Goal: Task Accomplishment & Management: Manage account settings

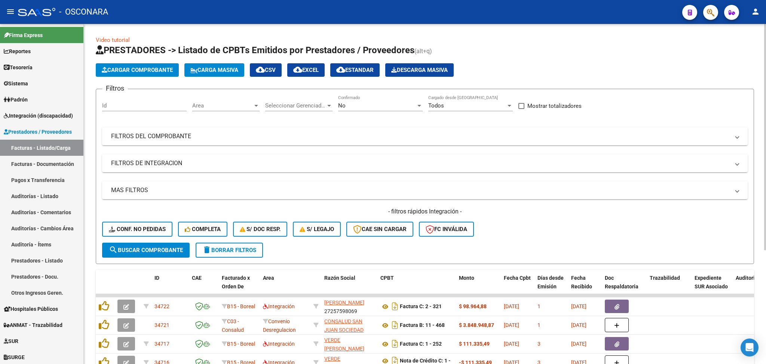
click at [348, 101] on div "No Confirmado" at bounding box center [380, 103] width 85 height 16
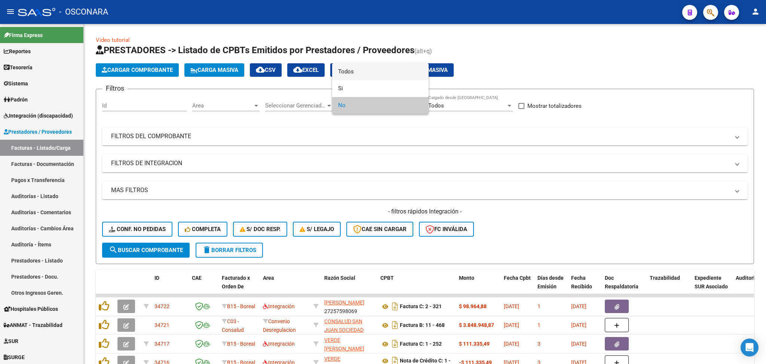
click at [355, 68] on span "Todos" at bounding box center [380, 71] width 85 height 17
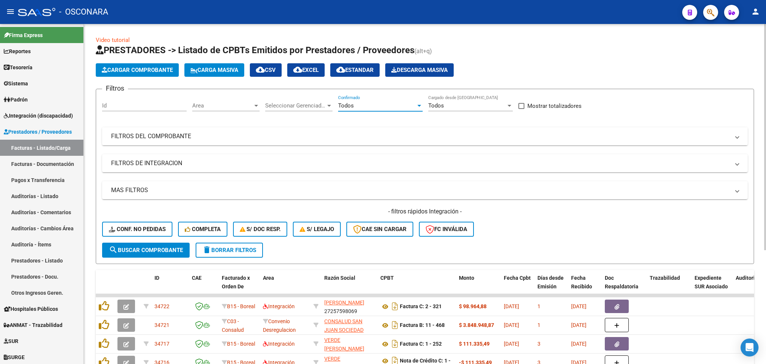
click at [387, 134] on mat-panel-title "FILTROS DEL COMPROBANTE" at bounding box center [420, 136] width 619 height 8
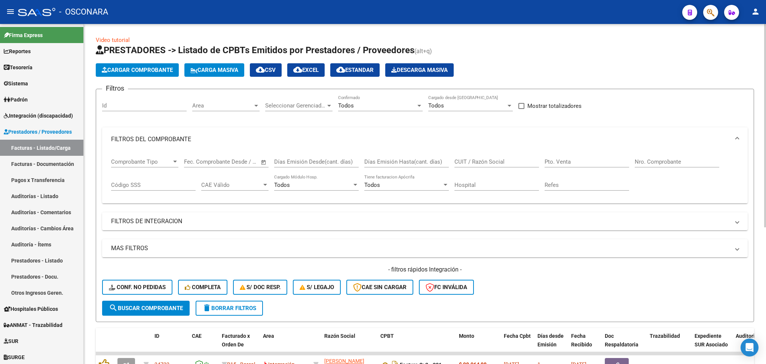
click at [471, 162] on input "CUIT / Razón Social" at bounding box center [496, 161] width 85 height 7
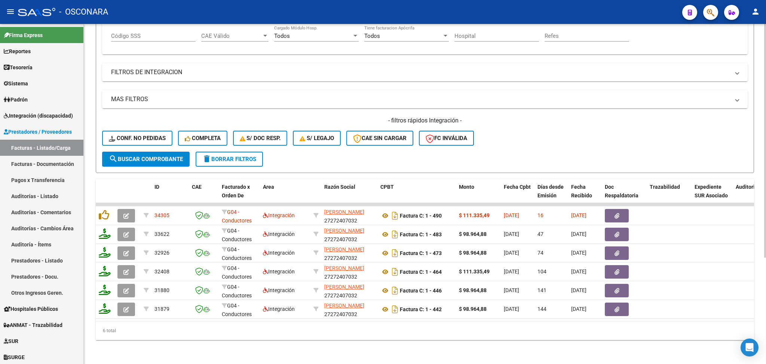
scroll to position [5, 0]
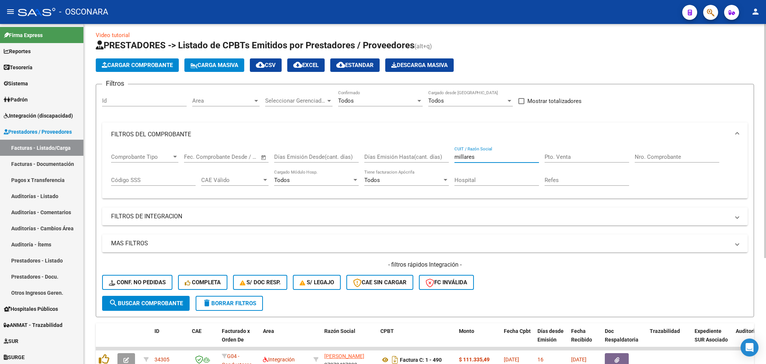
drag, startPoint x: 462, startPoint y: 156, endPoint x: 449, endPoint y: 156, distance: 12.3
click at [449, 156] on div "Comprobante Tipo Comprobante Tipo Start date – End date Fec. Comprobante Desde …" at bounding box center [425, 169] width 628 height 46
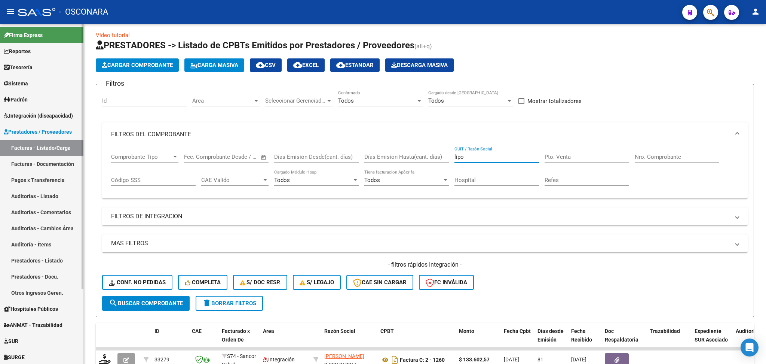
type input "lipo"
drag, startPoint x: 45, startPoint y: 117, endPoint x: 34, endPoint y: 135, distance: 21.4
click at [45, 117] on span "Integración (discapacidad)" at bounding box center [38, 115] width 69 height 8
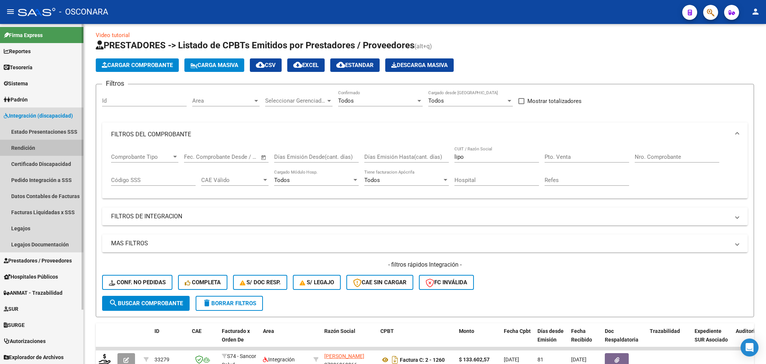
click at [33, 147] on link "Rendición" at bounding box center [41, 148] width 83 height 16
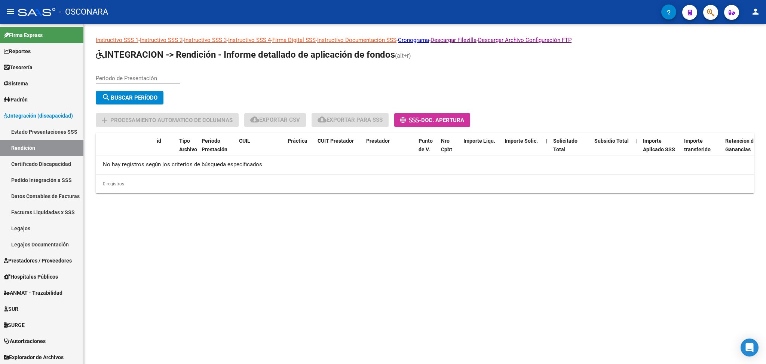
click at [156, 79] on div "Periodo de Presentación" at bounding box center [138, 76] width 85 height 16
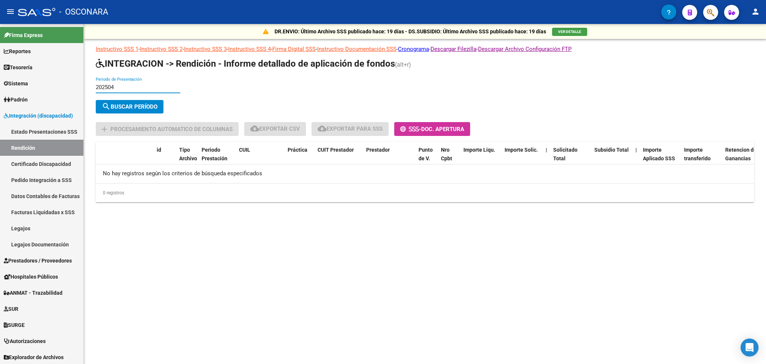
type input "202504"
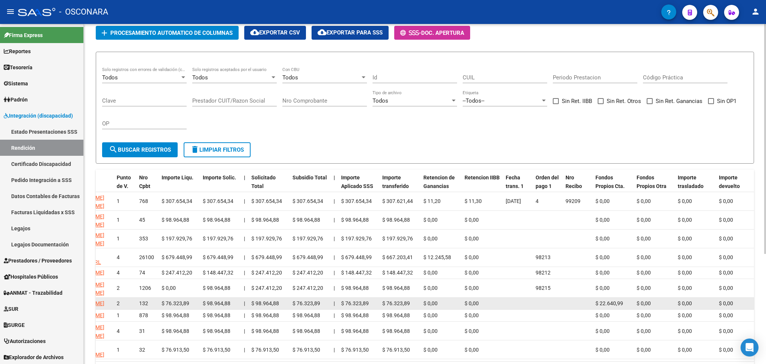
scroll to position [14, 0]
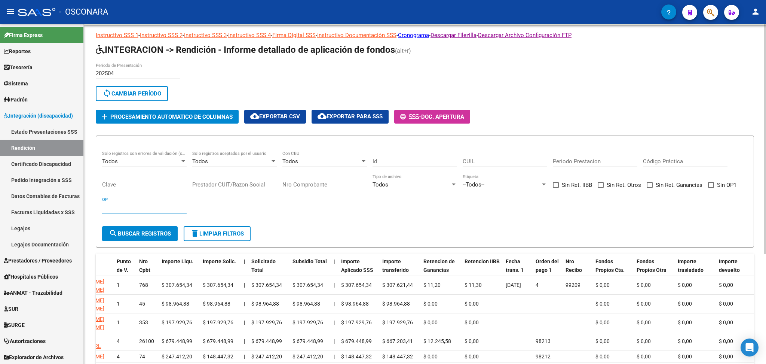
click at [141, 206] on input "OP" at bounding box center [144, 207] width 85 height 7
type input "98213"
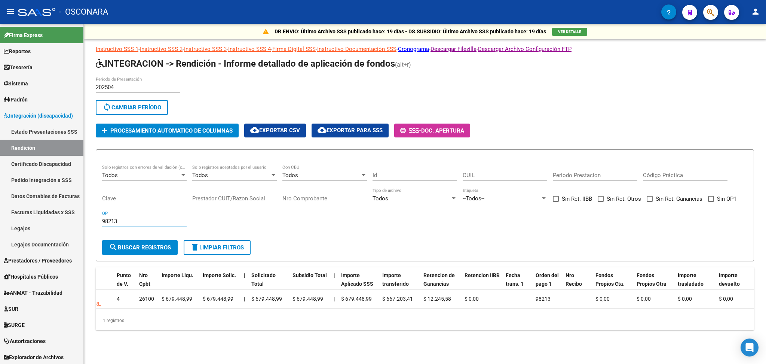
scroll to position [0, 0]
drag, startPoint x: 134, startPoint y: 217, endPoint x: 96, endPoint y: 217, distance: 38.2
click at [94, 222] on div "DR.ENVIO: Último Archivo SSS publicado hace: 19 días - DS.SUBSIDIO: Último Arch…" at bounding box center [425, 189] width 682 height 330
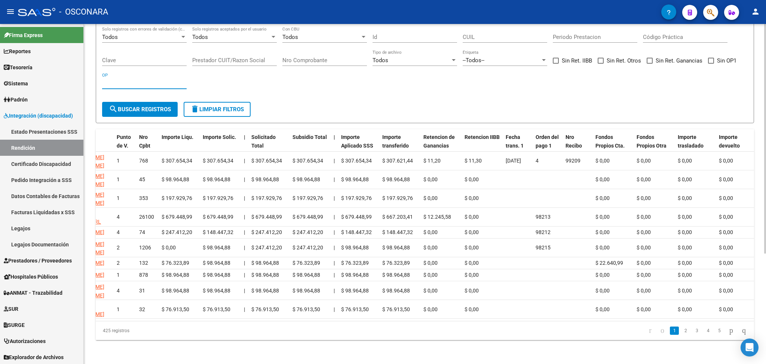
scroll to position [163, 0]
click at [543, 134] on span "Orden del pago 1" at bounding box center [547, 141] width 23 height 15
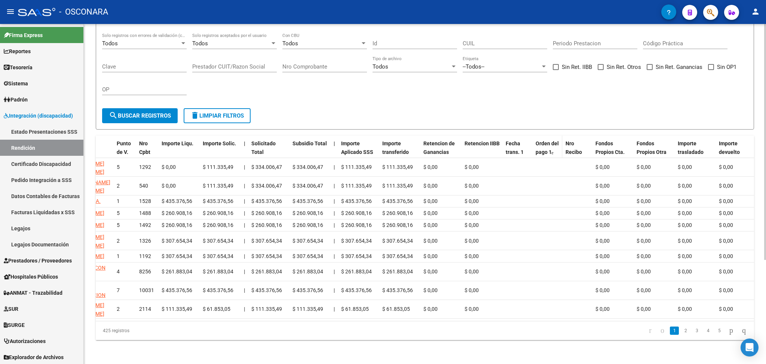
scroll to position [150, 0]
click at [543, 135] on datatable-header-cell "Orden del pago 1" at bounding box center [548, 151] width 30 height 33
click at [543, 140] on span "Orden del pago 1" at bounding box center [547, 147] width 23 height 15
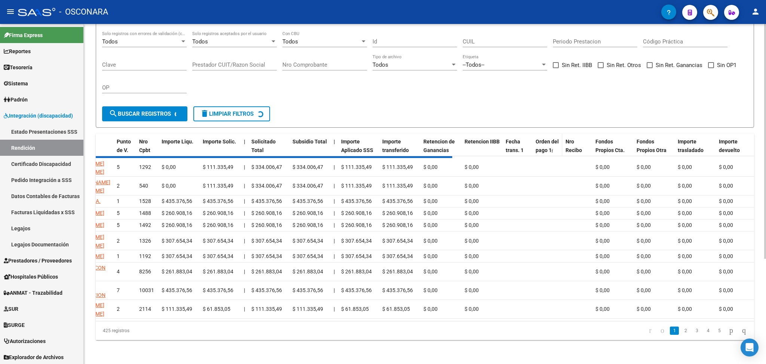
scroll to position [163, 0]
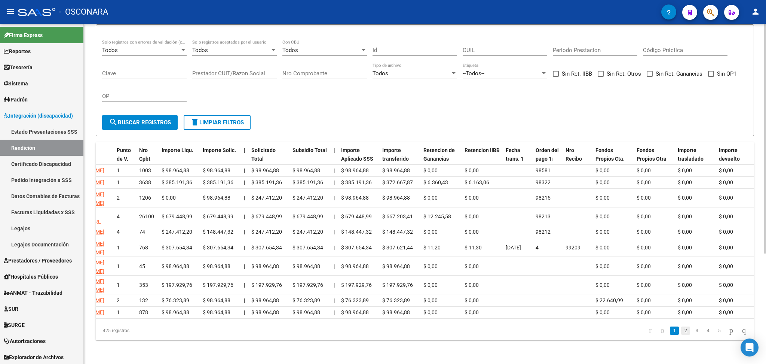
click at [681, 332] on link "2" at bounding box center [685, 330] width 9 height 8
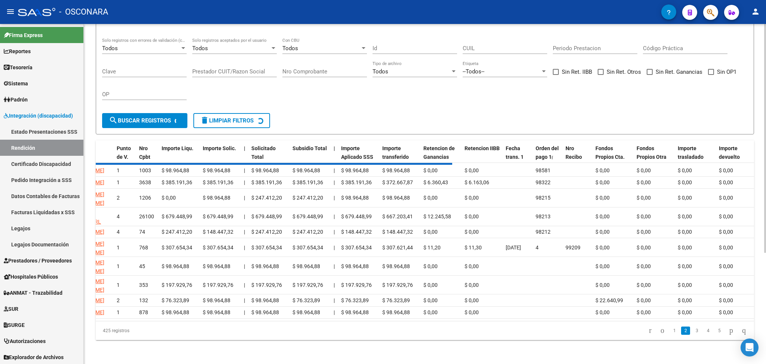
scroll to position [157, 0]
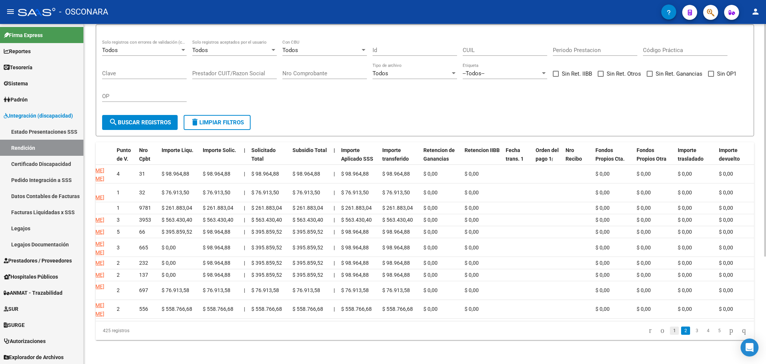
click at [670, 333] on link "1" at bounding box center [674, 330] width 9 height 8
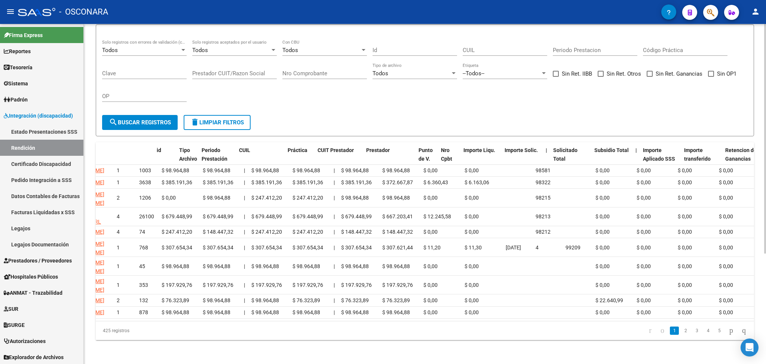
scroll to position [0, 0]
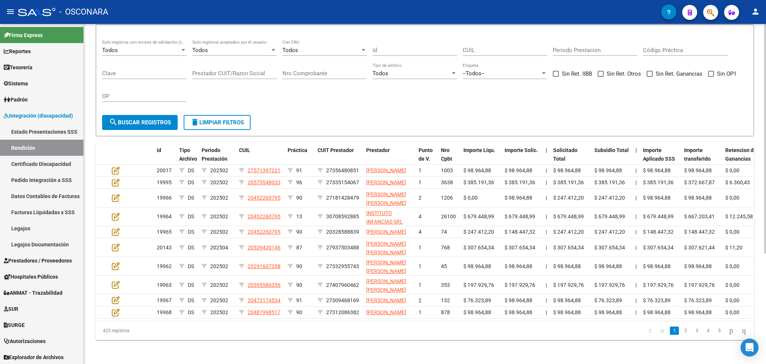
click at [402, 87] on form "Todos Solo registros con errores de validación (control 623 instructivo de rend…" at bounding box center [425, 80] width 658 height 112
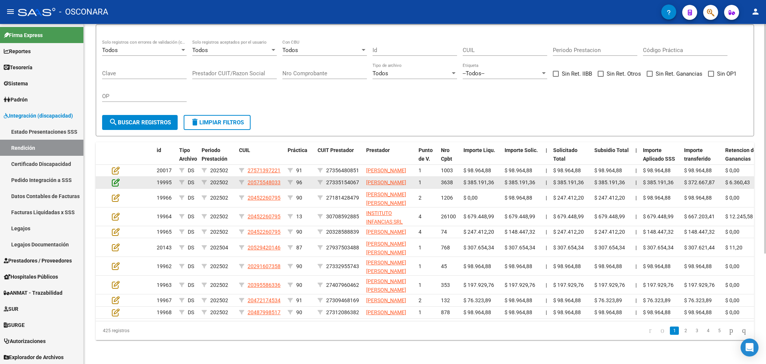
click at [115, 178] on icon at bounding box center [116, 182] width 8 height 8
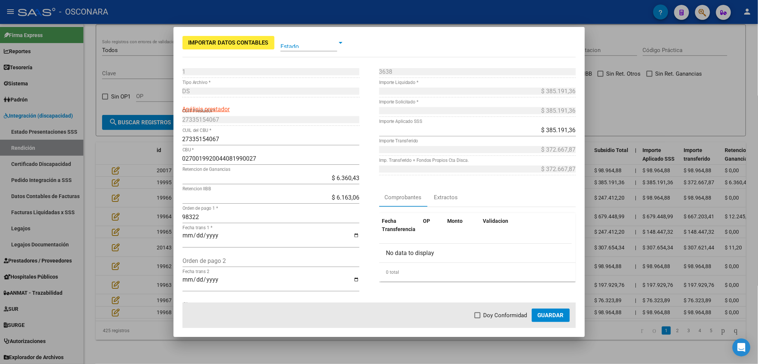
click at [487, 346] on div at bounding box center [379, 182] width 758 height 364
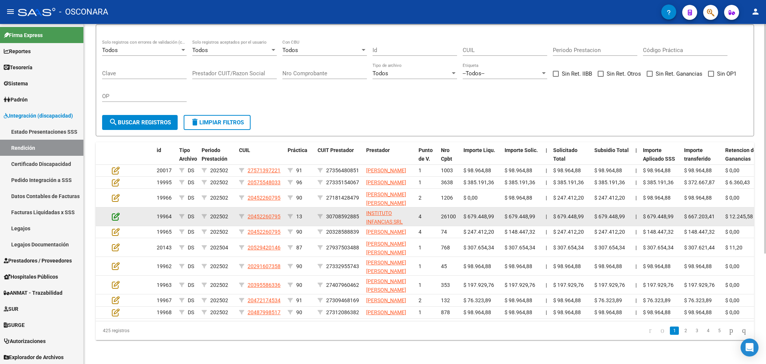
click at [115, 212] on icon at bounding box center [116, 216] width 8 height 8
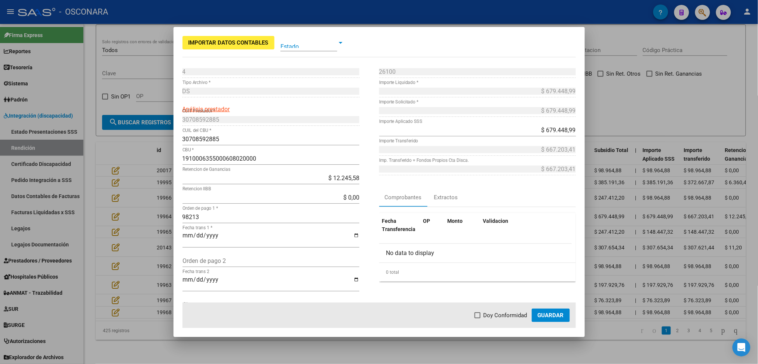
click at [655, 76] on div at bounding box center [379, 182] width 758 height 364
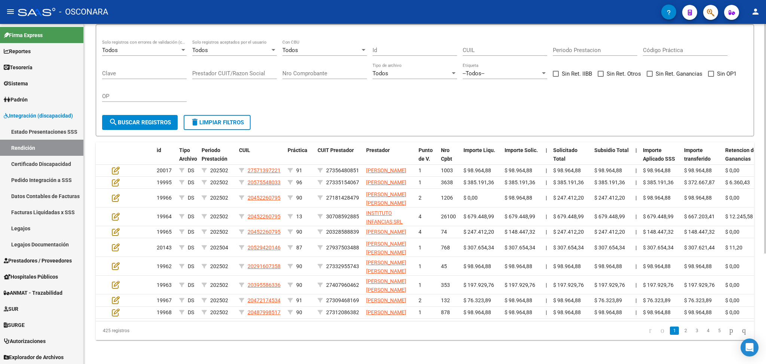
click at [431, 71] on div "Todos Solo registros con errores de validación (control 623 instructivo de rend…" at bounding box center [425, 74] width 646 height 69
click at [391, 77] on form "Todos Solo registros con errores de validación (control 623 instructivo de rend…" at bounding box center [425, 80] width 658 height 112
click at [391, 69] on div "Todos Solo registros con errores de validación (control 623 instructivo de rend…" at bounding box center [425, 74] width 646 height 69
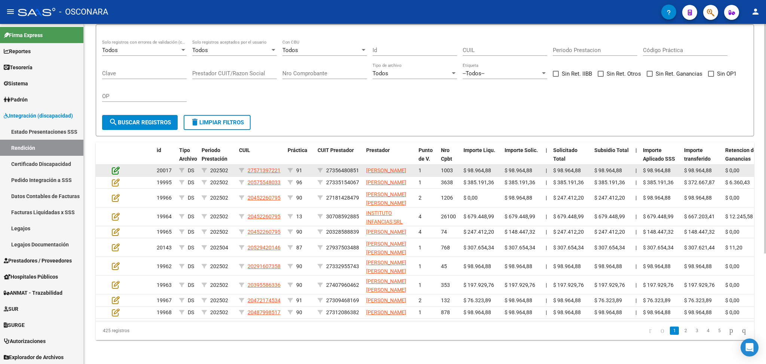
click at [115, 166] on icon at bounding box center [116, 170] width 8 height 8
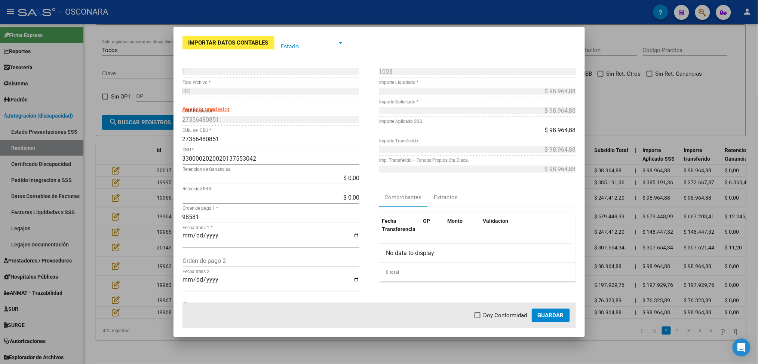
click at [347, 346] on div at bounding box center [379, 182] width 758 height 364
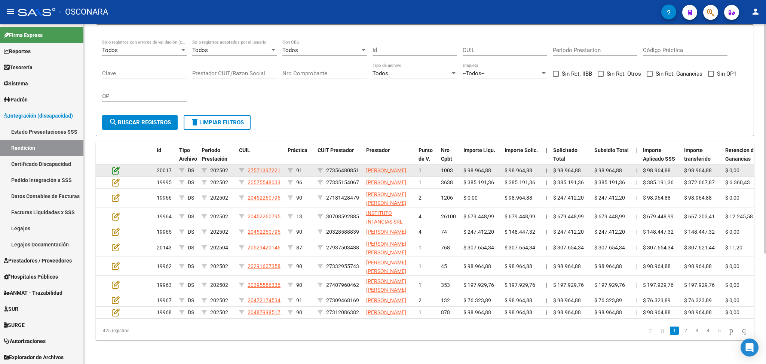
click at [116, 166] on icon at bounding box center [116, 170] width 8 height 8
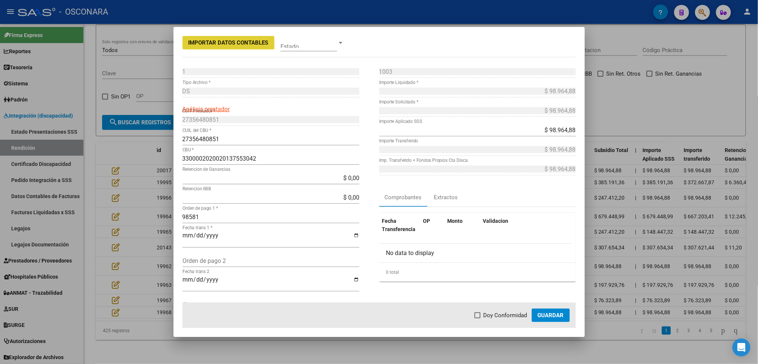
click at [149, 104] on div at bounding box center [379, 182] width 758 height 364
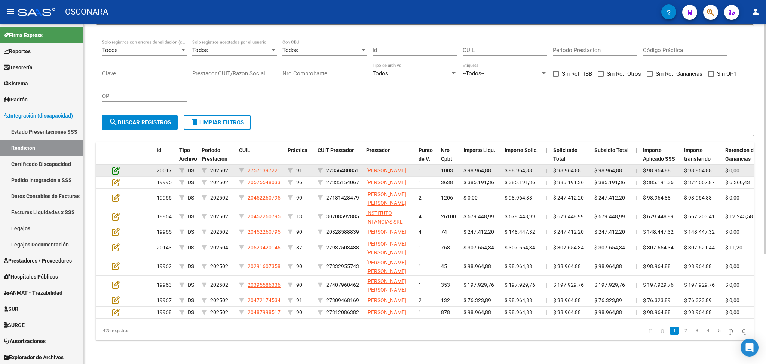
click at [117, 166] on icon at bounding box center [116, 170] width 8 height 8
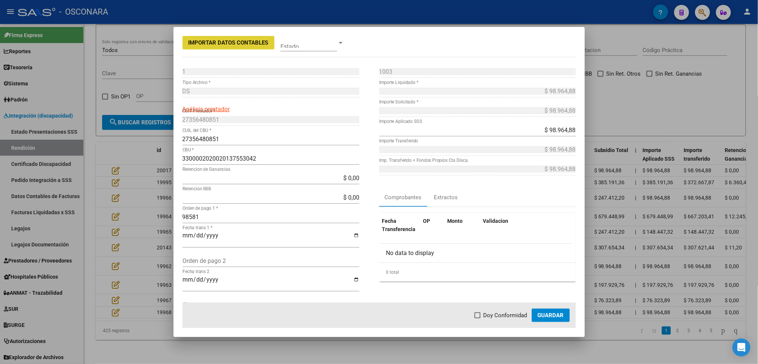
click at [120, 138] on div at bounding box center [379, 182] width 758 height 364
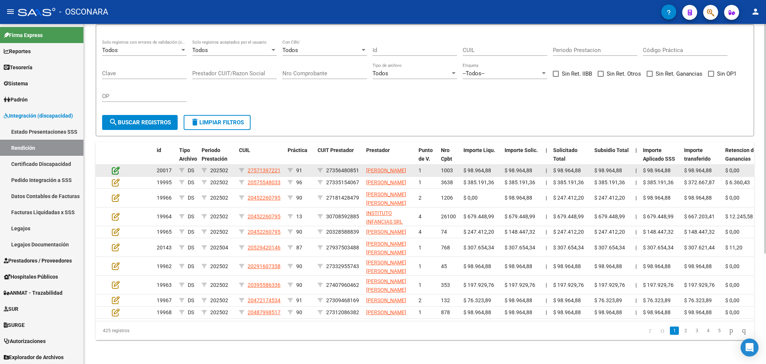
click at [114, 166] on icon at bounding box center [116, 170] width 8 height 8
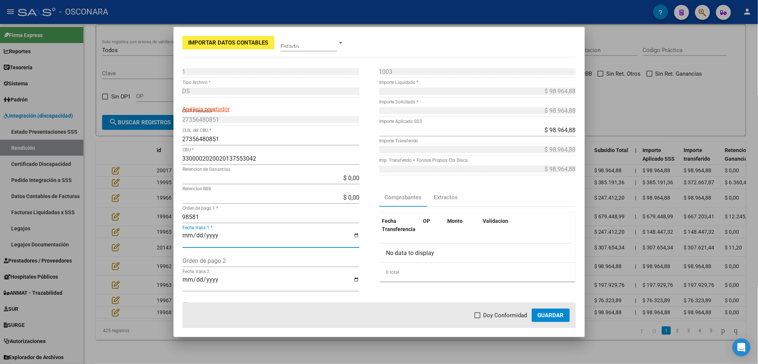
click at [186, 233] on input "Fecha trans 1 *" at bounding box center [271, 238] width 177 height 13
type input "2025-05-28"
click at [477, 316] on span at bounding box center [478, 315] width 6 height 6
click at [477, 318] on input "Doy Conformidad" at bounding box center [477, 318] width 0 height 0
checkbox input "true"
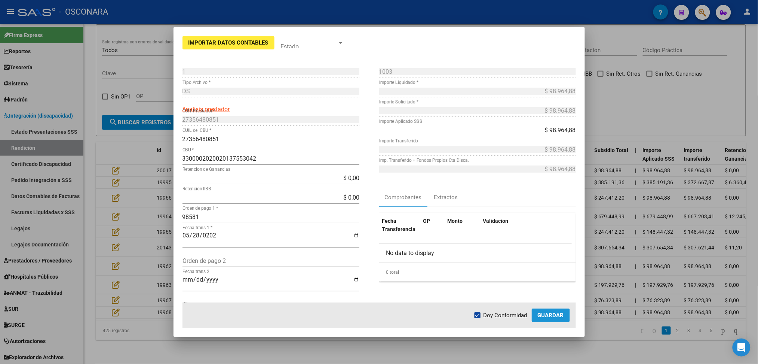
click at [550, 317] on span "Guardar" at bounding box center [551, 315] width 26 height 7
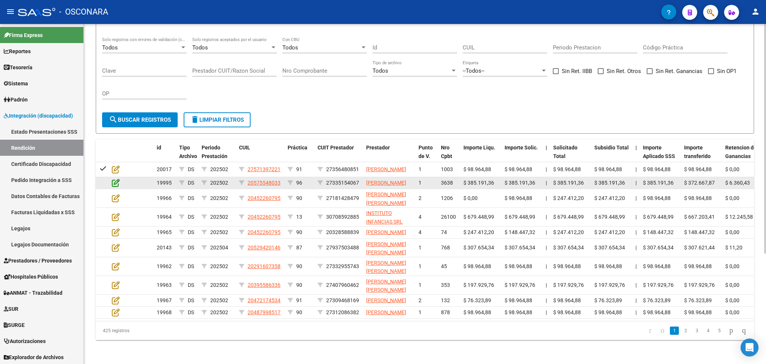
click at [117, 178] on icon at bounding box center [116, 182] width 8 height 8
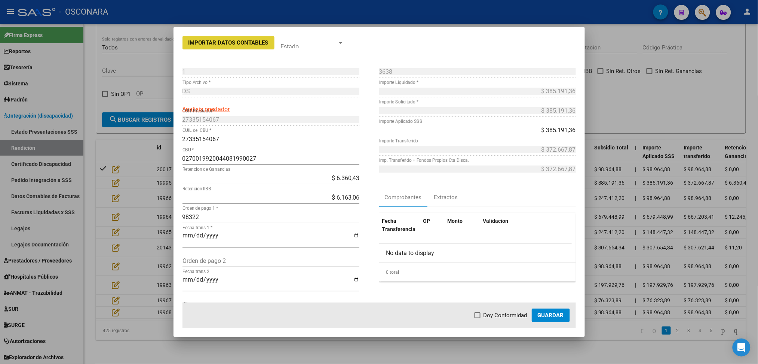
click at [187, 234] on input "Fecha trans 1 *" at bounding box center [271, 238] width 177 height 13
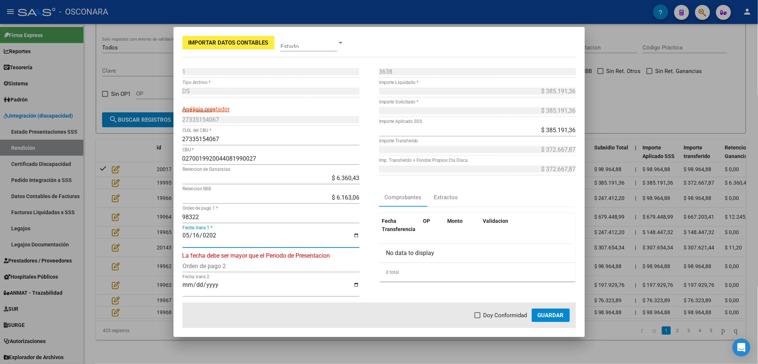
type input "2025-05-16"
click at [295, 46] on span at bounding box center [309, 42] width 57 height 17
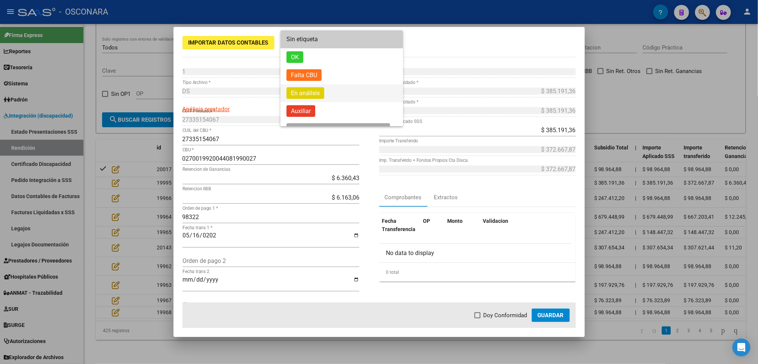
click at [308, 97] on span "En análisis" at bounding box center [306, 93] width 38 height 12
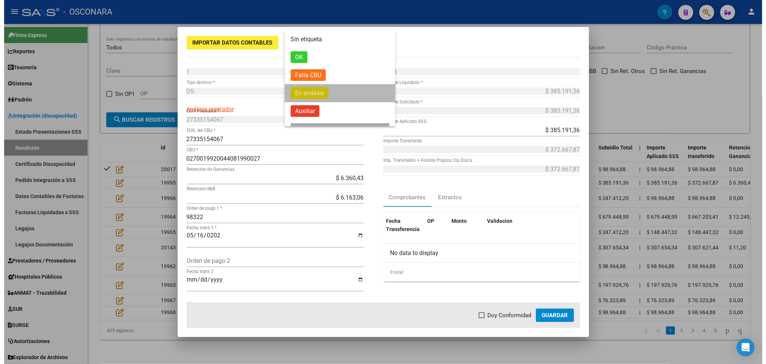
scroll to position [3, 0]
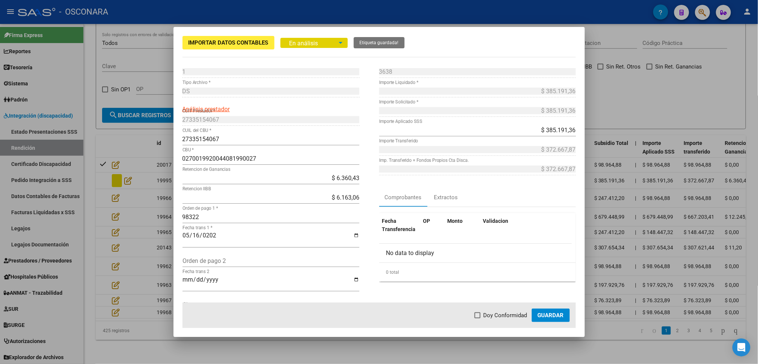
click at [540, 316] on span "Guardar" at bounding box center [551, 315] width 26 height 7
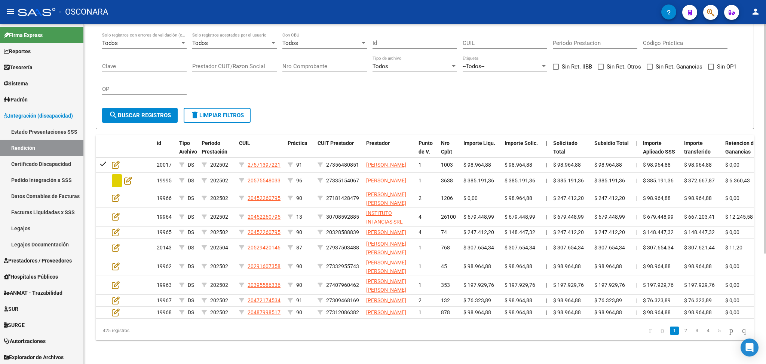
click at [344, 67] on div "Todos Solo registros con errores de validación (control 623 instructivo de rend…" at bounding box center [425, 67] width 646 height 69
click at [391, 59] on div "Todos Solo registros con errores de validación (control 623 instructivo de rend…" at bounding box center [425, 67] width 646 height 69
click at [299, 68] on div "Todos Solo registros con errores de validación (control 623 instructivo de rend…" at bounding box center [425, 67] width 646 height 69
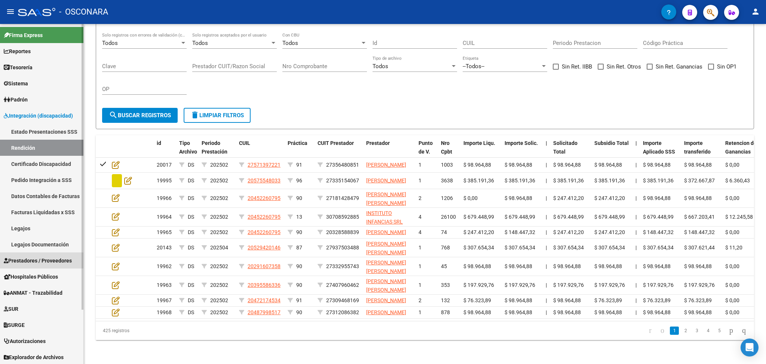
click at [33, 260] on span "Prestadores / Proveedores" at bounding box center [38, 260] width 68 height 8
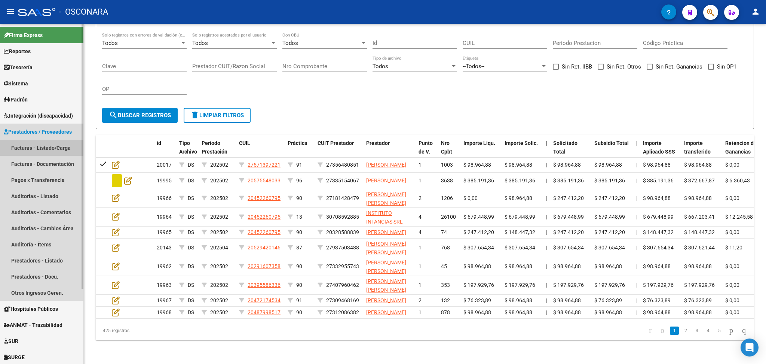
click at [36, 145] on link "Facturas - Listado/Carga" at bounding box center [41, 148] width 83 height 16
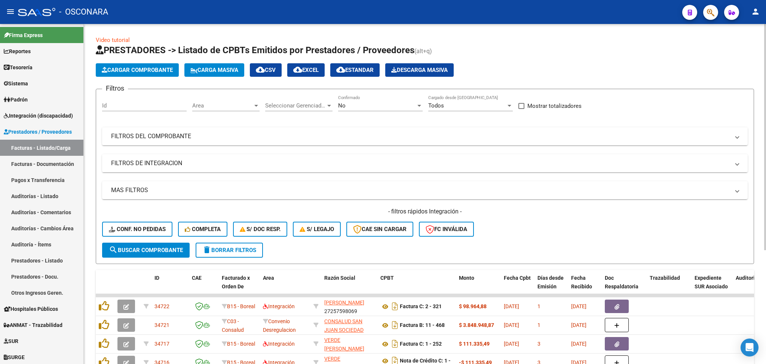
click at [171, 159] on mat-panel-title "FILTROS DE INTEGRACION" at bounding box center [420, 163] width 619 height 8
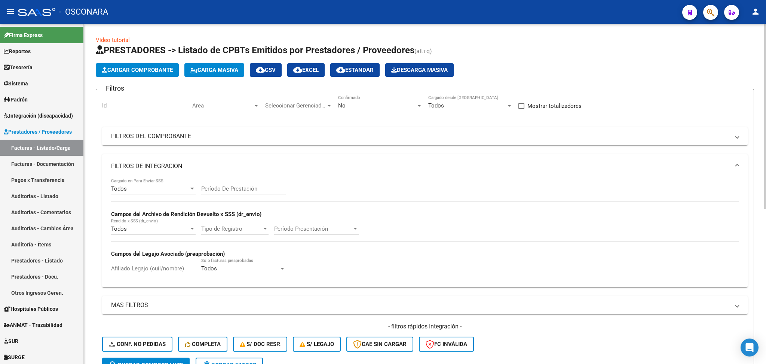
click at [154, 266] on input "Afiliado Legajo (cuil/nombre)" at bounding box center [153, 268] width 85 height 7
paste input "MIRANDA MALDONADO TIAGO EMIR"
type input "MIRANDA MALDONADO TIAGO EMIR"
click at [362, 102] on div "No" at bounding box center [377, 105] width 78 height 7
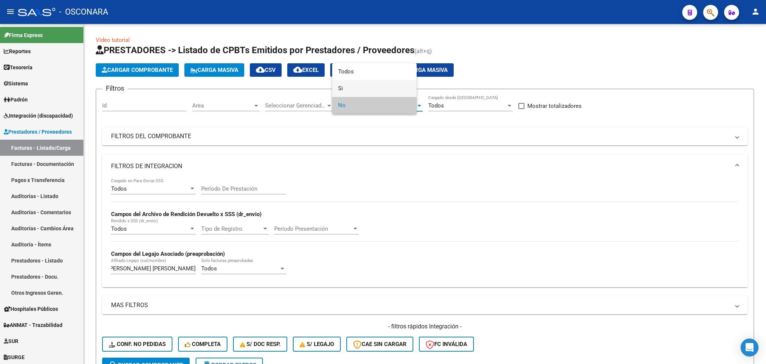
scroll to position [0, 0]
click at [362, 70] on span "Todos" at bounding box center [380, 71] width 85 height 17
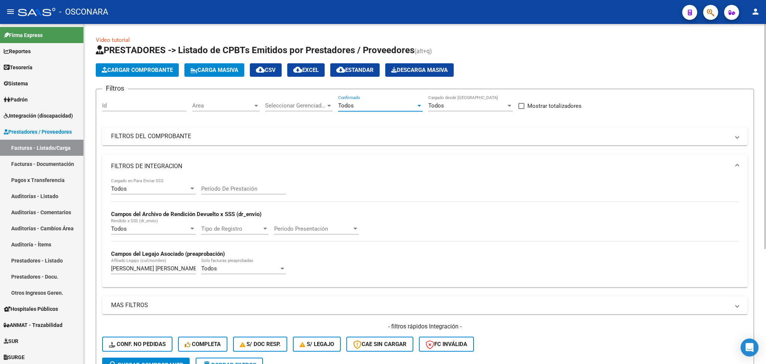
scroll to position [174, 0]
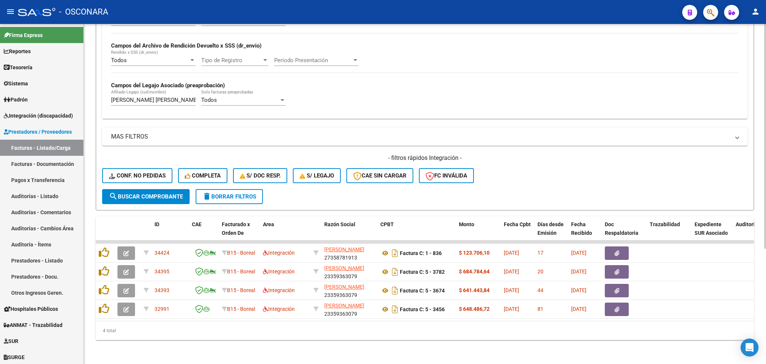
click at [177, 193] on span "search Buscar Comprobante" at bounding box center [146, 196] width 74 height 7
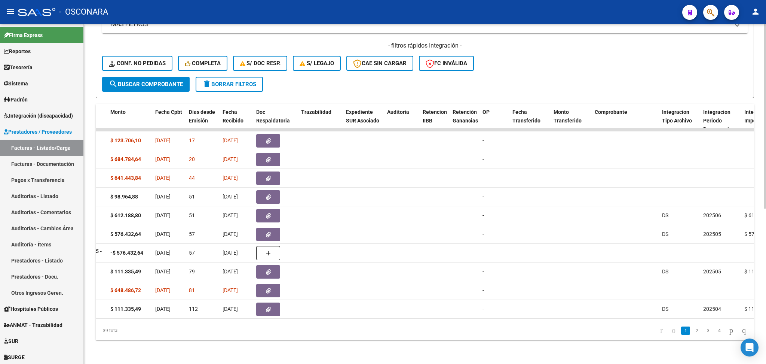
scroll to position [0, 0]
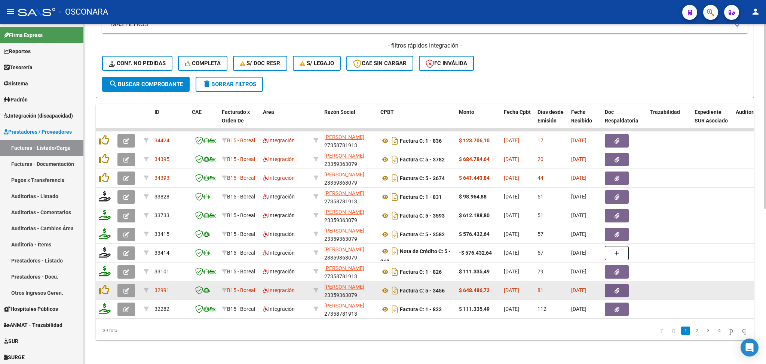
click at [609, 284] on button "button" at bounding box center [617, 290] width 24 height 13
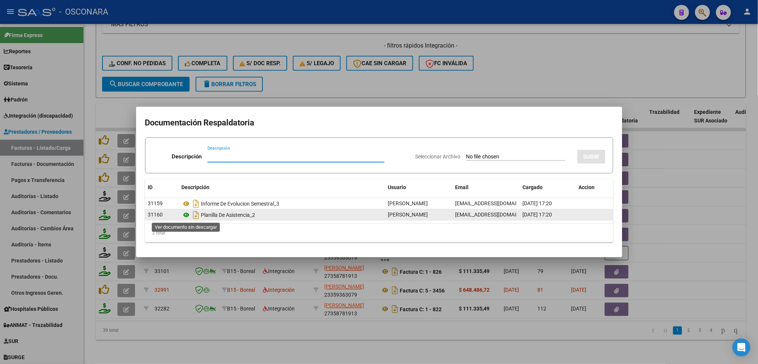
click at [187, 213] on icon at bounding box center [187, 214] width 10 height 9
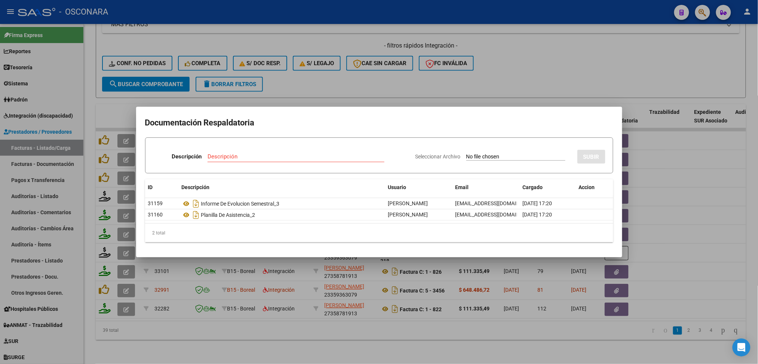
click at [295, 77] on div at bounding box center [379, 182] width 758 height 364
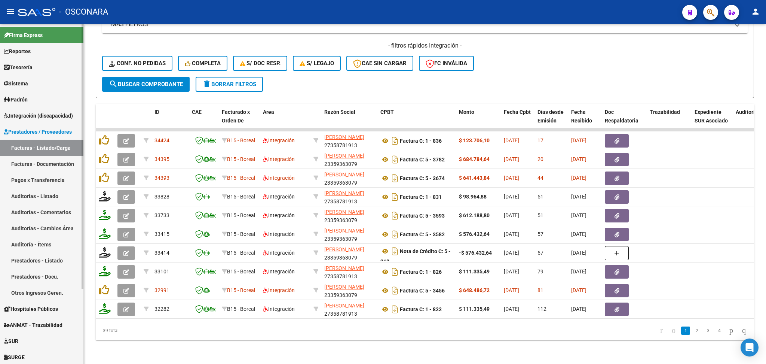
click at [50, 119] on span "Integración (discapacidad)" at bounding box center [38, 115] width 69 height 8
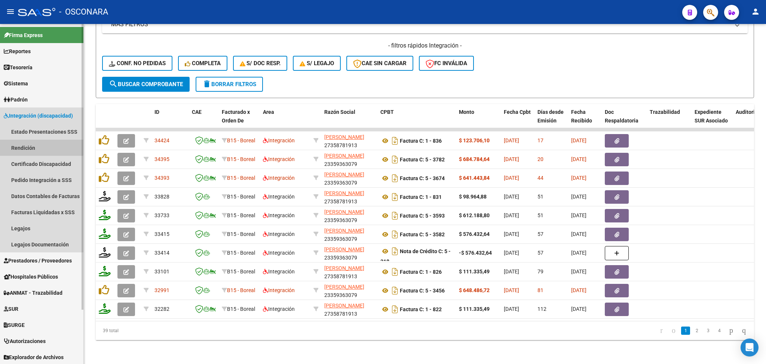
click at [31, 146] on link "Rendición" at bounding box center [41, 148] width 83 height 16
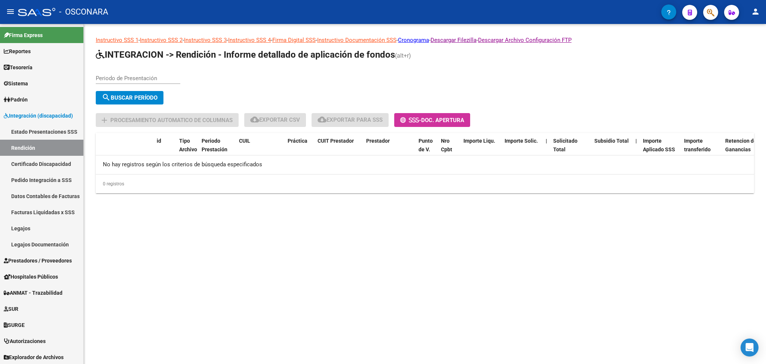
click at [146, 77] on input "Periodo de Presentación" at bounding box center [138, 78] width 85 height 7
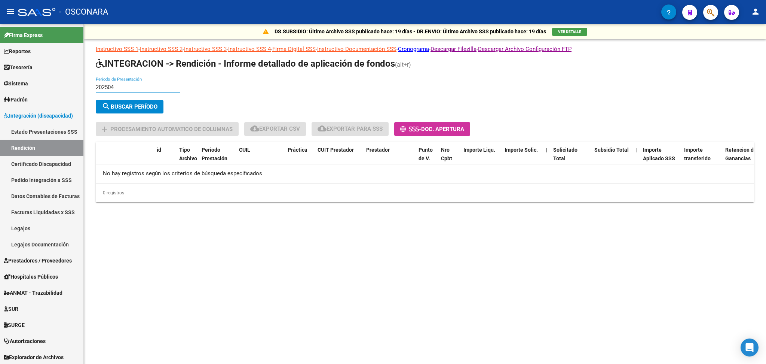
type input "202504"
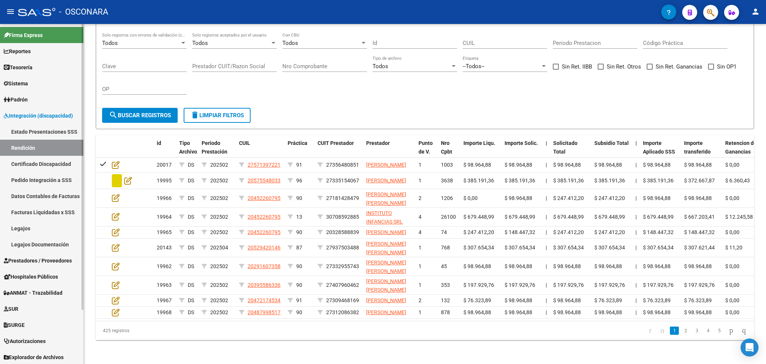
click at [41, 259] on span "Prestadores / Proveedores" at bounding box center [38, 260] width 68 height 8
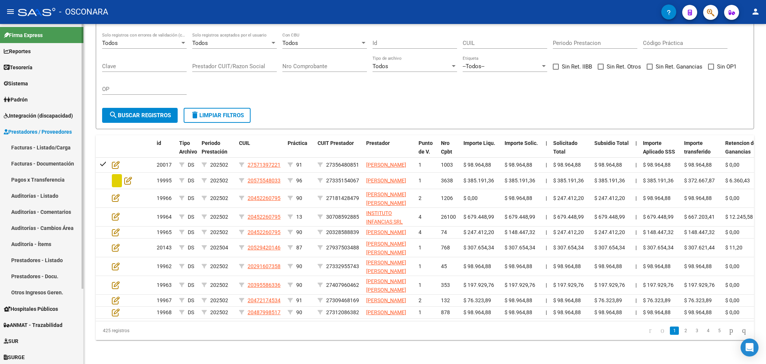
click at [42, 149] on link "Facturas - Listado/Carga" at bounding box center [41, 148] width 83 height 16
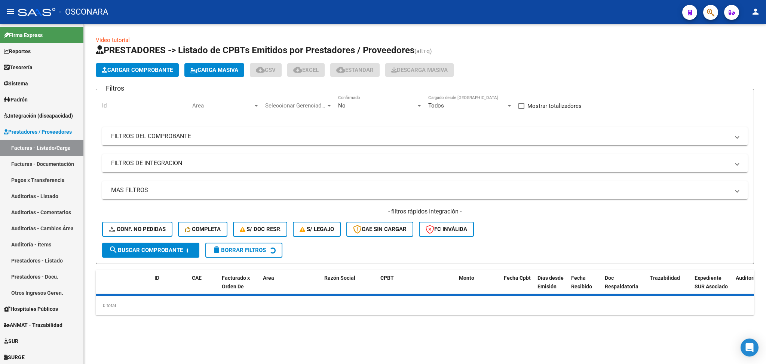
click at [356, 99] on div "No Confirmado" at bounding box center [380, 103] width 85 height 16
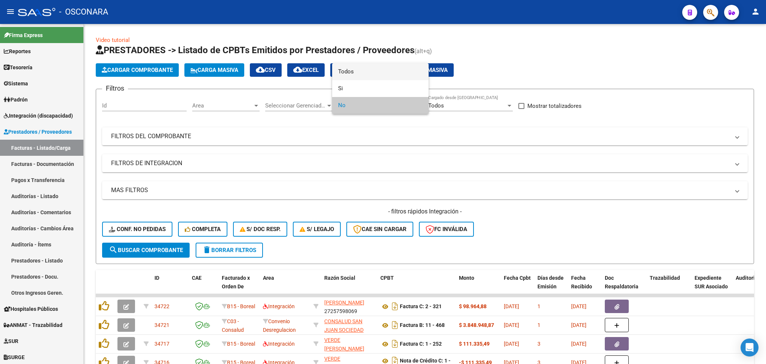
click at [356, 73] on span "Todos" at bounding box center [380, 71] width 85 height 17
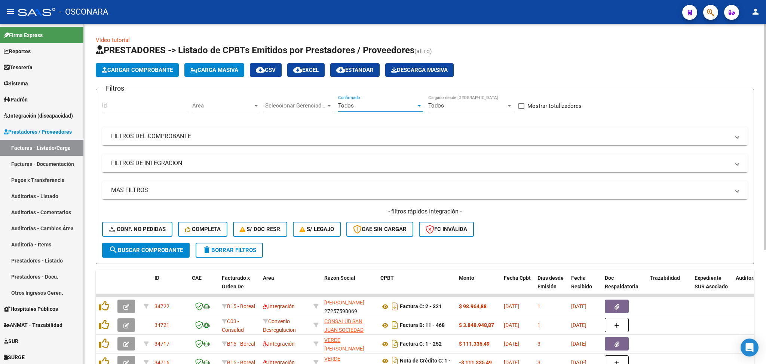
click at [147, 159] on mat-panel-title "FILTROS DE INTEGRACION" at bounding box center [420, 163] width 619 height 8
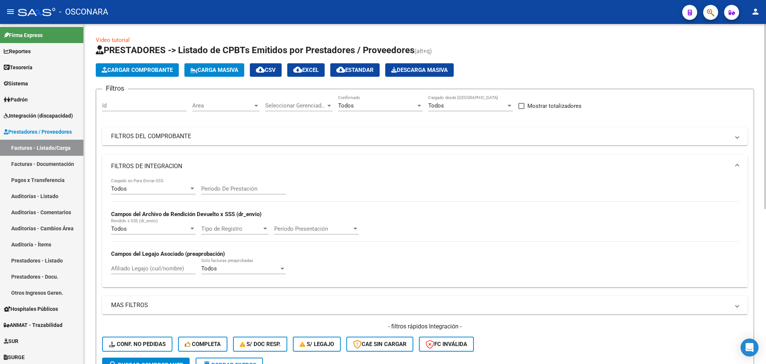
click at [145, 267] on input "Afiliado Legajo (cuil/nombre)" at bounding box center [153, 268] width 85 height 7
paste input "MIRANDA MALDONADO TIAGO EMIR"
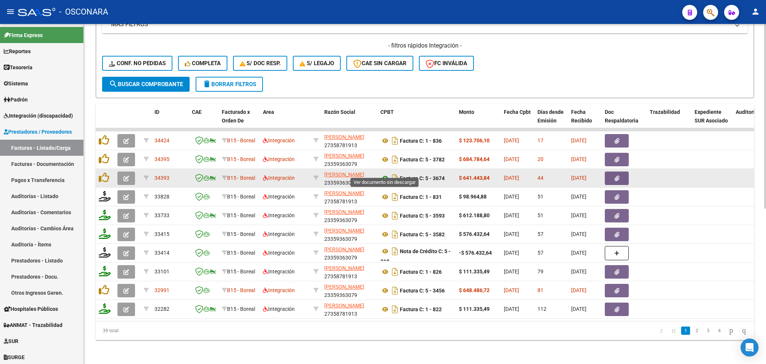
type input "MIRANDA MALDONADO TIAGO EMIR"
click at [382, 174] on icon at bounding box center [385, 178] width 10 height 9
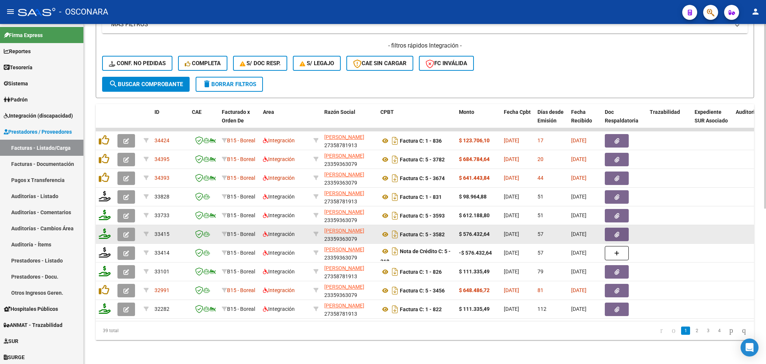
click at [121, 229] on button "button" at bounding box center [126, 233] width 18 height 13
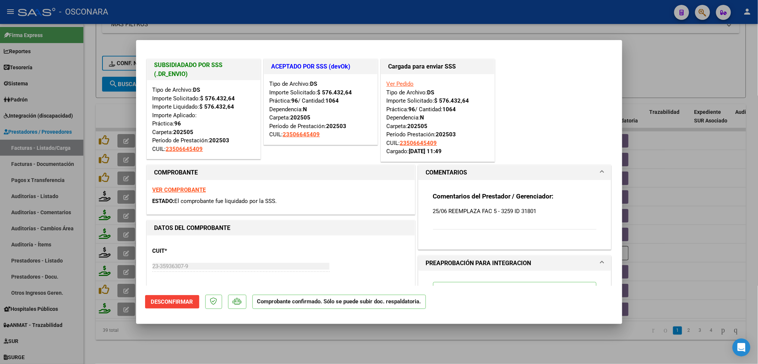
click at [194, 341] on div at bounding box center [379, 182] width 758 height 364
type input "$ 0,00"
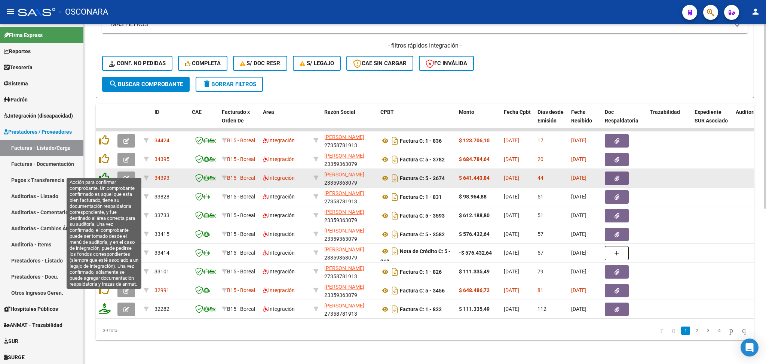
click at [105, 172] on icon at bounding box center [104, 177] width 10 height 10
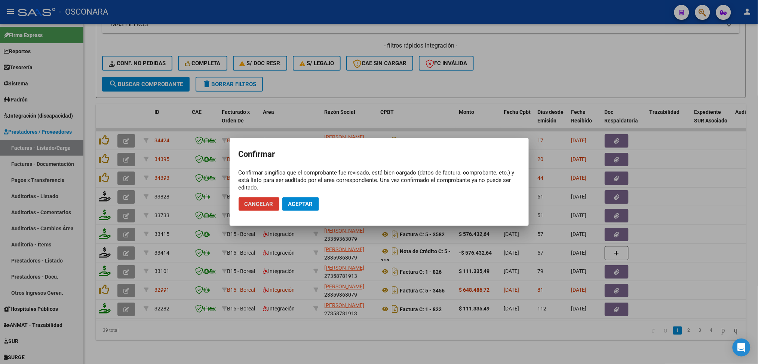
click at [295, 203] on span "Aceptar" at bounding box center [300, 203] width 25 height 7
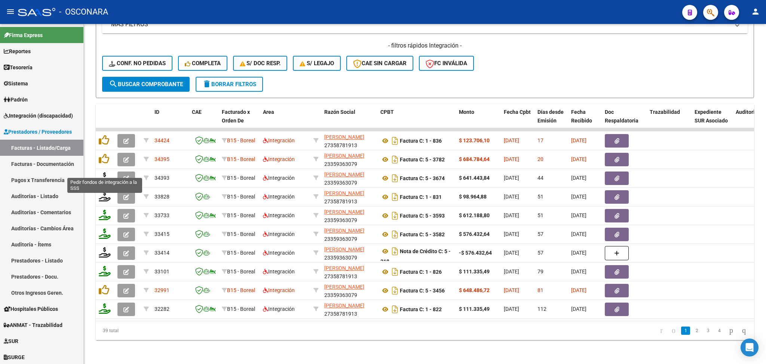
click at [102, 172] on icon at bounding box center [105, 177] width 12 height 10
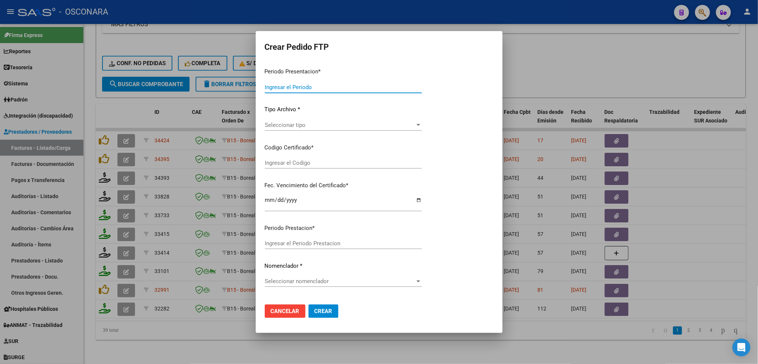
type input "202507"
type input "202505"
type input "$ 641.443,84"
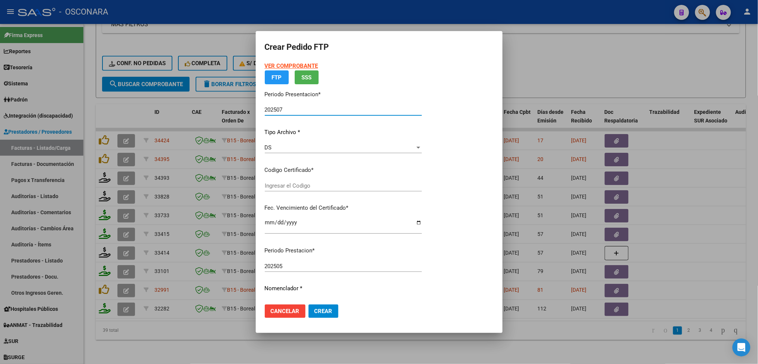
type input "ARG0200050664540-20241008-20311008"
type input "2031-10-08"
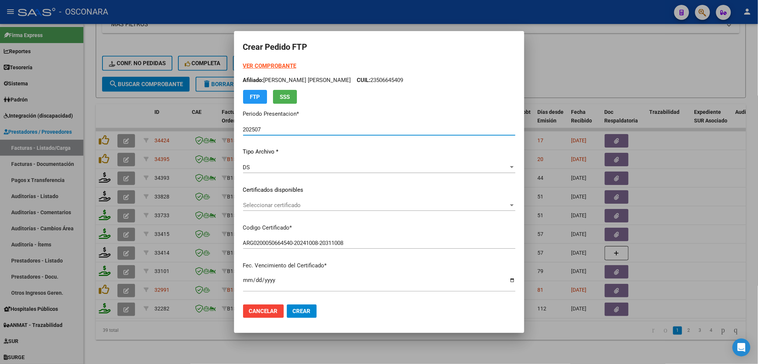
click at [298, 203] on span "Seleccionar certificado" at bounding box center [376, 205] width 266 height 7
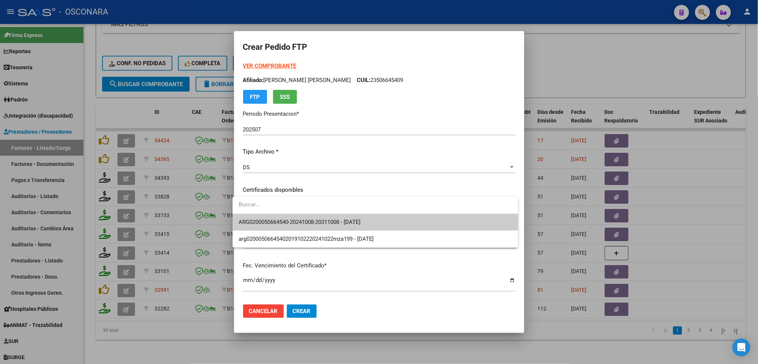
click at [302, 229] on span "ARG0200050664540-20241008-20311008 - 2031-10-08" at bounding box center [376, 222] width 274 height 17
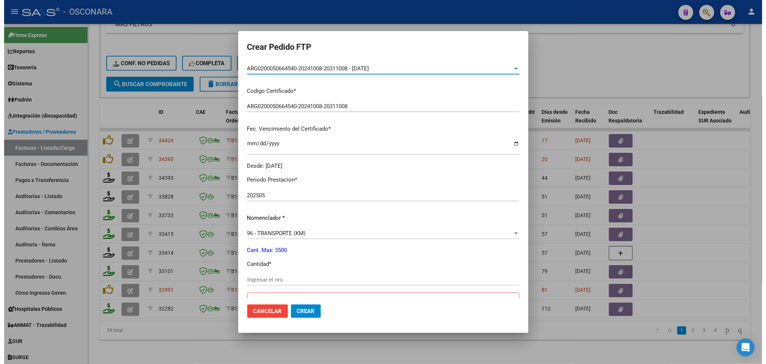
scroll to position [199, 0]
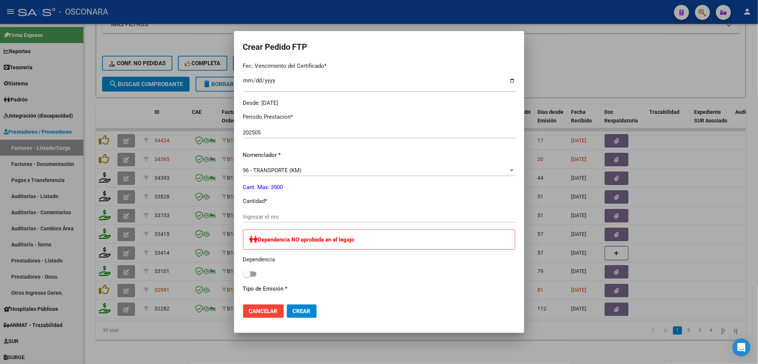
click at [275, 213] on input "Ingresar el nro" at bounding box center [379, 216] width 272 height 7
type input "1184"
click at [299, 310] on span "Crear" at bounding box center [302, 310] width 18 height 7
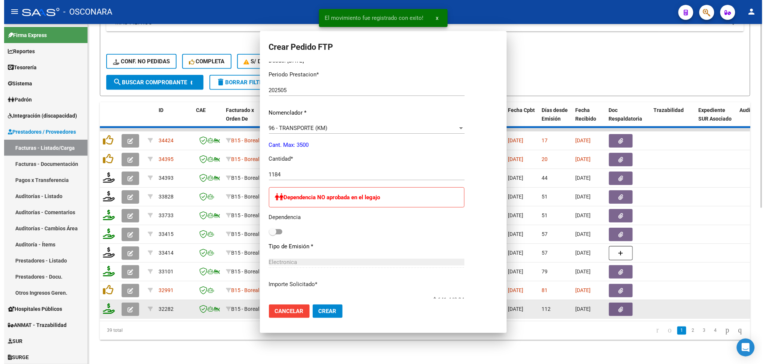
scroll to position [0, 0]
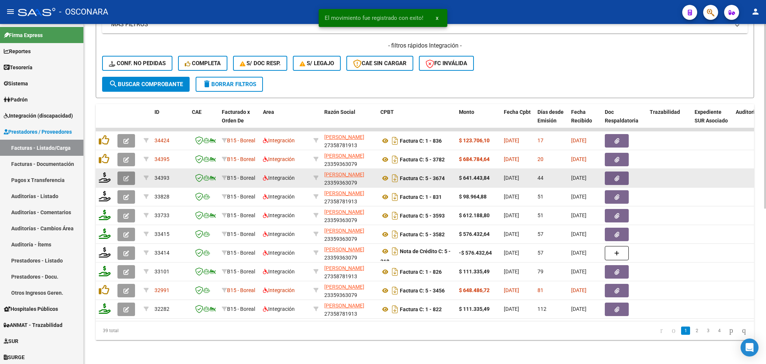
click at [126, 175] on icon "button" at bounding box center [126, 178] width 6 height 6
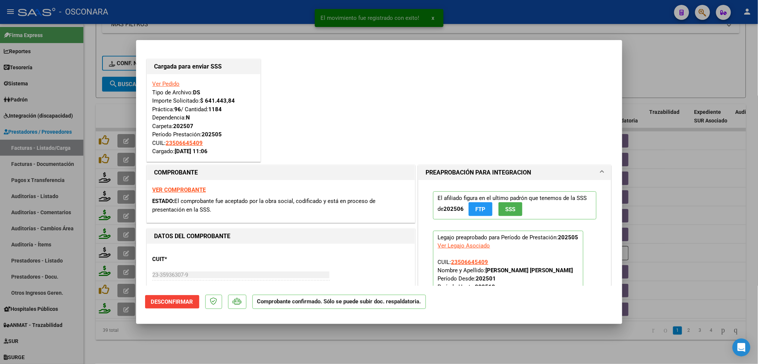
click at [236, 339] on div at bounding box center [379, 182] width 758 height 364
type input "$ 0,00"
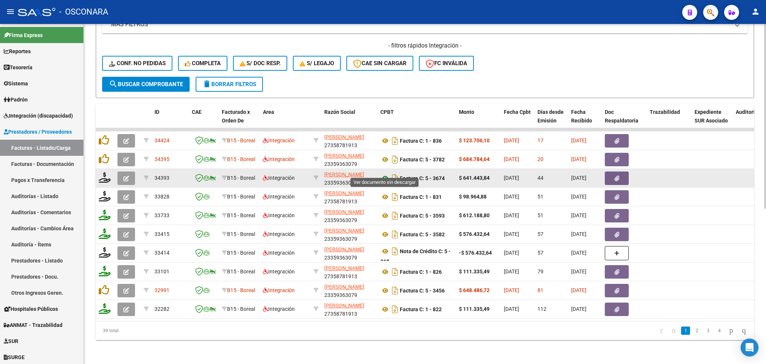
click at [385, 174] on icon at bounding box center [385, 178] width 10 height 9
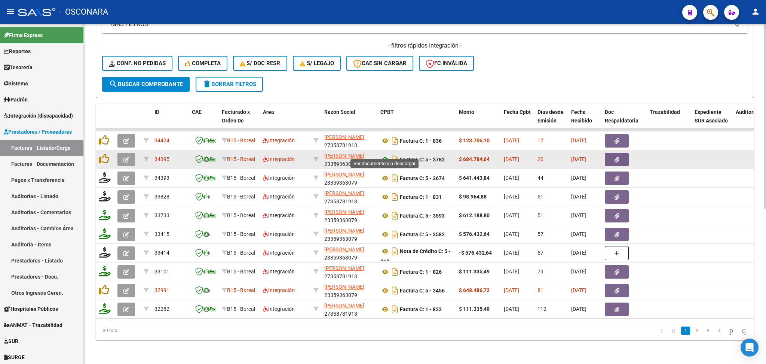
click at [385, 155] on icon at bounding box center [385, 159] width 10 height 9
click at [619, 153] on button "button" at bounding box center [617, 159] width 24 height 13
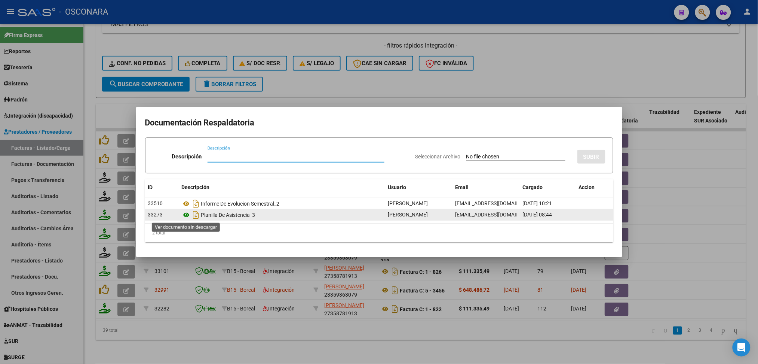
click at [187, 215] on icon at bounding box center [187, 214] width 10 height 9
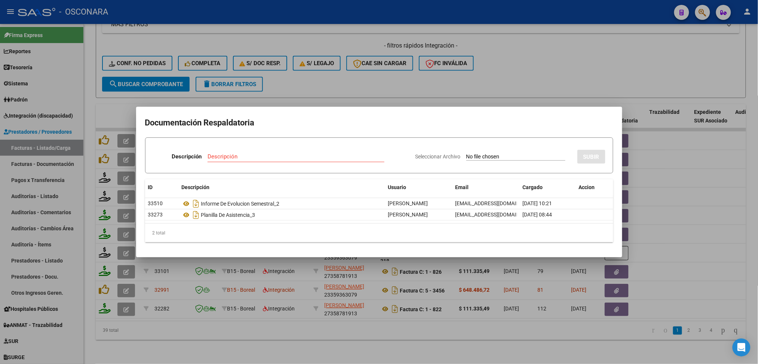
click at [356, 77] on div at bounding box center [379, 182] width 758 height 364
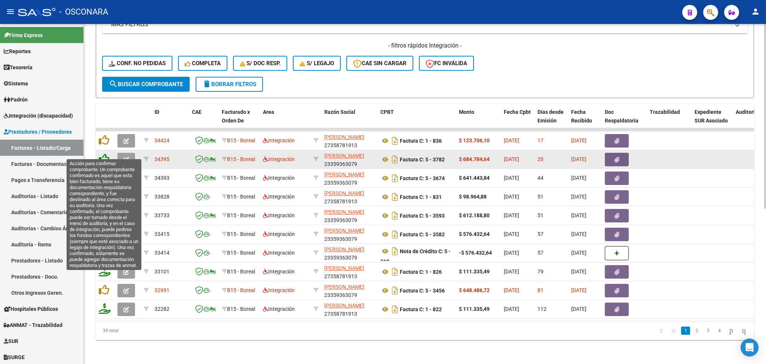
click at [102, 153] on icon at bounding box center [104, 158] width 10 height 10
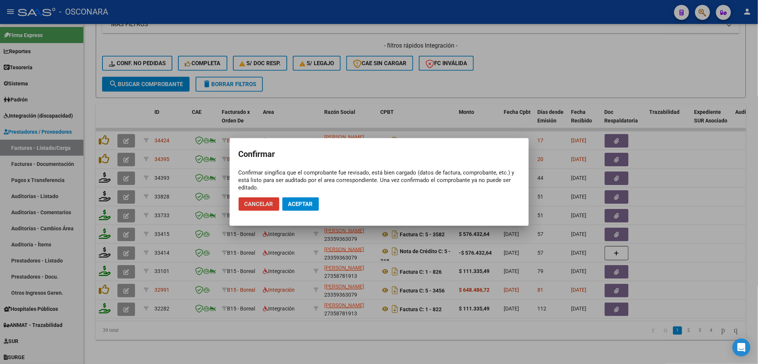
click at [309, 202] on span "Aceptar" at bounding box center [300, 203] width 25 height 7
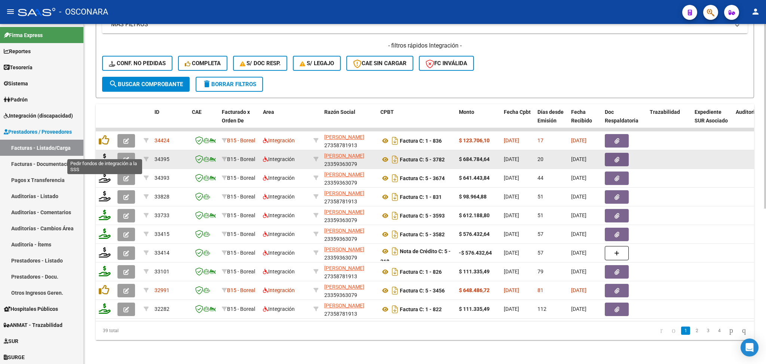
click at [104, 153] on icon at bounding box center [105, 158] width 12 height 10
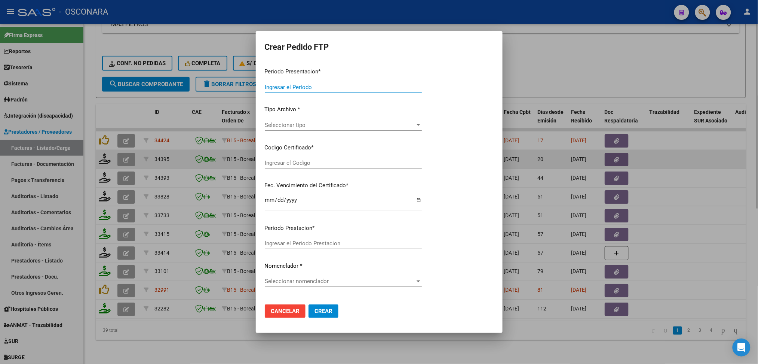
type input "202507"
type input "$ 684.784,64"
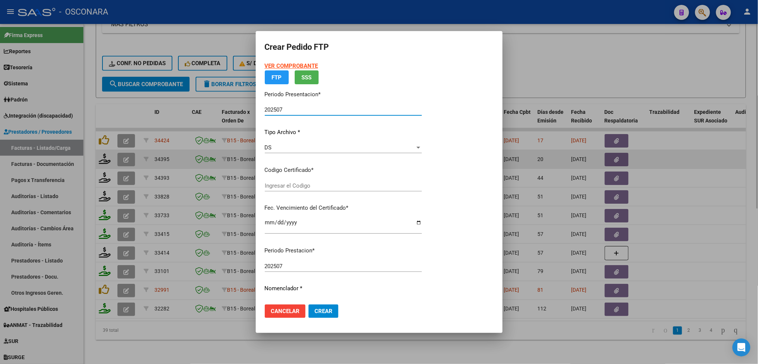
type input "ARG0200050664540-20241008-20311008"
type input "2031-10-08"
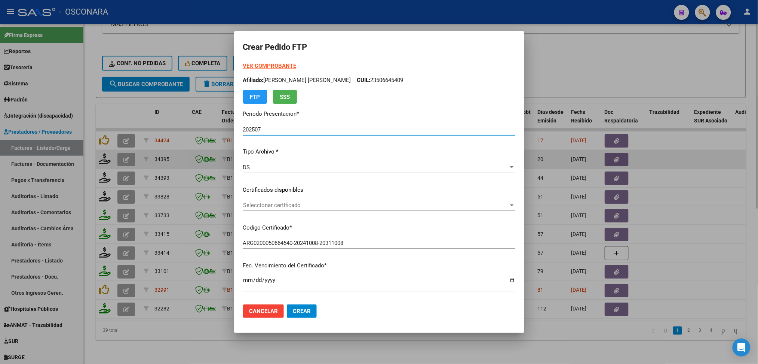
click at [285, 206] on span "Seleccionar certificado" at bounding box center [376, 205] width 266 height 7
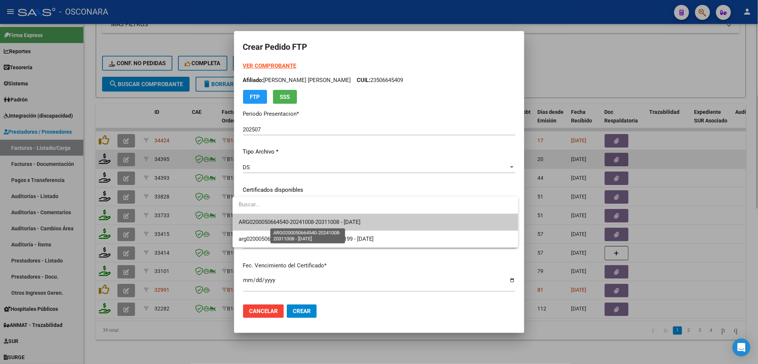
click at [284, 223] on span "ARG0200050664540-20241008-20311008 - 2031-10-08" at bounding box center [300, 221] width 122 height 7
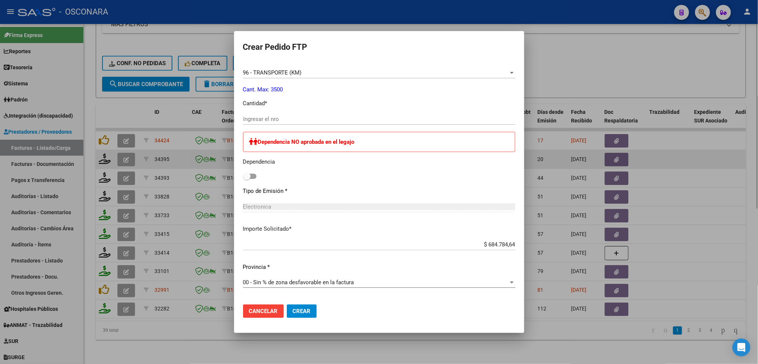
scroll to position [299, 0]
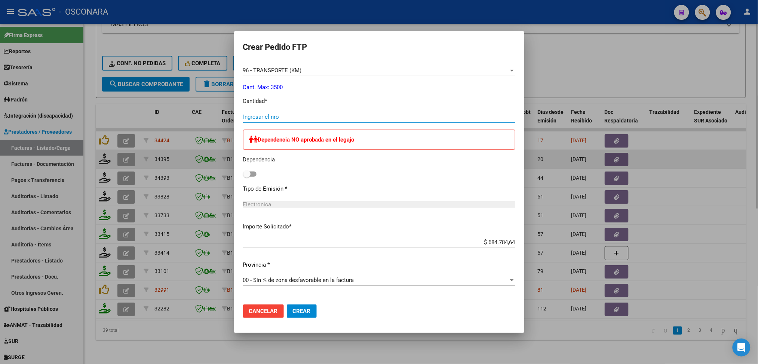
click at [261, 117] on input "Ingresar el nro" at bounding box center [379, 116] width 272 height 7
type input "1264"
click at [295, 312] on span "Crear" at bounding box center [302, 310] width 18 height 7
click at [295, 313] on span "Crear" at bounding box center [302, 310] width 18 height 7
click at [303, 307] on span "Crear" at bounding box center [302, 310] width 18 height 7
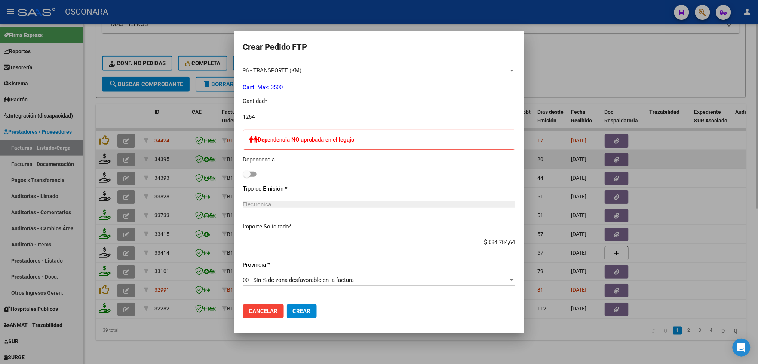
click at [539, 346] on div at bounding box center [379, 182] width 758 height 364
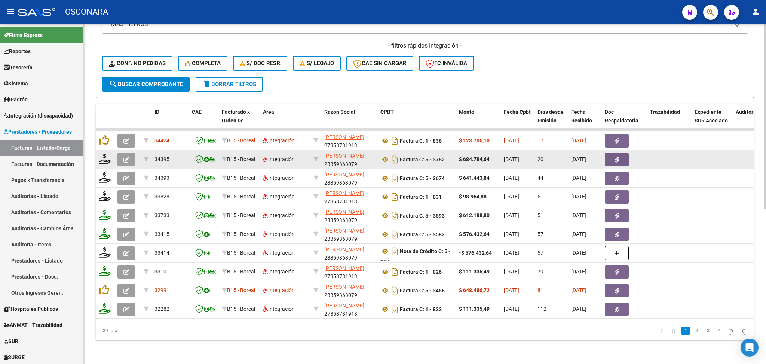
click at [422, 329] on datatable-pager "1 2 3 4" at bounding box center [490, 330] width 521 height 13
click at [126, 157] on icon "button" at bounding box center [126, 160] width 6 height 6
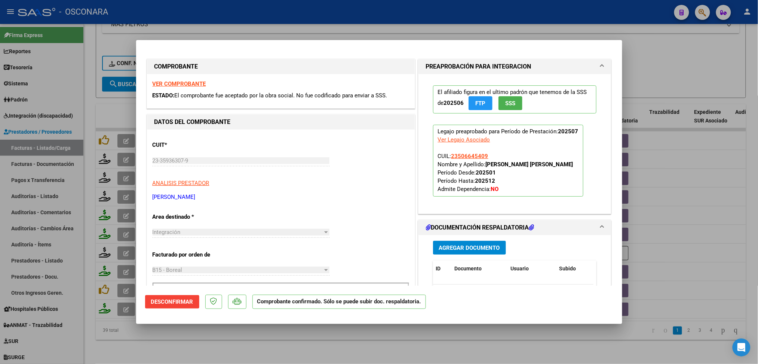
click at [252, 346] on div at bounding box center [379, 182] width 758 height 364
type input "$ 0,00"
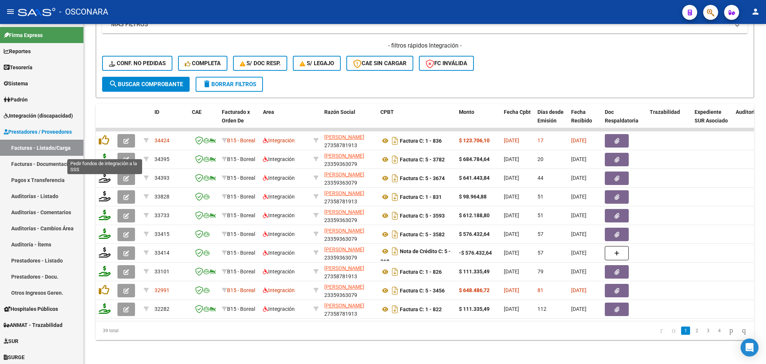
click at [102, 153] on icon at bounding box center [105, 158] width 12 height 10
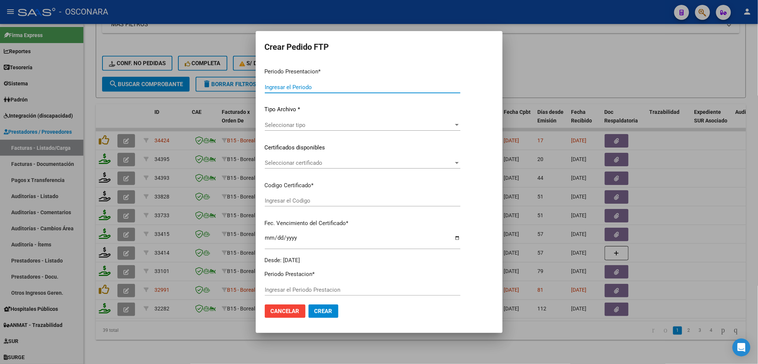
type input "202507"
type input "$ 684.784,64"
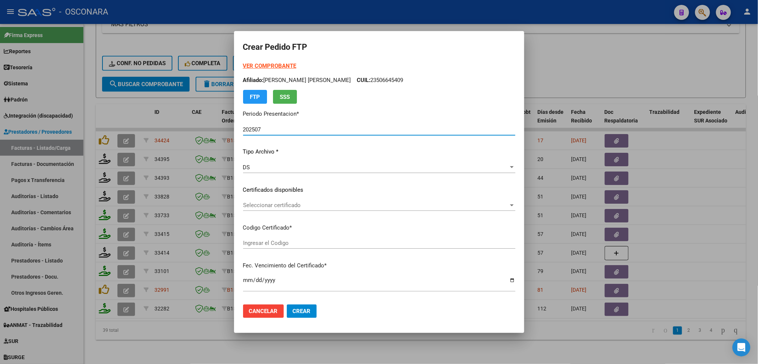
type input "ARG0200050664540-20241008-20311008"
type input "2031-10-08"
type input "500006000"
click at [262, 205] on span "Seleccionar certificado" at bounding box center [376, 205] width 266 height 7
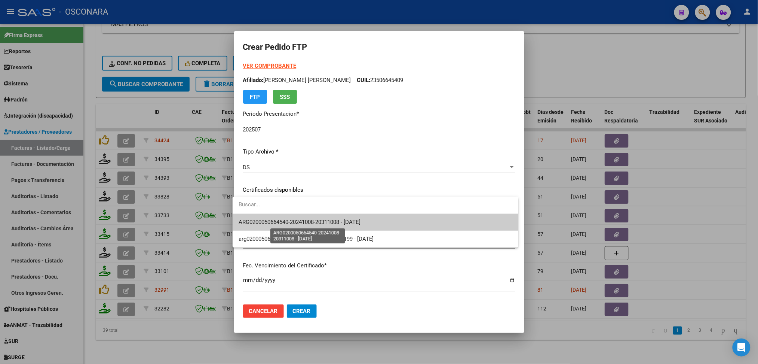
click at [267, 221] on span "ARG0200050664540-20241008-20311008 - 2031-10-08" at bounding box center [300, 221] width 122 height 7
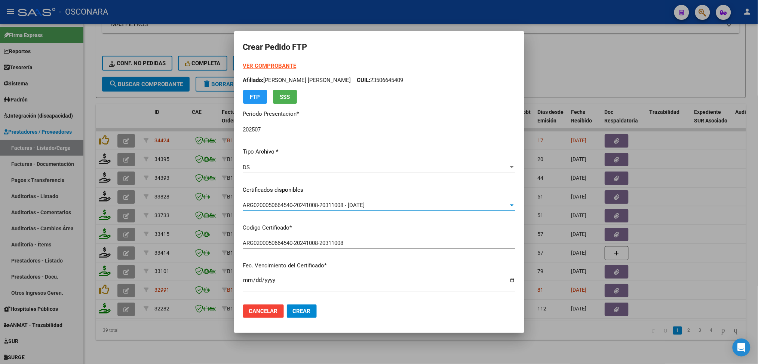
scroll to position [199, 0]
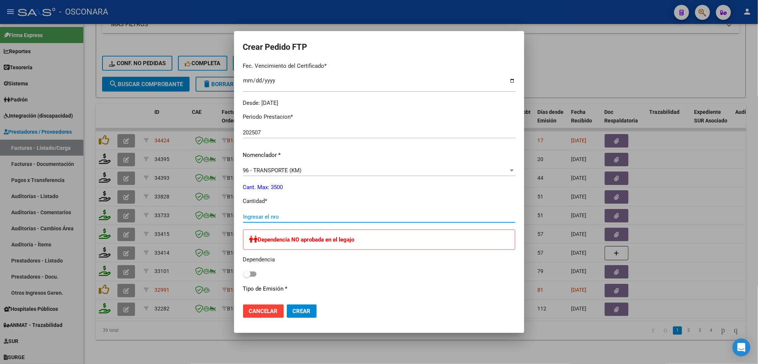
click at [267, 217] on input "Ingresar el nro" at bounding box center [379, 216] width 272 height 7
type input "1264"
click at [303, 308] on span "Crear" at bounding box center [302, 310] width 18 height 7
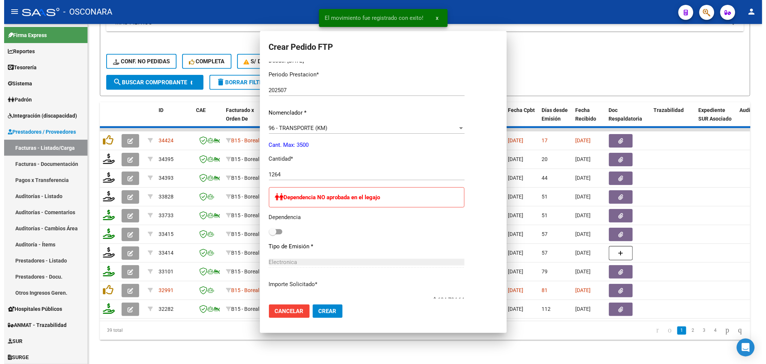
scroll to position [157, 0]
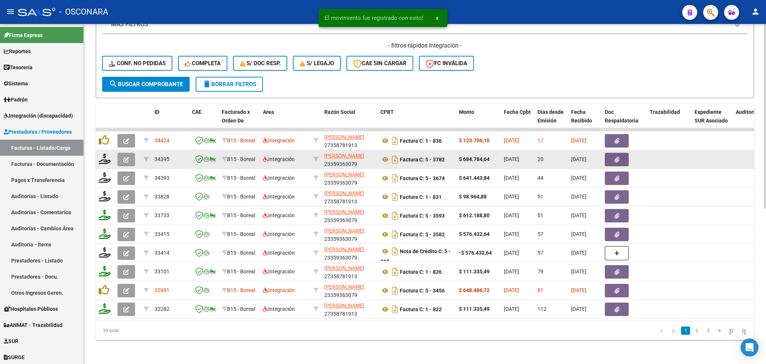
click at [125, 157] on icon "button" at bounding box center [126, 160] width 6 height 6
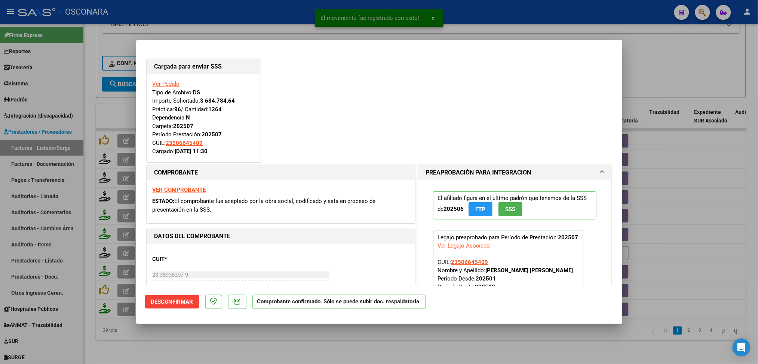
click at [254, 342] on div at bounding box center [379, 182] width 758 height 364
type input "$ 0,00"
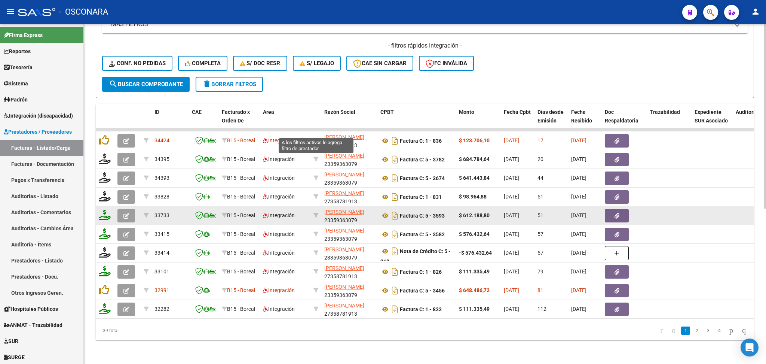
drag, startPoint x: 315, startPoint y: 131, endPoint x: 302, endPoint y: 207, distance: 77.7
click at [315, 138] on icon at bounding box center [315, 140] width 5 height 5
type input "27358781913"
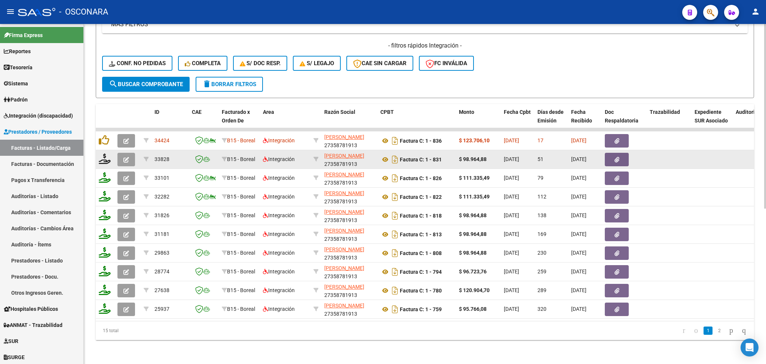
click at [128, 157] on icon "button" at bounding box center [126, 160] width 6 height 6
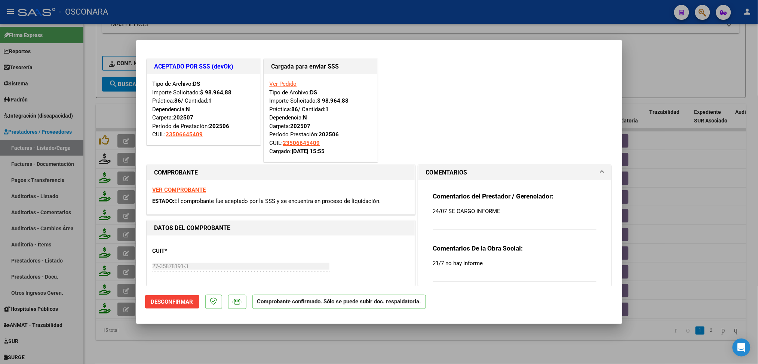
click at [260, 343] on div at bounding box center [379, 182] width 758 height 364
type input "$ 0,00"
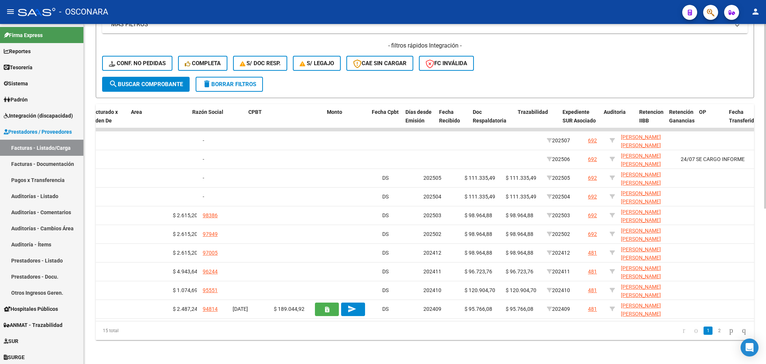
scroll to position [0, 0]
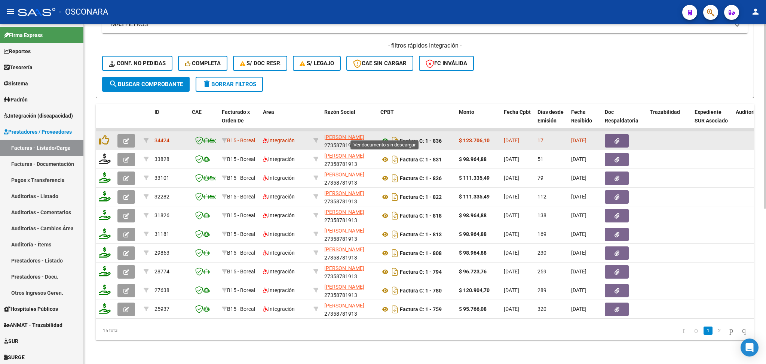
click at [386, 136] on icon at bounding box center [385, 140] width 10 height 9
click at [622, 134] on button "button" at bounding box center [617, 140] width 24 height 13
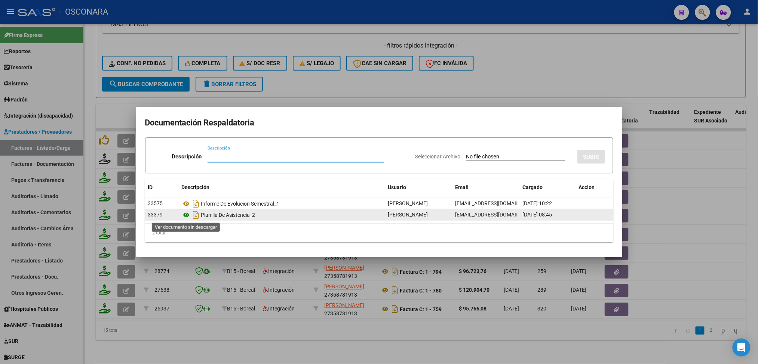
click at [187, 214] on icon at bounding box center [187, 214] width 10 height 9
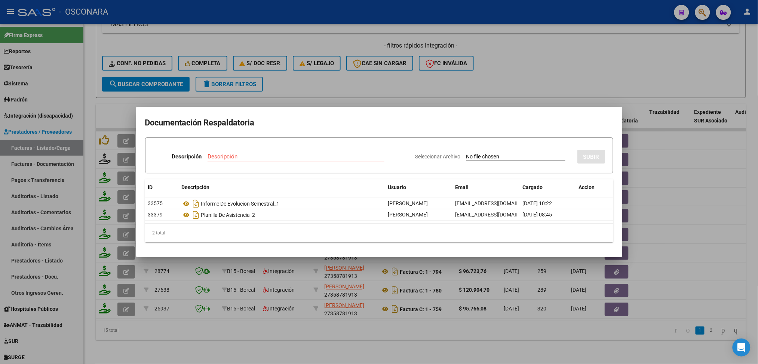
click at [287, 333] on div at bounding box center [379, 182] width 758 height 364
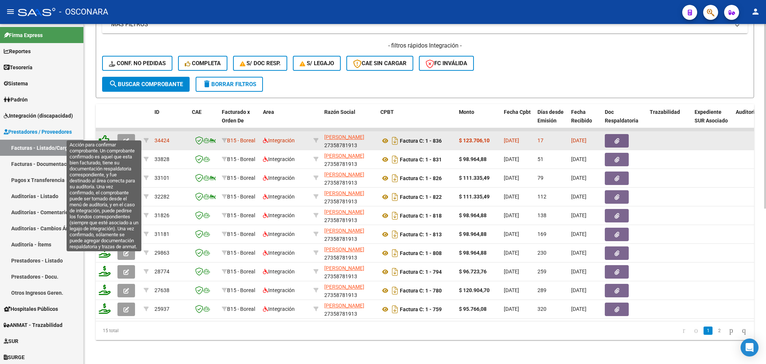
click at [105, 135] on icon at bounding box center [104, 140] width 10 height 10
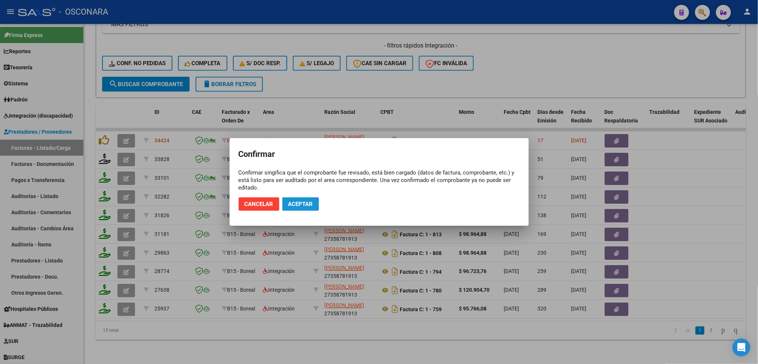
click at [292, 203] on span "Aceptar" at bounding box center [300, 203] width 25 height 7
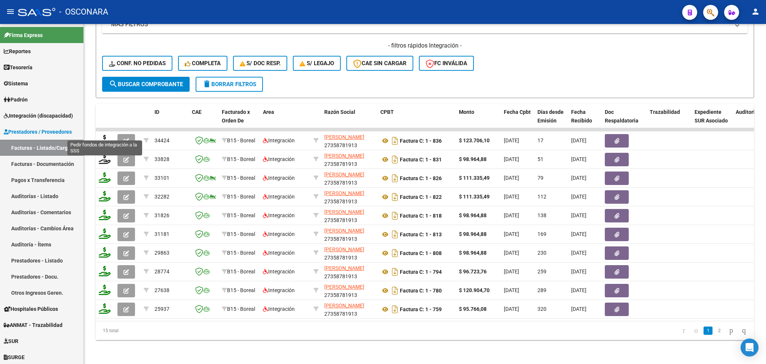
click at [103, 135] on icon at bounding box center [105, 140] width 12 height 10
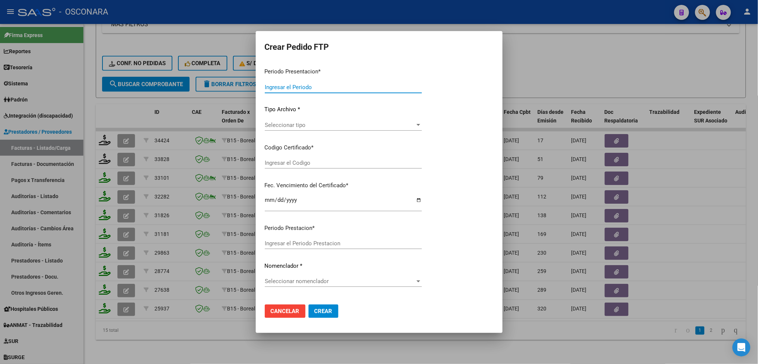
type input "202507"
type input "$ 123.706,10"
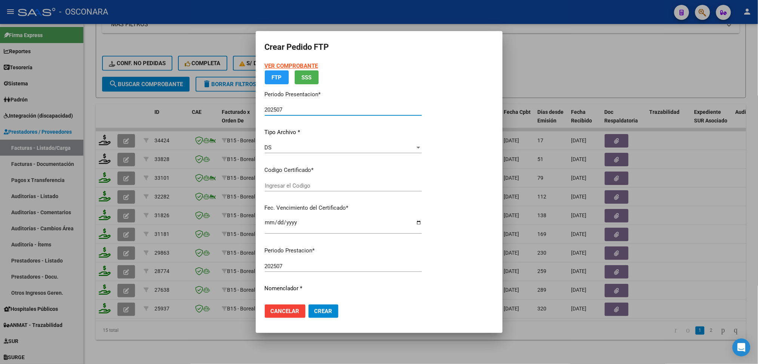
type input "ARG0200050664540-20241008-20311008"
type input "2031-10-08"
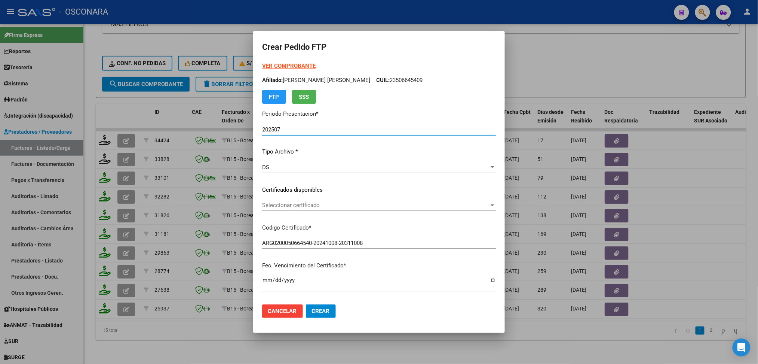
click at [300, 204] on span "Seleccionar certificado" at bounding box center [375, 205] width 227 height 7
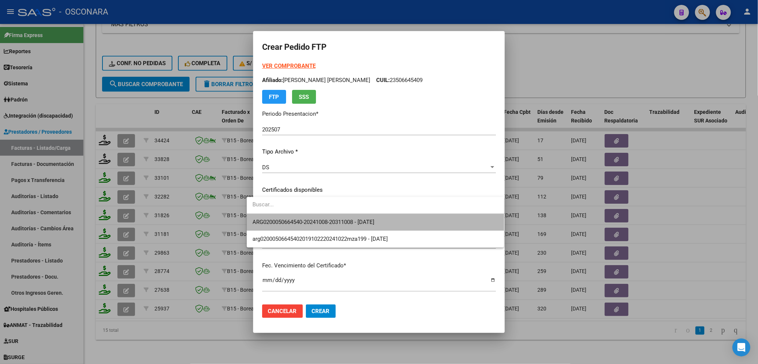
click at [300, 214] on span "ARG0200050664540-20241008-20311008 - 2031-10-08" at bounding box center [375, 222] width 245 height 17
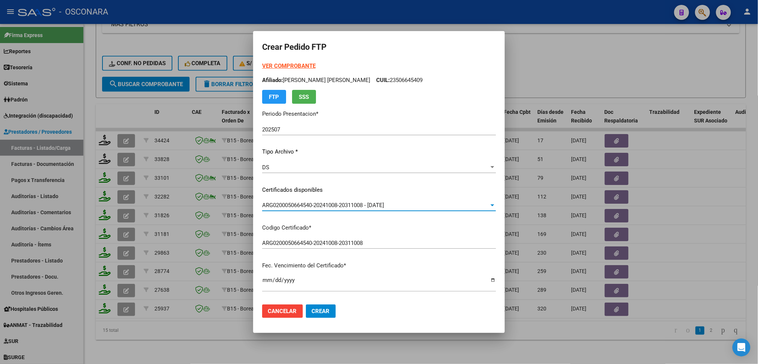
scroll to position [199, 0]
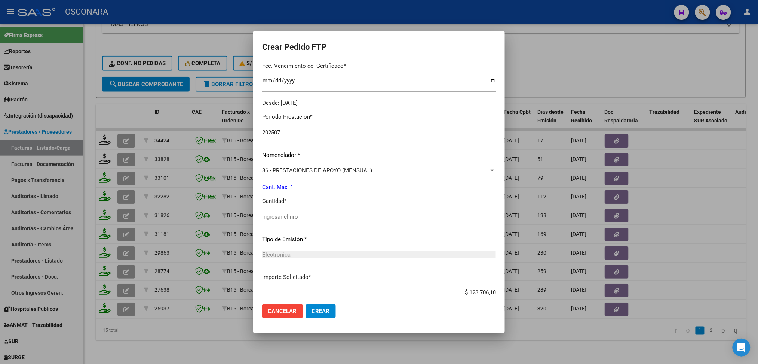
click at [279, 217] on input "Ingresar el nro" at bounding box center [379, 216] width 234 height 7
type input "1"
click at [306, 304] on button "Crear" at bounding box center [321, 310] width 30 height 13
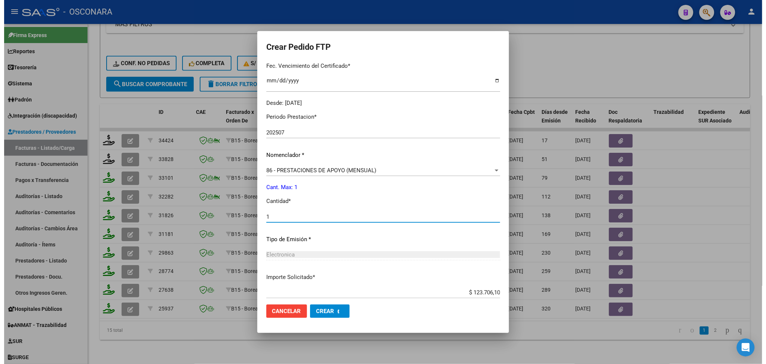
scroll to position [0, 0]
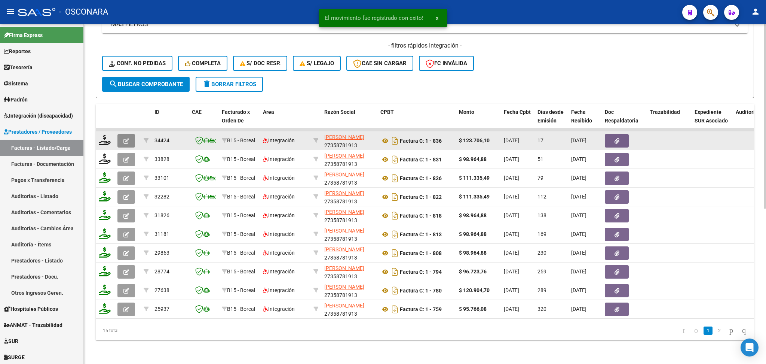
click at [129, 134] on button "button" at bounding box center [126, 140] width 18 height 13
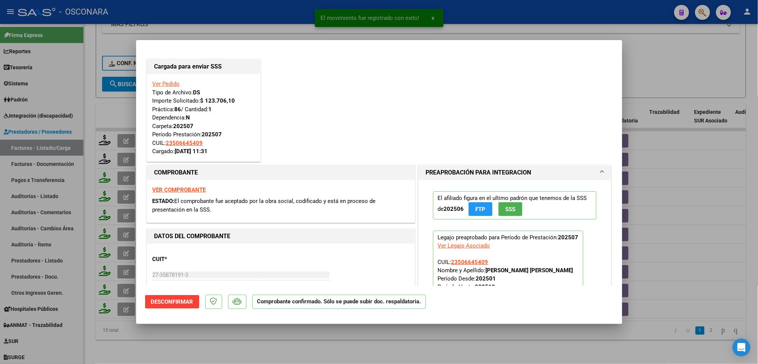
click at [290, 343] on div at bounding box center [379, 182] width 758 height 364
type input "$ 0,00"
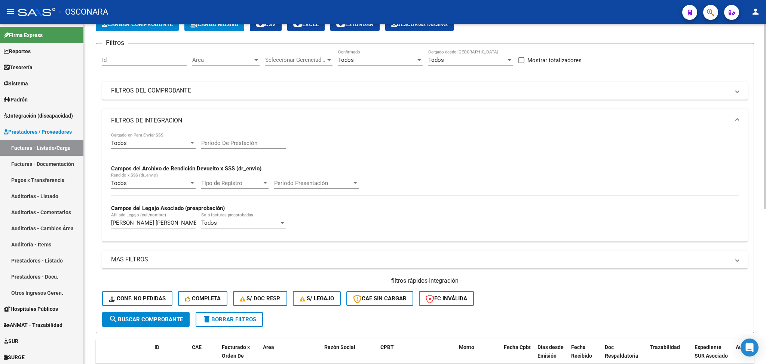
scroll to position [37, 0]
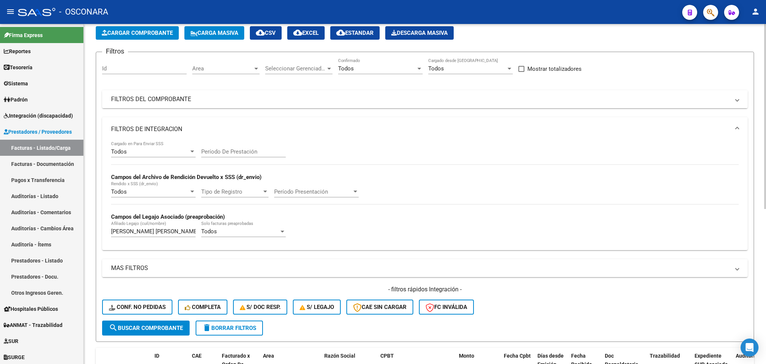
click at [451, 92] on mat-expansion-panel-header "FILTROS DEL COMPROBANTE" at bounding box center [425, 99] width 646 height 18
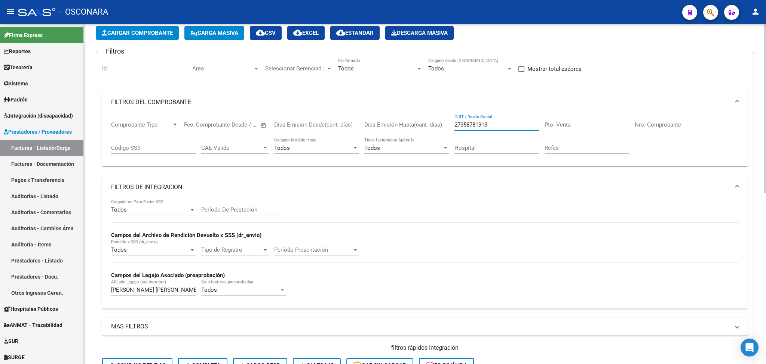
drag, startPoint x: 489, startPoint y: 123, endPoint x: 433, endPoint y: 122, distance: 56.1
click at [433, 122] on div "Comprobante Tipo Comprobante Tipo Start date – End date Fec. Comprobante Desde …" at bounding box center [425, 137] width 628 height 46
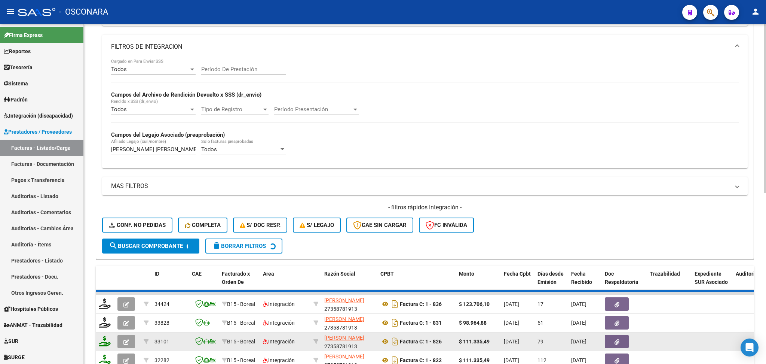
scroll to position [336, 0]
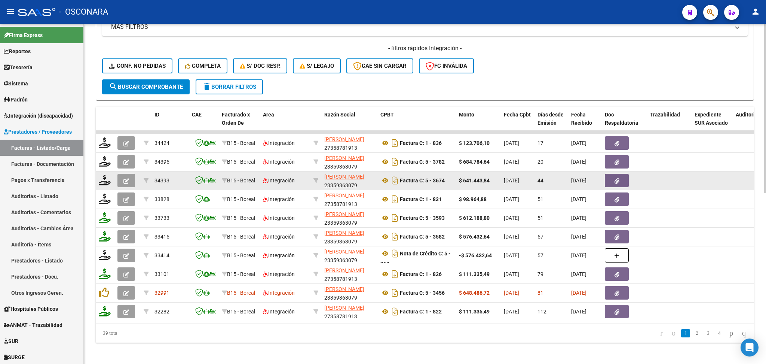
click at [121, 177] on button "button" at bounding box center [126, 180] width 18 height 13
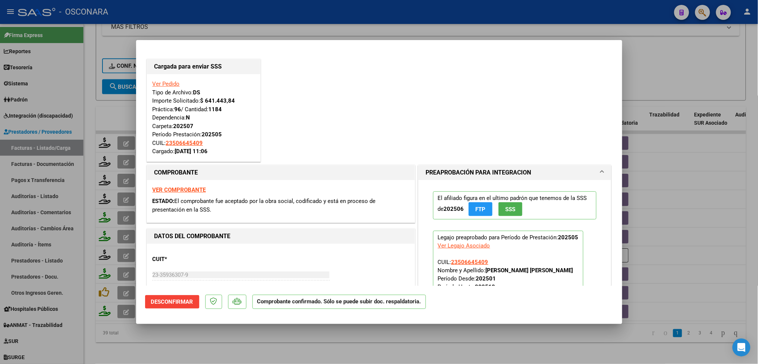
click at [183, 344] on div at bounding box center [379, 182] width 758 height 364
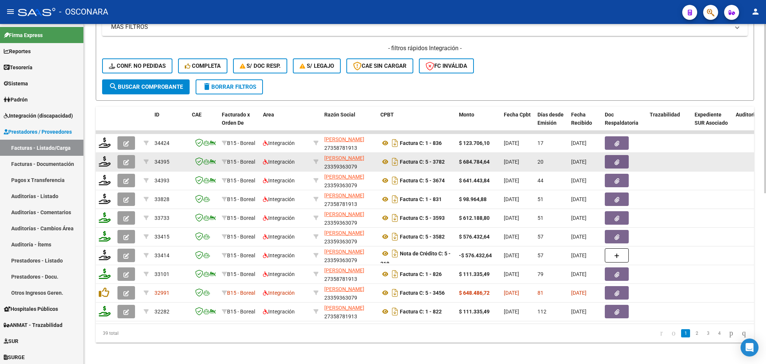
click at [125, 160] on icon "button" at bounding box center [126, 162] width 6 height 6
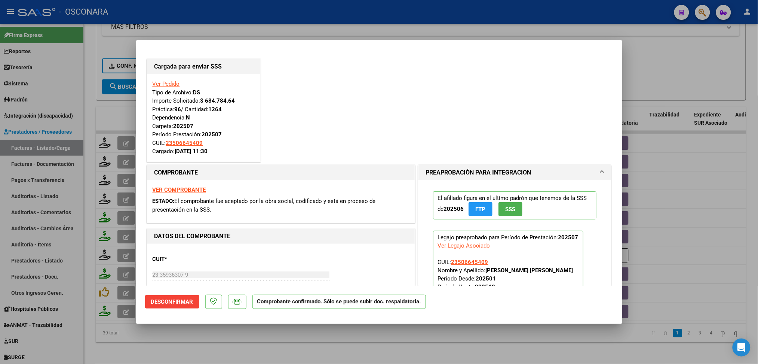
click at [186, 346] on div at bounding box center [379, 182] width 758 height 364
type input "$ 0,00"
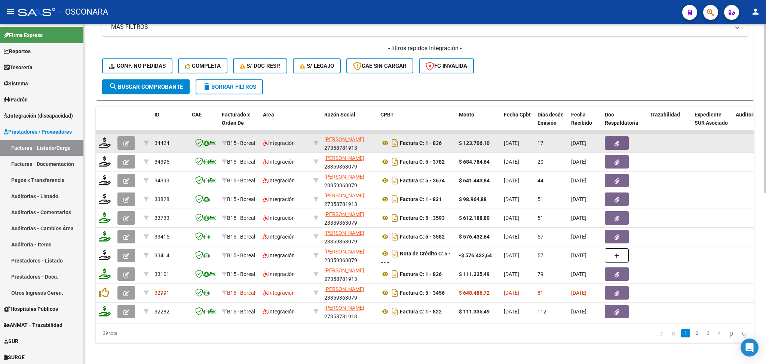
click at [125, 136] on button "button" at bounding box center [126, 142] width 18 height 13
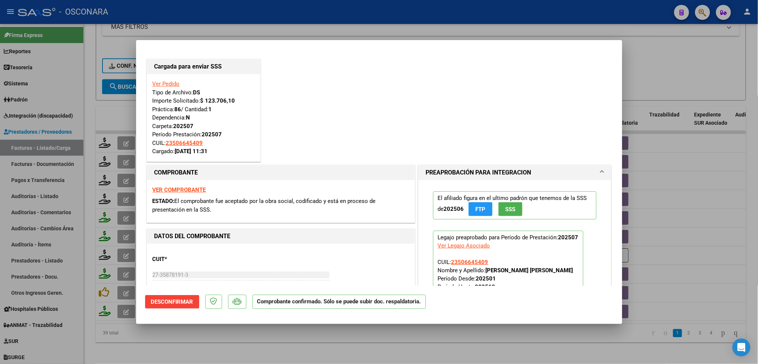
click at [232, 343] on div at bounding box center [379, 182] width 758 height 364
type input "$ 0,00"
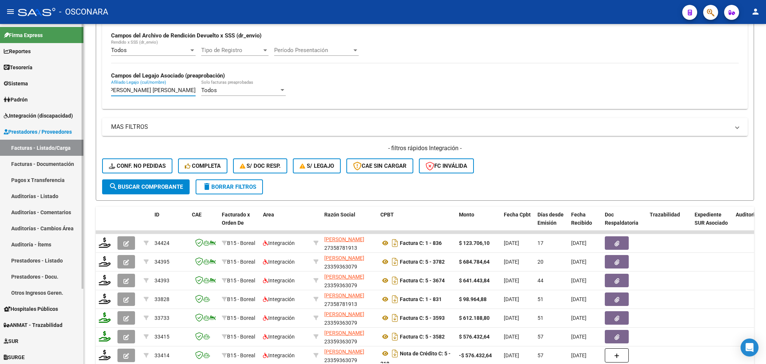
scroll to position [0, 0]
drag, startPoint x: 192, startPoint y: 91, endPoint x: 80, endPoint y: 84, distance: 112.8
click at [80, 84] on mat-sidenav-container "Firma Express Reportes Ingresos Percibidos Análisis de todos los conceptos (his…" at bounding box center [383, 194] width 766 height 340
type input "R"
paste input "[PERSON_NAME] QUIMIAS"
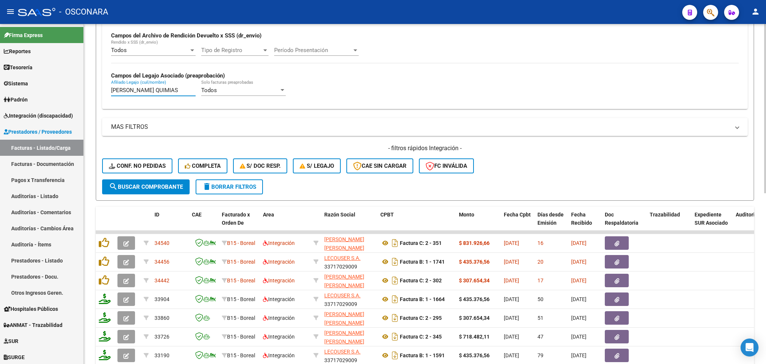
type input "[PERSON_NAME] QUIMIAS"
click at [414, 177] on div "- filtros rápidos Integración - Conf. no pedidas Completa S/ Doc Resp. S/ legaj…" at bounding box center [425, 161] width 646 height 35
click at [534, 159] on div "- filtros rápidos Integración - Conf. no pedidas Completa S/ Doc Resp. S/ legaj…" at bounding box center [425, 161] width 646 height 35
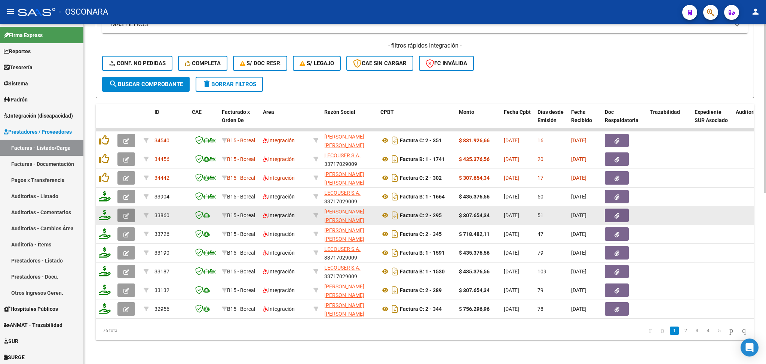
click at [126, 213] on icon "button" at bounding box center [126, 216] width 6 height 6
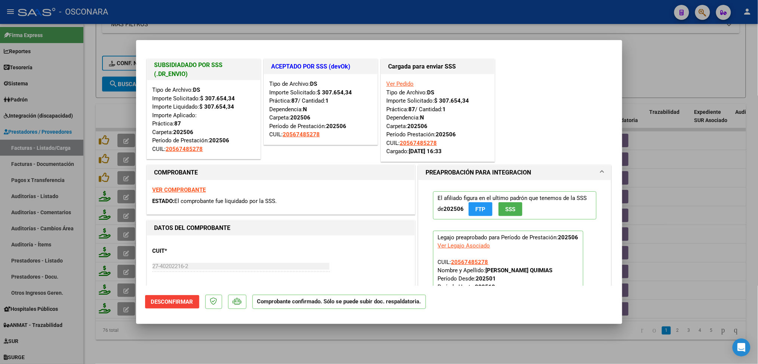
click at [252, 343] on div at bounding box center [379, 182] width 758 height 364
type input "$ 0,00"
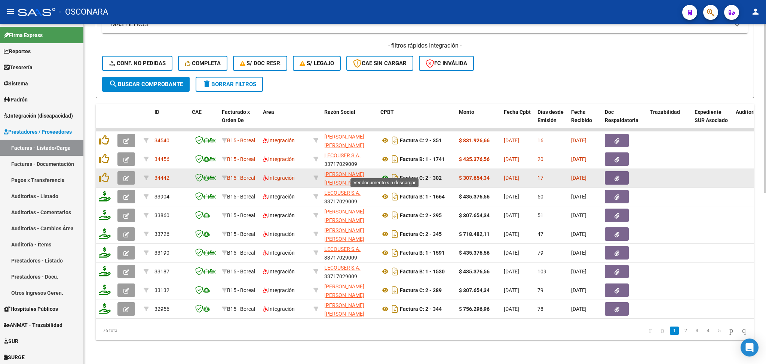
click at [386, 173] on icon at bounding box center [385, 177] width 10 height 9
click at [612, 172] on button "button" at bounding box center [617, 177] width 24 height 13
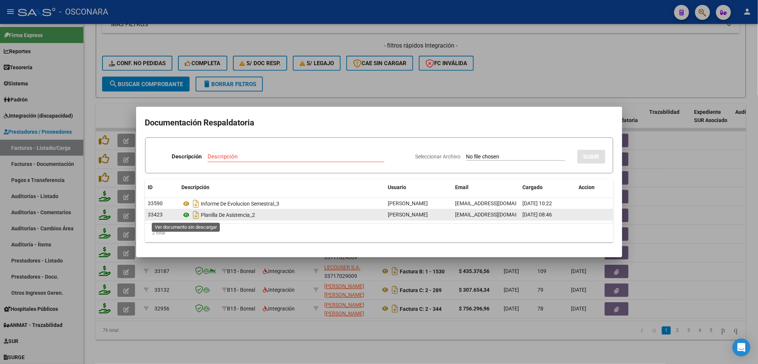
click at [186, 212] on icon at bounding box center [187, 214] width 10 height 9
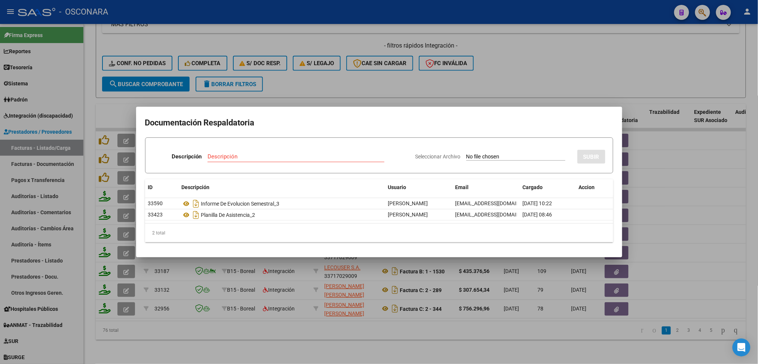
click at [101, 169] on div at bounding box center [379, 182] width 758 height 364
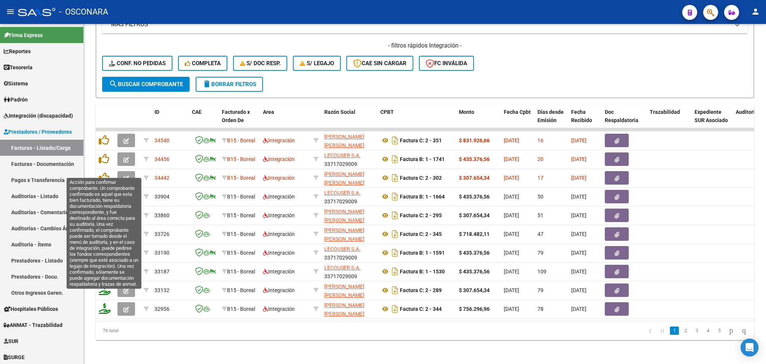
click at [101, 172] on icon at bounding box center [104, 177] width 10 height 10
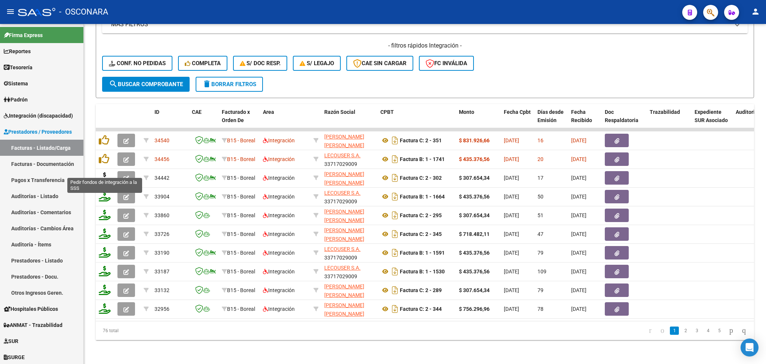
click at [103, 172] on icon at bounding box center [105, 177] width 12 height 10
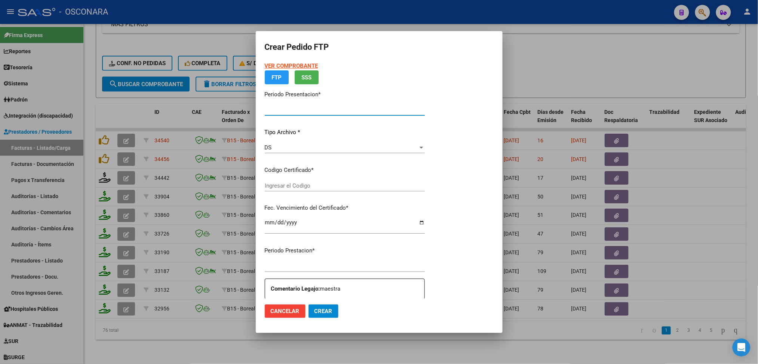
type input "202507"
type input "$ 307.654,34"
type input "ARG02000567485272022082520270825COR472"
type input "2027-08-25"
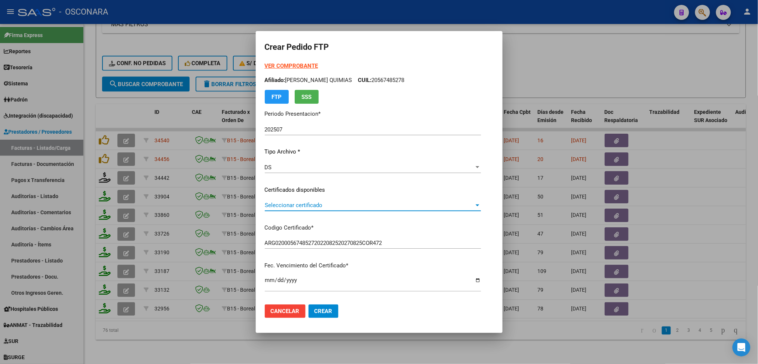
click at [294, 206] on span "Seleccionar certificado" at bounding box center [369, 205] width 209 height 7
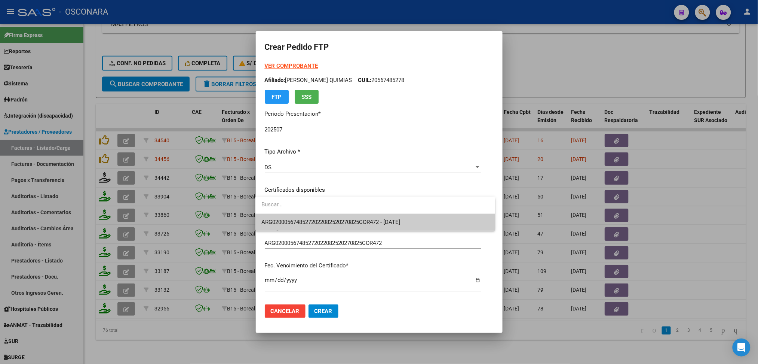
click at [293, 218] on span "ARG02000567485272022082520270825COR472 - 2027-08-25" at bounding box center [330, 221] width 139 height 7
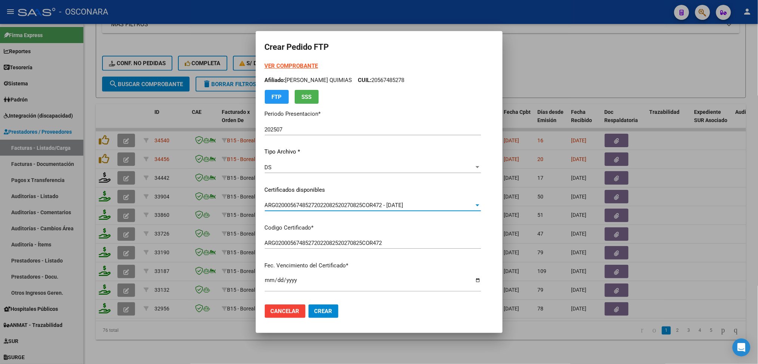
scroll to position [249, 0]
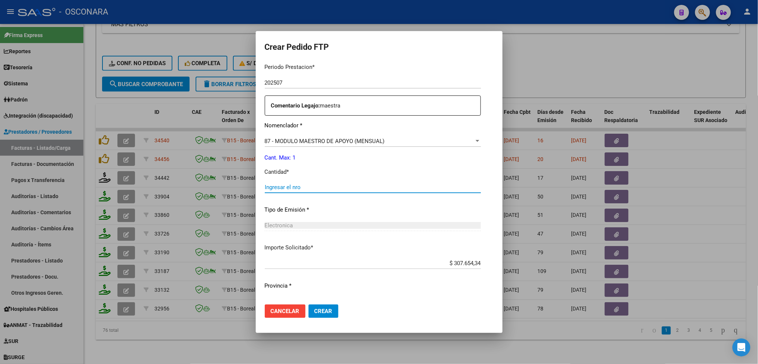
click at [291, 187] on input "Ingresar el nro" at bounding box center [373, 187] width 216 height 7
type input "1"
click at [309, 304] on button "Crear" at bounding box center [324, 310] width 30 height 13
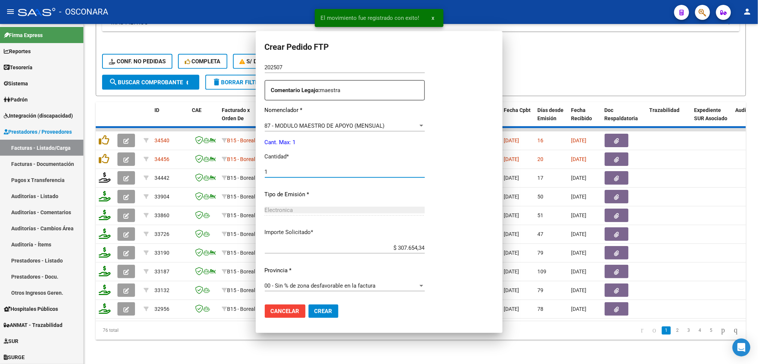
scroll to position [0, 0]
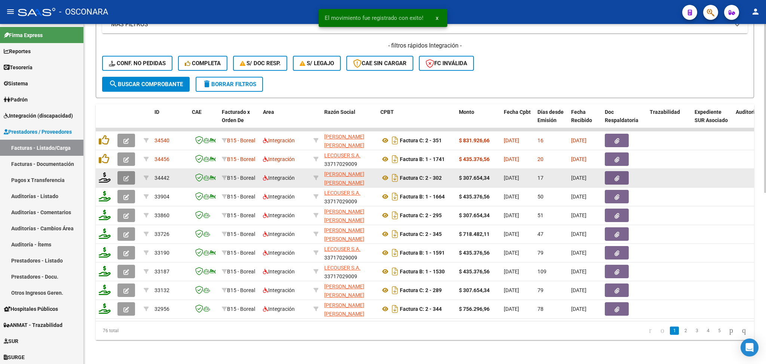
click at [128, 175] on icon "button" at bounding box center [126, 178] width 6 height 6
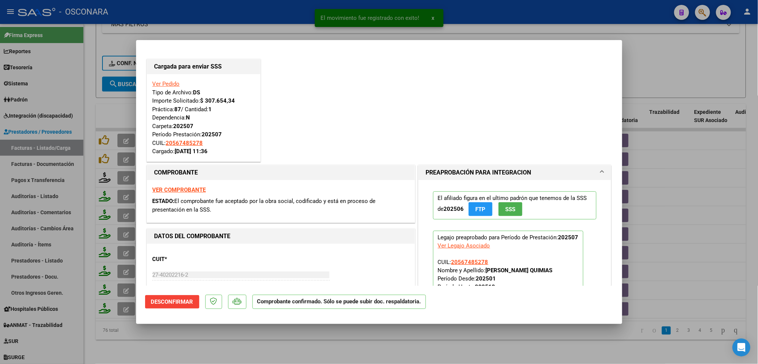
click at [257, 339] on div at bounding box center [379, 182] width 758 height 364
type input "$ 0,00"
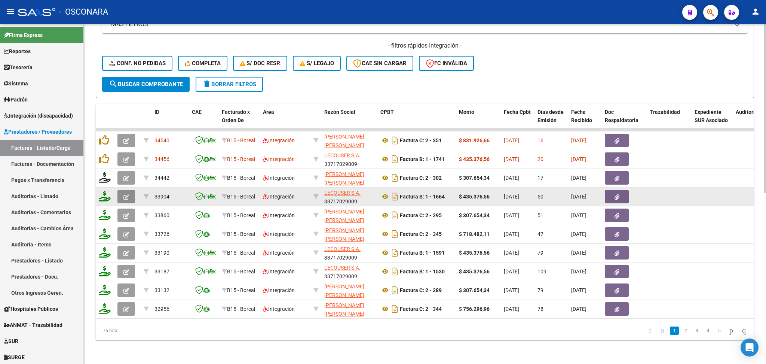
click at [122, 191] on button "button" at bounding box center [126, 196] width 18 height 13
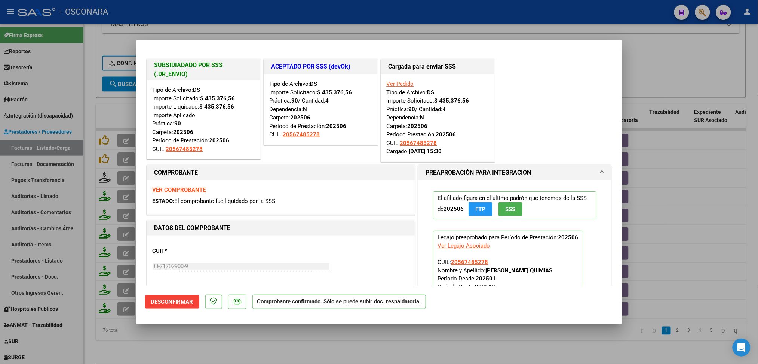
click at [219, 346] on div at bounding box center [379, 182] width 758 height 364
type input "$ 0,00"
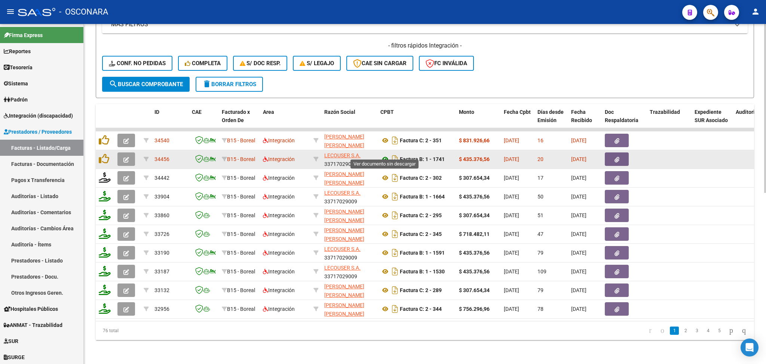
click at [386, 154] on icon at bounding box center [385, 158] width 10 height 9
click at [615, 152] on button "button" at bounding box center [617, 158] width 24 height 13
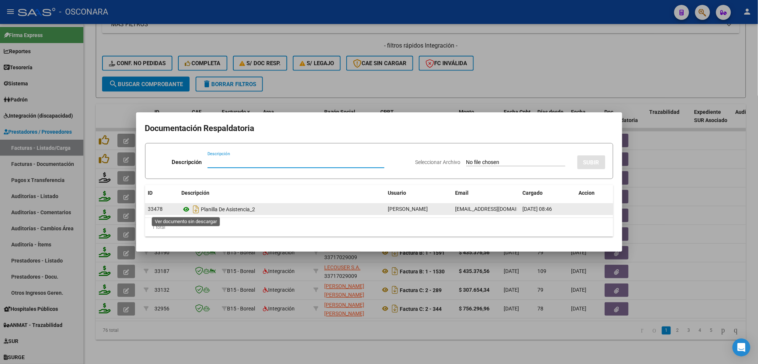
click at [189, 208] on icon at bounding box center [187, 209] width 10 height 9
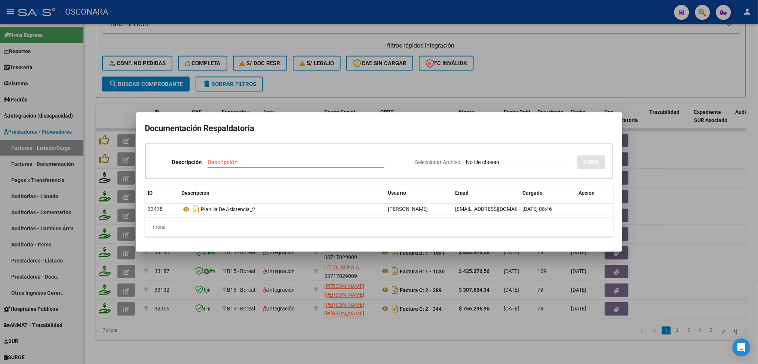
click at [342, 80] on div at bounding box center [379, 182] width 758 height 364
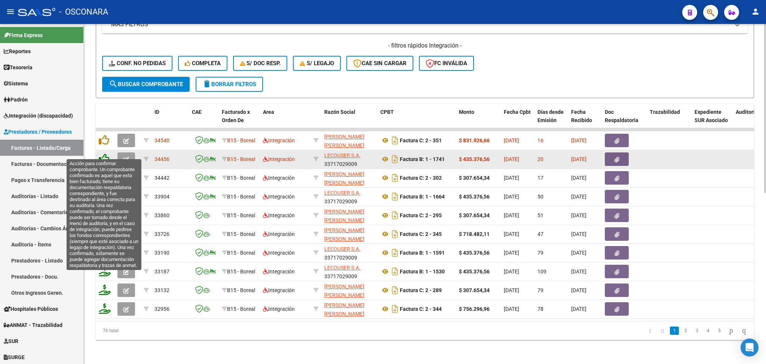
click at [103, 153] on icon at bounding box center [104, 158] width 10 height 10
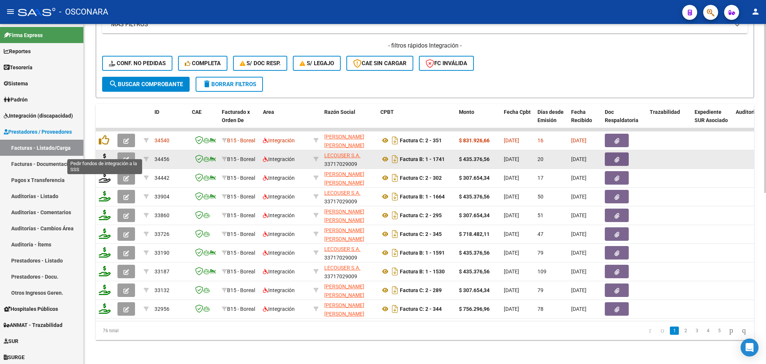
click at [104, 153] on icon at bounding box center [105, 158] width 12 height 10
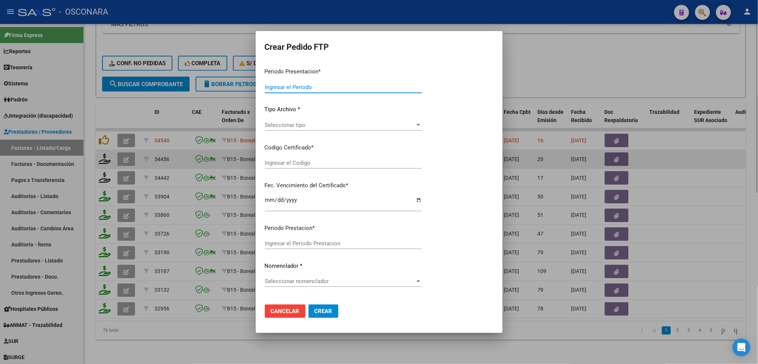
type input "202507"
type input "$ 435.376,56"
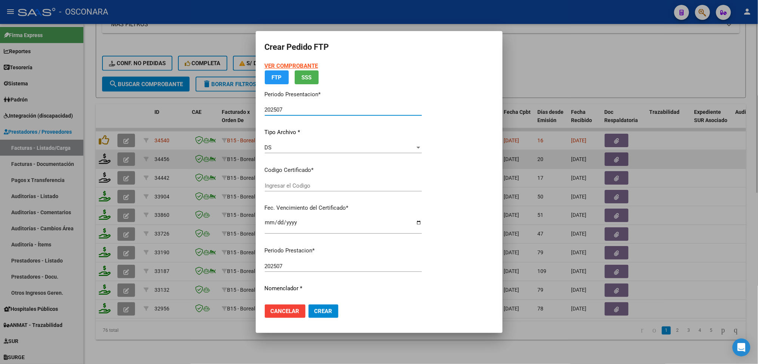
type input "ARG02000567485272022082520270825COR472"
type input "2027-08-25"
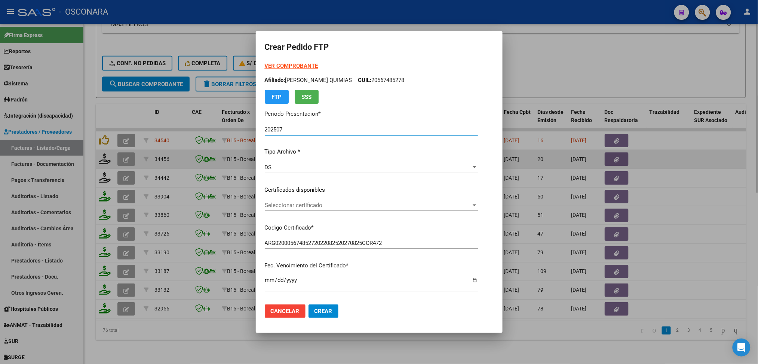
click at [297, 205] on span "Seleccionar certificado" at bounding box center [368, 205] width 206 height 7
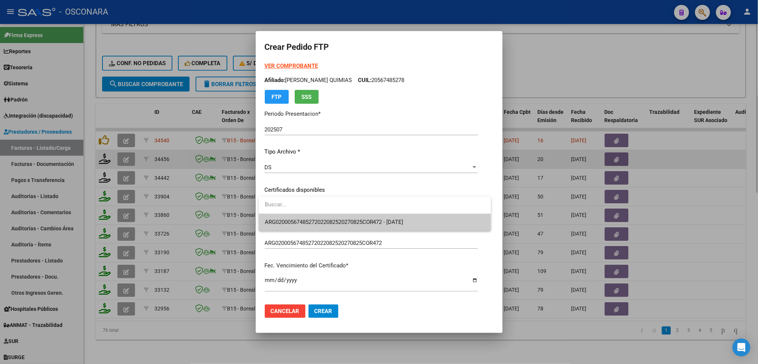
click at [298, 215] on span "ARG02000567485272022082520270825COR472 - 2027-08-25" at bounding box center [375, 222] width 220 height 17
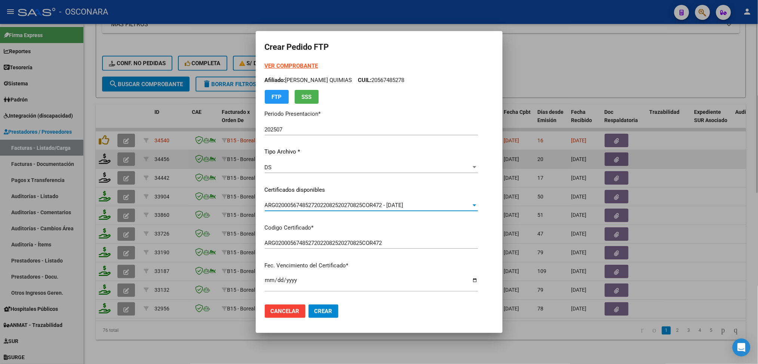
scroll to position [199, 0]
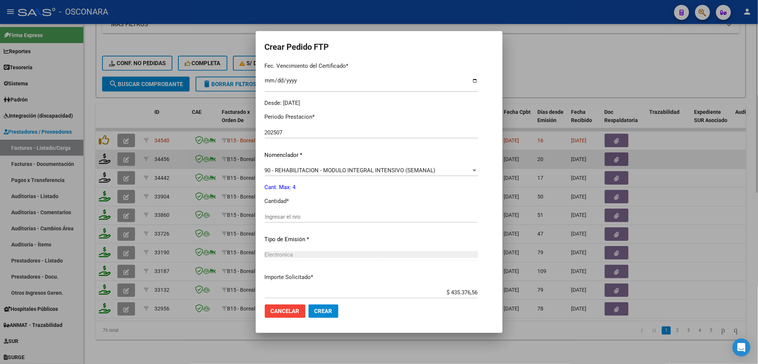
click at [298, 217] on input "Ingresar el nro" at bounding box center [371, 216] width 213 height 7
type input "4"
click at [309, 304] on button "Crear" at bounding box center [324, 310] width 30 height 13
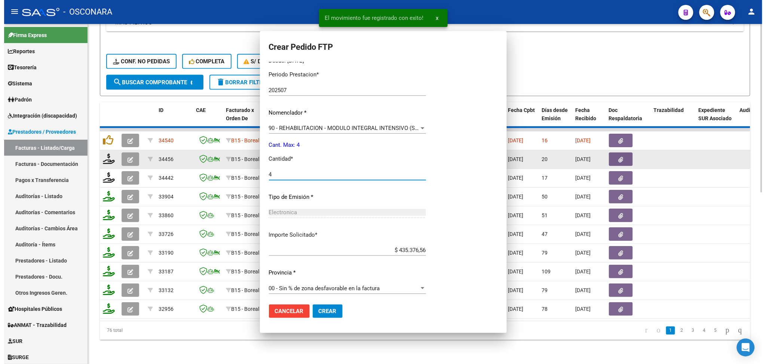
scroll to position [0, 0]
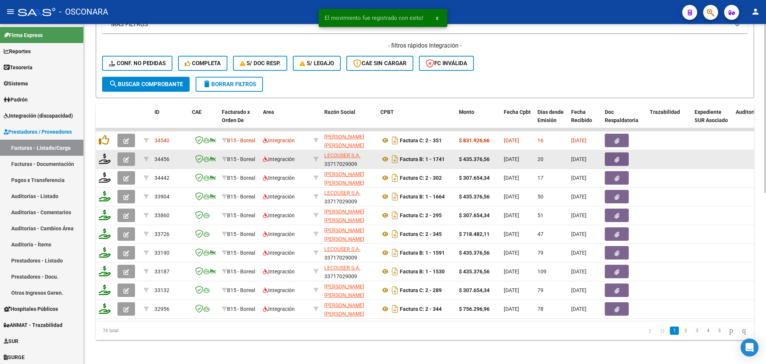
click at [126, 157] on icon "button" at bounding box center [126, 160] width 6 height 6
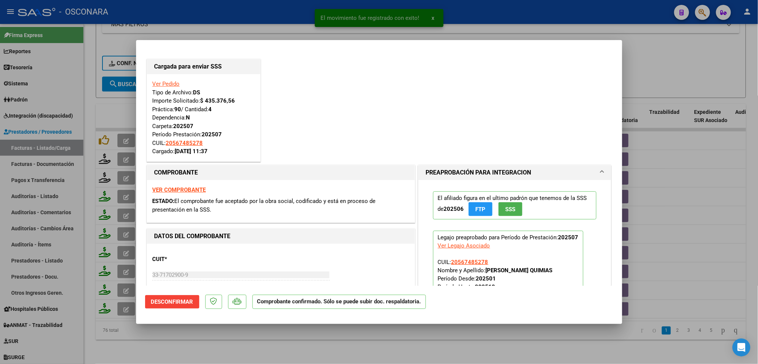
click at [263, 346] on div at bounding box center [379, 182] width 758 height 364
type input "$ 0,00"
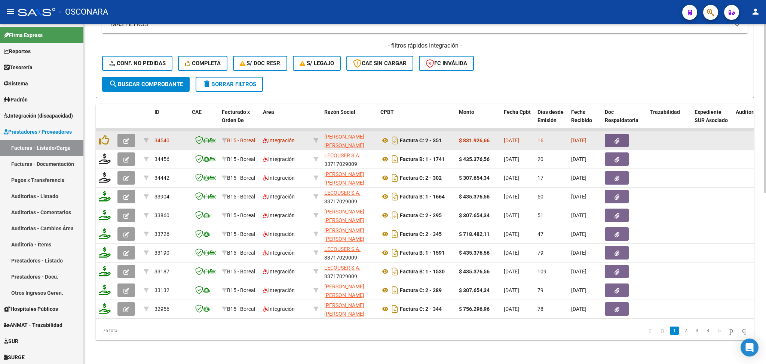
click at [319, 131] on datatable-body-cell at bounding box center [315, 140] width 11 height 18
click at [313, 138] on icon at bounding box center [315, 140] width 5 height 5
type input "20354713455"
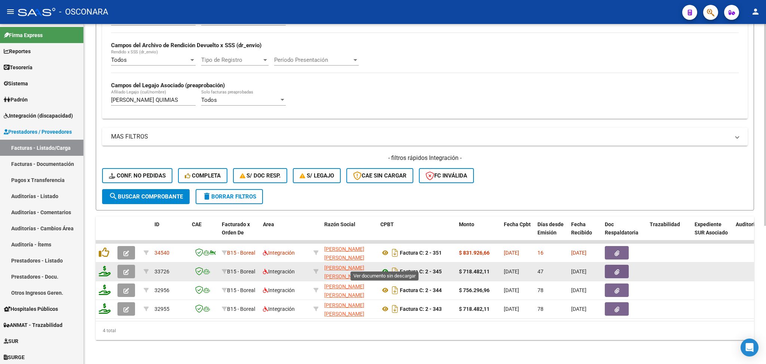
click at [384, 268] on icon at bounding box center [385, 271] width 10 height 9
click at [384, 267] on icon at bounding box center [385, 271] width 10 height 9
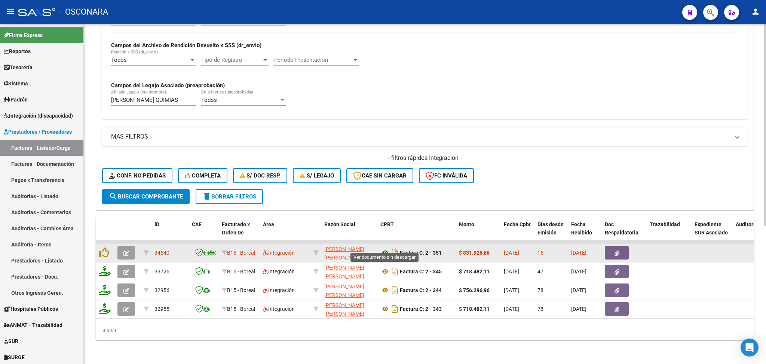
click at [386, 248] on icon at bounding box center [385, 252] width 10 height 9
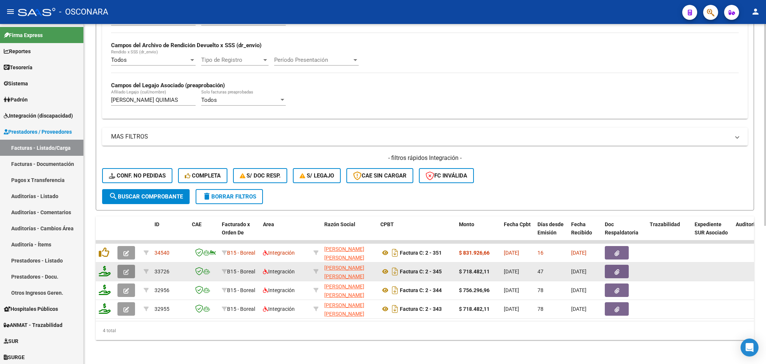
click at [128, 269] on icon "button" at bounding box center [126, 272] width 6 height 6
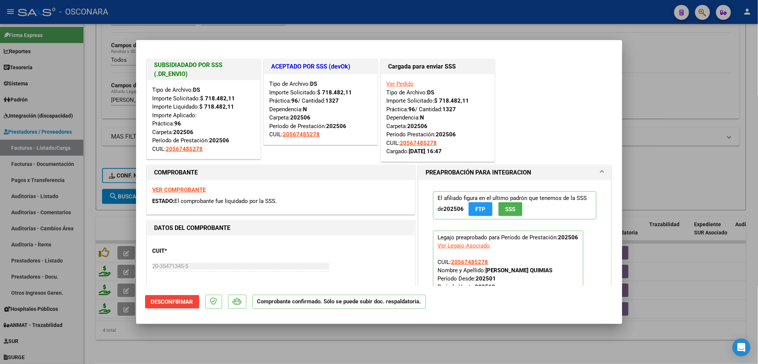
click at [201, 338] on div at bounding box center [379, 182] width 758 height 364
type input "$ 0,00"
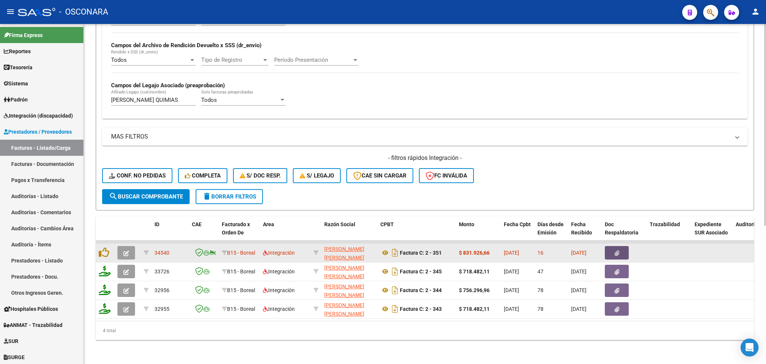
click at [617, 250] on icon "button" at bounding box center [617, 253] width 5 height 6
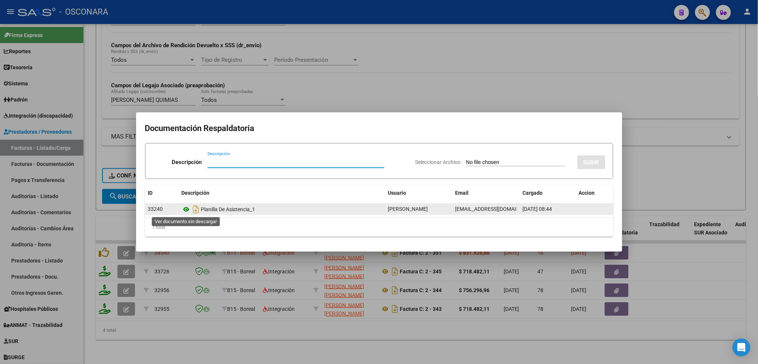
click at [186, 209] on icon at bounding box center [187, 209] width 10 height 9
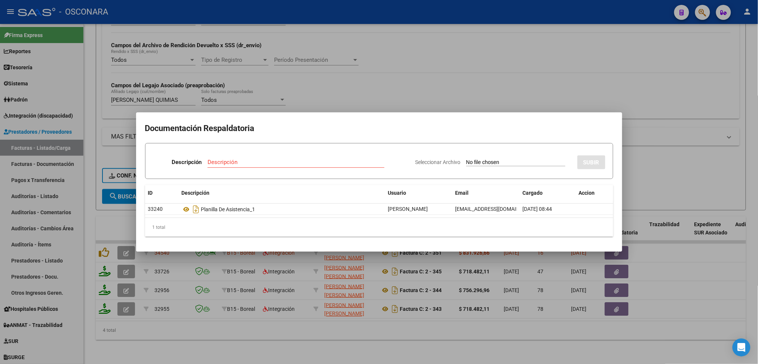
click at [334, 93] on div at bounding box center [379, 182] width 758 height 364
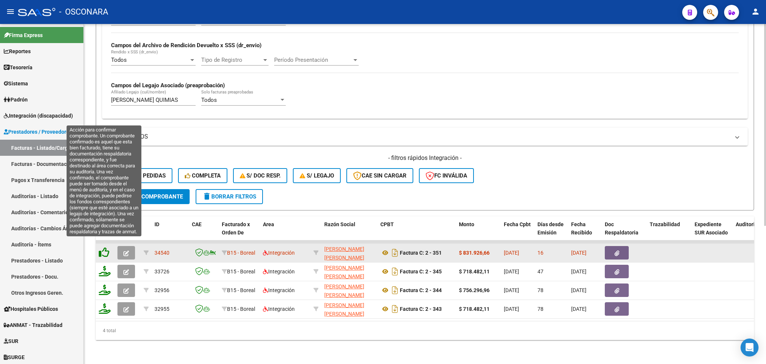
click at [105, 247] on icon at bounding box center [104, 252] width 10 height 10
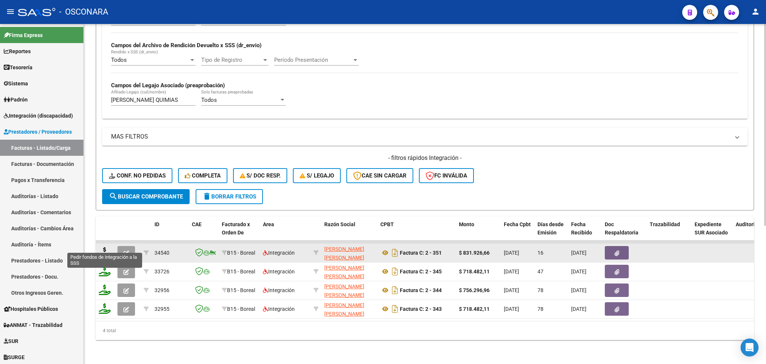
click at [102, 247] on icon at bounding box center [105, 252] width 12 height 10
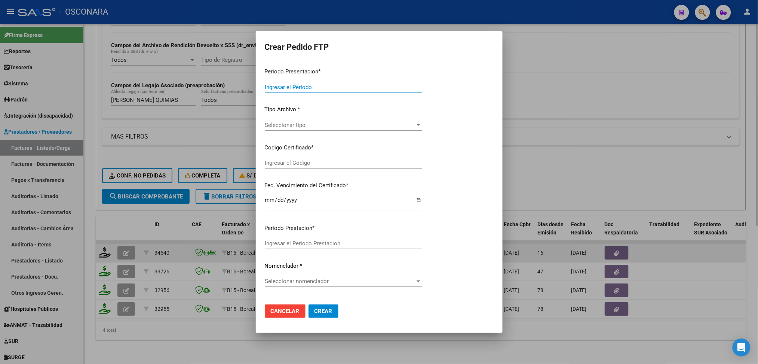
type input "202507"
type input "$ 831.926,66"
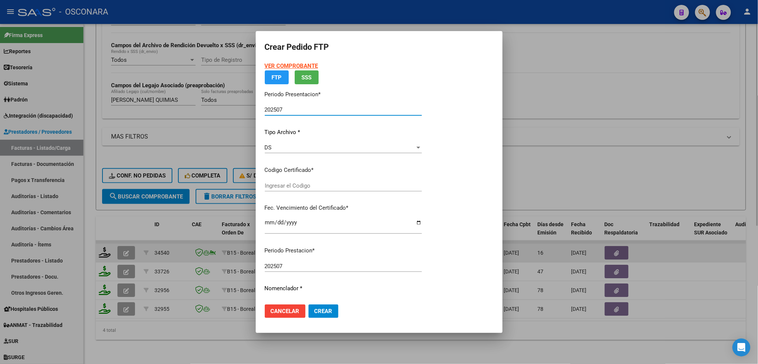
type input "ARG02000567485272022082520270825COR472"
type input "2027-08-25"
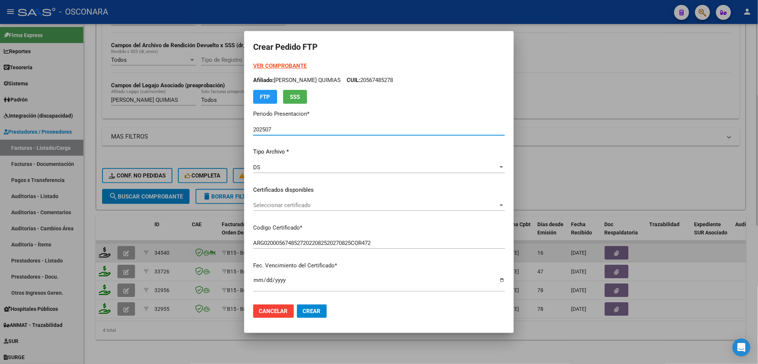
click at [295, 207] on span "Seleccionar certificado" at bounding box center [375, 205] width 245 height 7
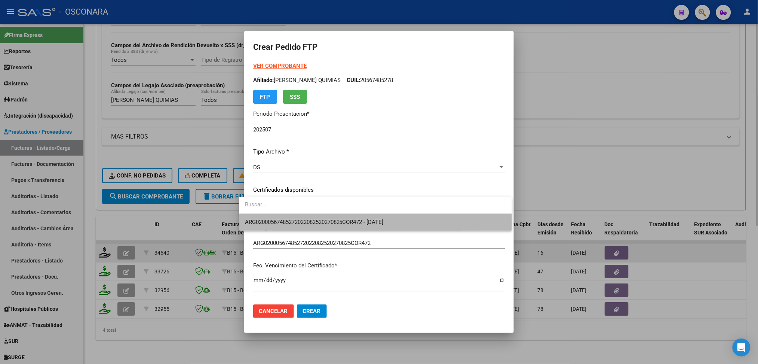
click at [297, 214] on span "ARG02000567485272022082520270825COR472 - 2027-08-25" at bounding box center [375, 222] width 261 height 17
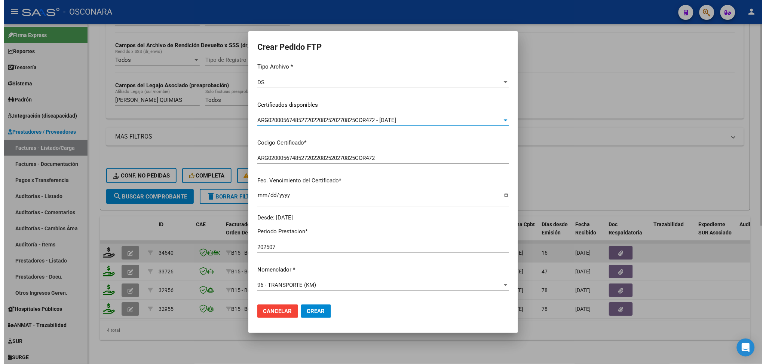
scroll to position [199, 0]
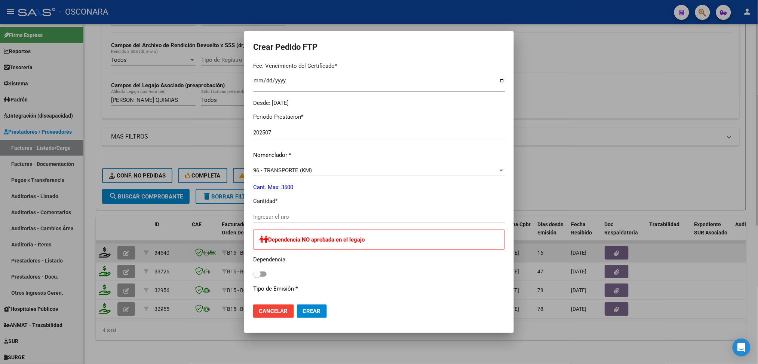
click at [276, 215] on input "Ingresar el nro" at bounding box center [379, 216] width 252 height 7
type input "1536"
click at [310, 319] on mat-dialog-actions "Cancelar Crear" at bounding box center [379, 310] width 252 height 25
click at [306, 308] on span "Crear" at bounding box center [312, 310] width 18 height 7
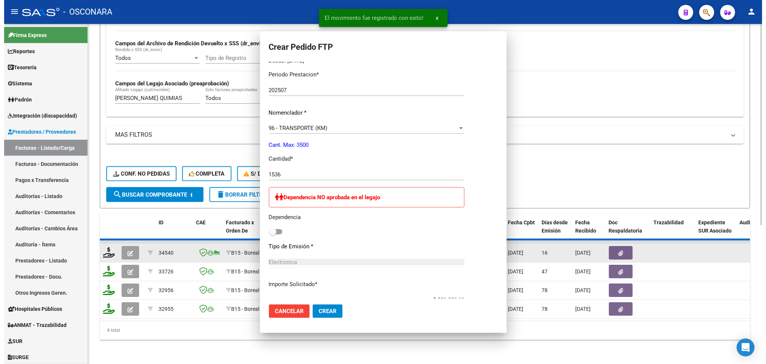
scroll to position [0, 0]
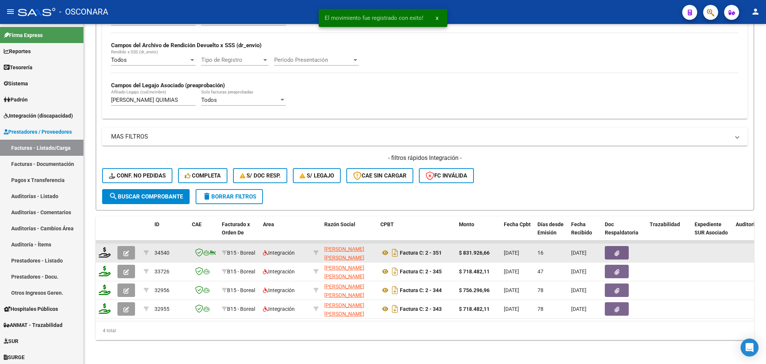
click at [126, 250] on icon "button" at bounding box center [126, 253] width 6 height 6
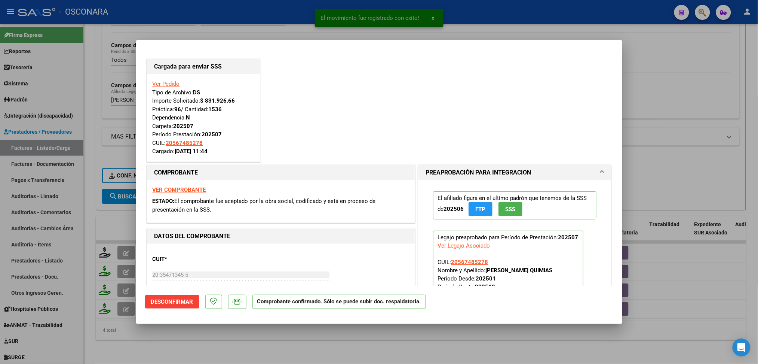
click at [242, 340] on div at bounding box center [379, 182] width 758 height 364
type input "$ 0,00"
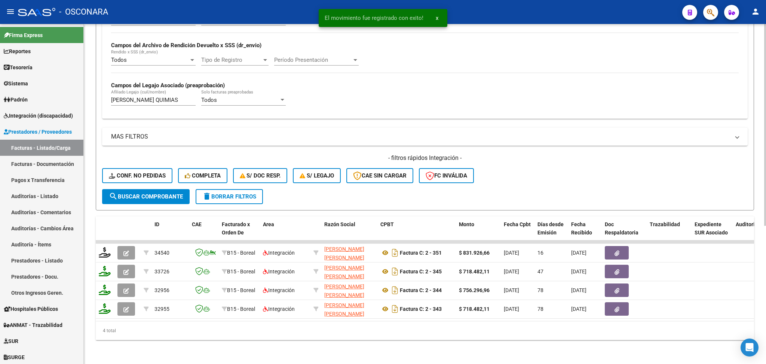
scroll to position [33, 0]
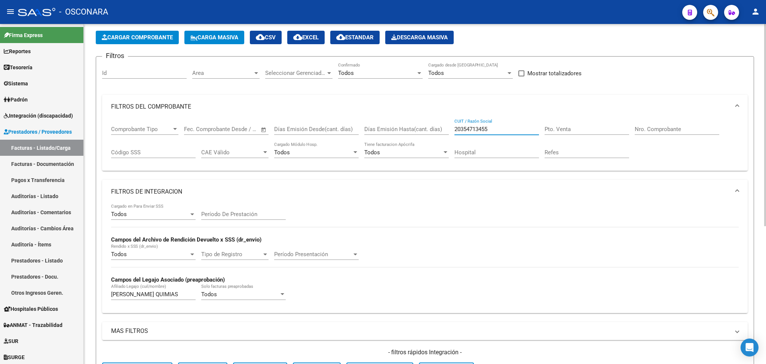
drag, startPoint x: 491, startPoint y: 128, endPoint x: 422, endPoint y: 122, distance: 70.2
click at [422, 122] on div "Comprobante Tipo Comprobante Tipo Start date – End date Fec. Comprobante Desde …" at bounding box center [425, 142] width 628 height 46
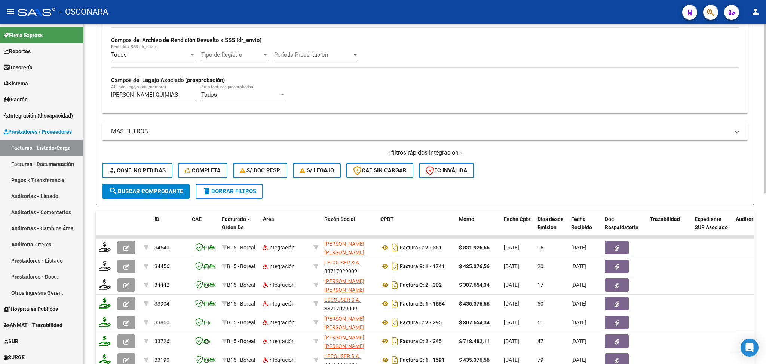
scroll to position [332, 0]
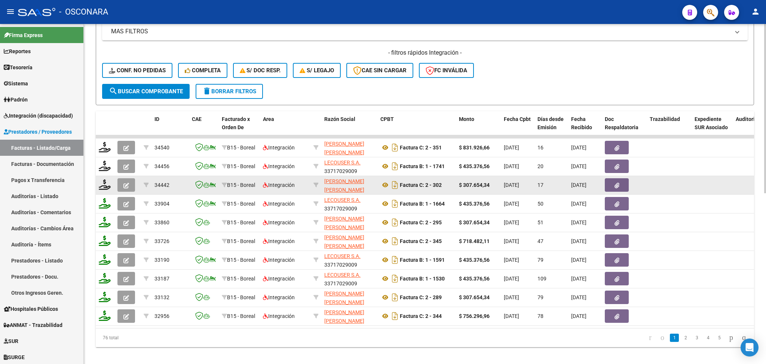
click at [129, 183] on icon "button" at bounding box center [126, 186] width 6 height 6
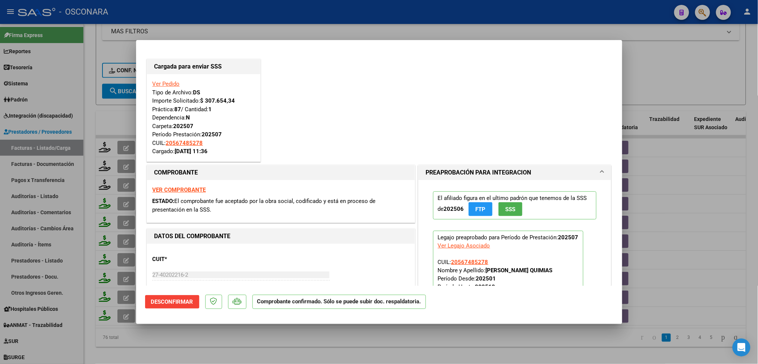
click at [158, 344] on div at bounding box center [379, 182] width 758 height 364
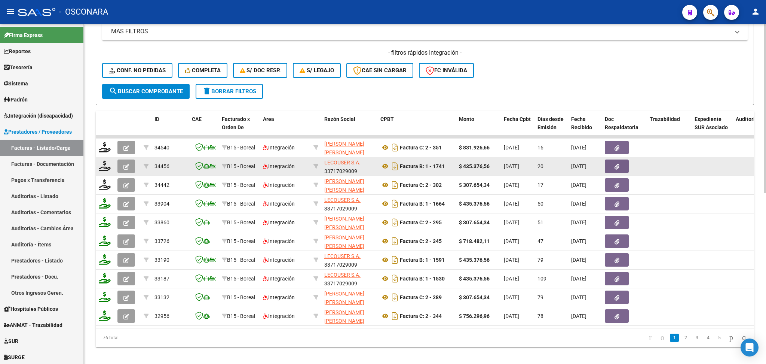
click at [126, 157] on datatable-body-cell at bounding box center [127, 166] width 26 height 18
click at [130, 168] on button "button" at bounding box center [126, 165] width 18 height 13
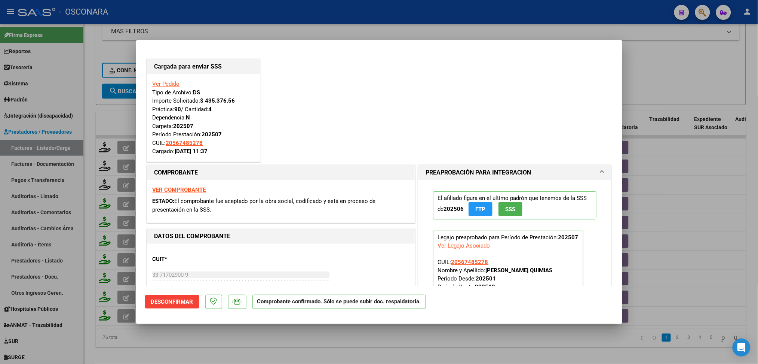
click at [181, 346] on div at bounding box center [379, 182] width 758 height 364
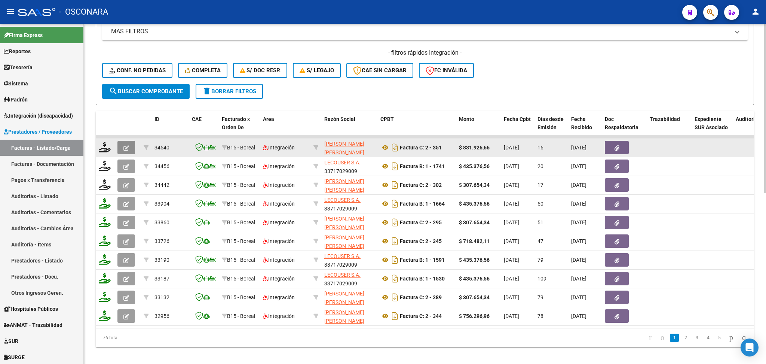
click at [125, 145] on icon "button" at bounding box center [126, 148] width 6 height 6
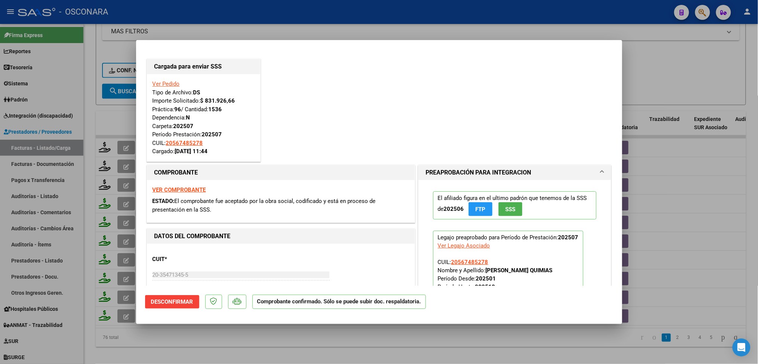
click at [226, 346] on div at bounding box center [379, 182] width 758 height 364
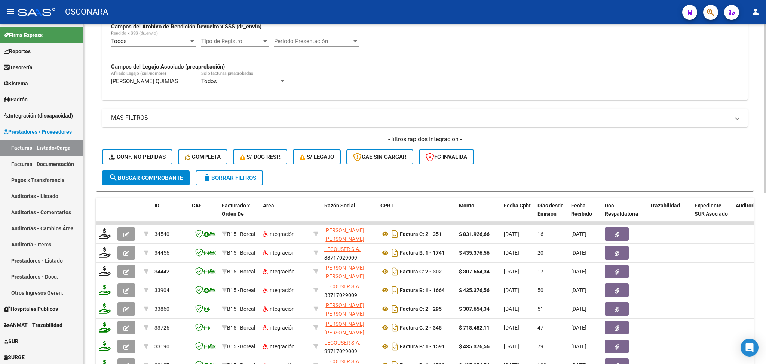
scroll to position [232, 0]
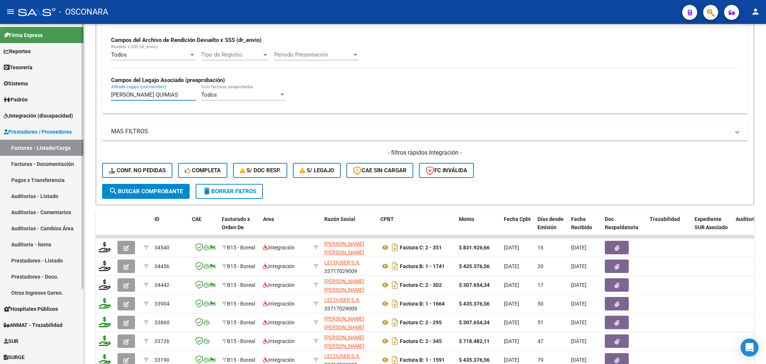
drag, startPoint x: 184, startPoint y: 95, endPoint x: 73, endPoint y: 89, distance: 110.5
click at [73, 89] on mat-sidenav-container "Firma Express Reportes Ingresos Percibidos Análisis de todos los conceptos (his…" at bounding box center [383, 194] width 766 height 340
paste input "RCADO HIDALGO [PERSON_NAME]"
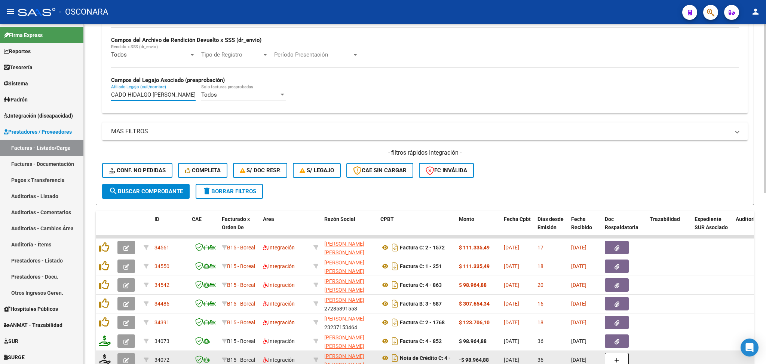
type input "MERCADO HIDALGO [PERSON_NAME]"
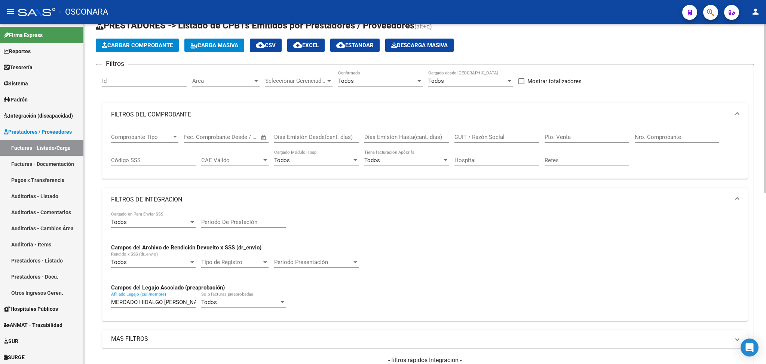
scroll to position [0, 0]
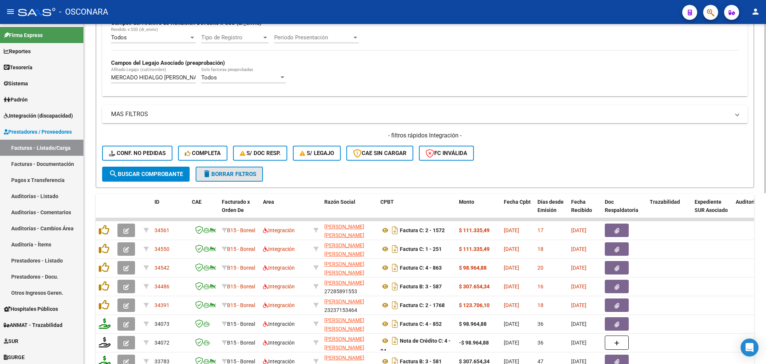
click at [249, 175] on span "delete Borrar Filtros" at bounding box center [229, 174] width 54 height 7
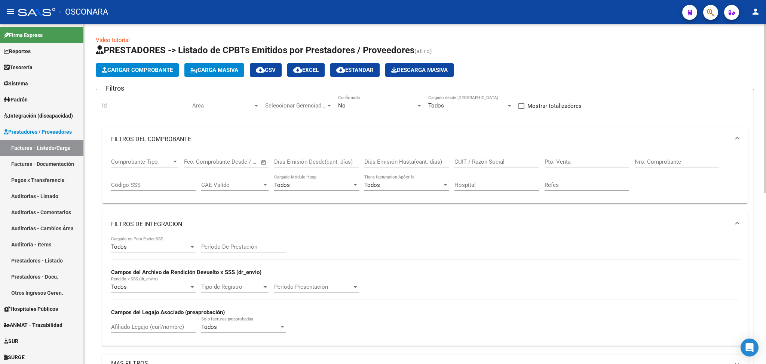
click at [478, 158] on input "CUIT / Razón Social" at bounding box center [496, 161] width 85 height 7
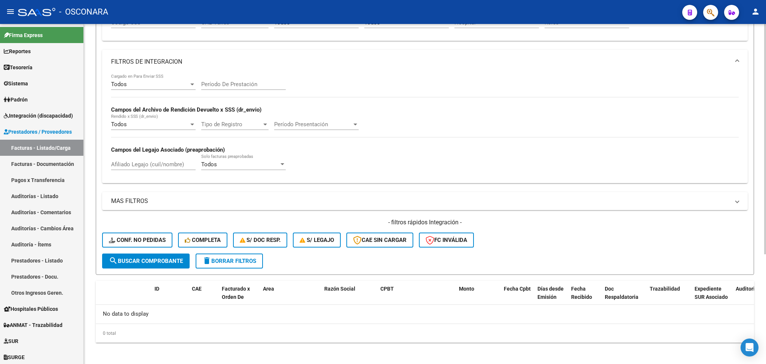
scroll to position [62, 0]
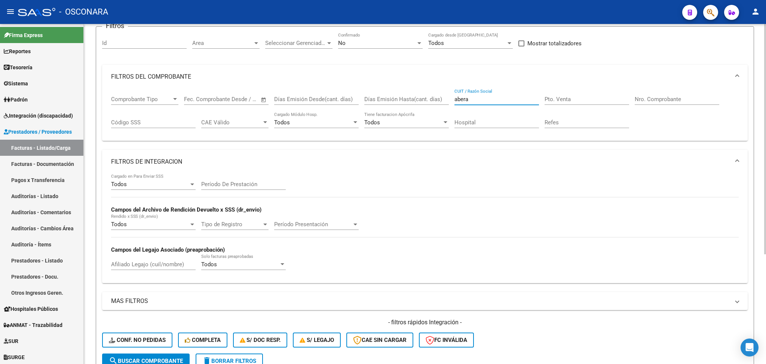
type input "abera"
click at [210, 155] on mat-expansion-panel-header "FILTROS DE INTEGRACION" at bounding box center [425, 162] width 646 height 24
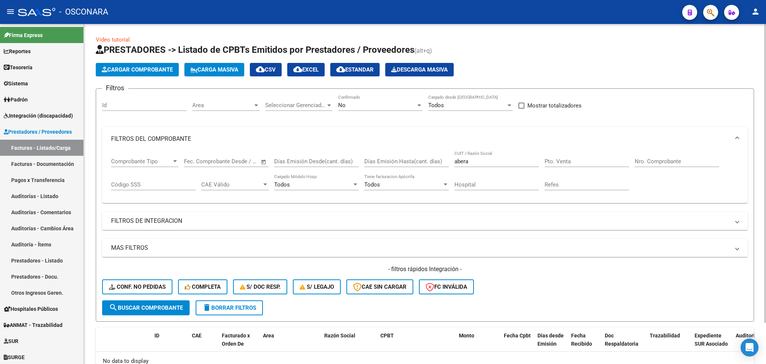
scroll to position [0, 0]
click at [356, 104] on div "No" at bounding box center [377, 105] width 78 height 7
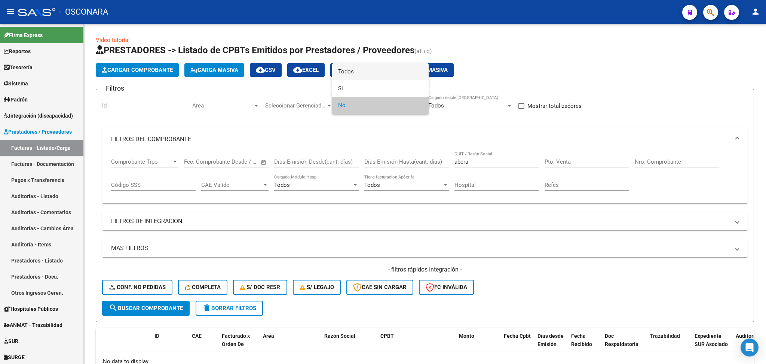
click at [357, 72] on span "Todos" at bounding box center [380, 71] width 85 height 17
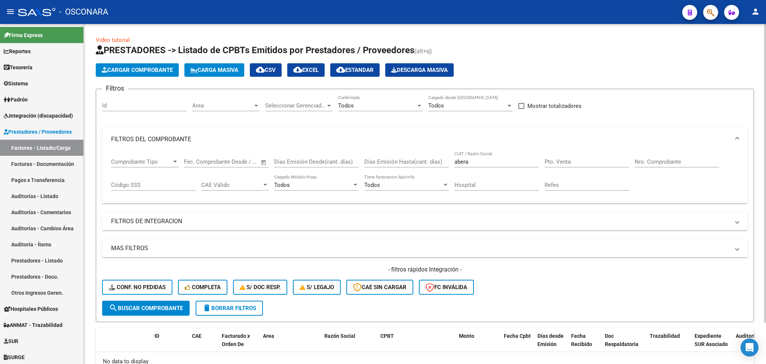
click at [171, 297] on div "- filtros rápidos Integración - Conf. no pedidas Completa S/ Doc Resp. S/ legaj…" at bounding box center [425, 282] width 646 height 35
click at [187, 307] on button "search Buscar Comprobante" at bounding box center [146, 307] width 88 height 15
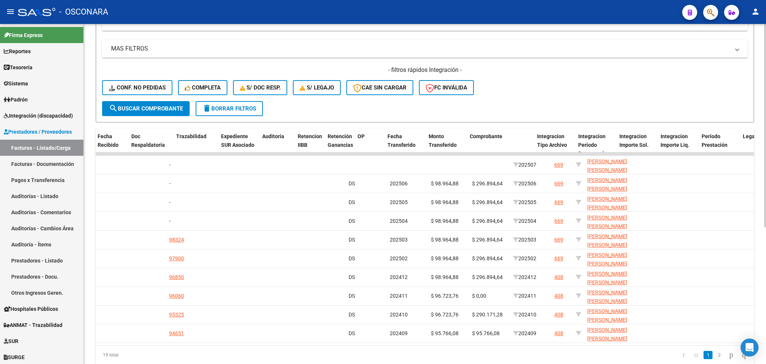
scroll to position [0, 743]
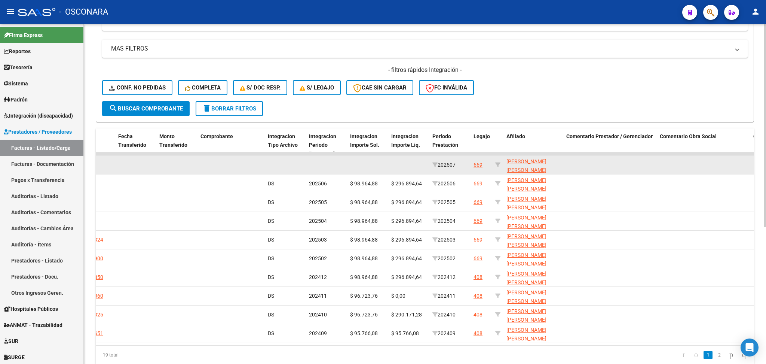
click at [477, 163] on div "669" at bounding box center [478, 164] width 9 height 9
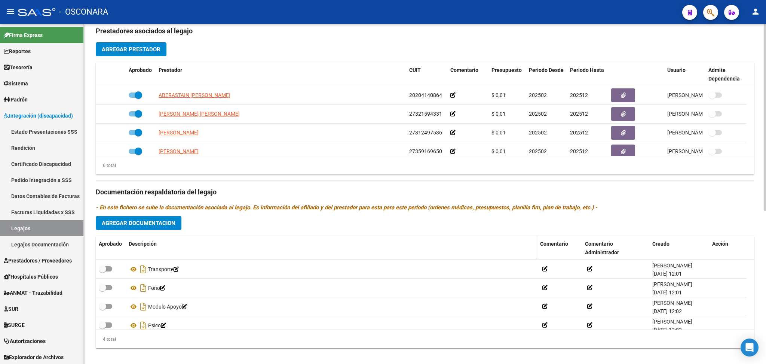
scroll to position [279, 0]
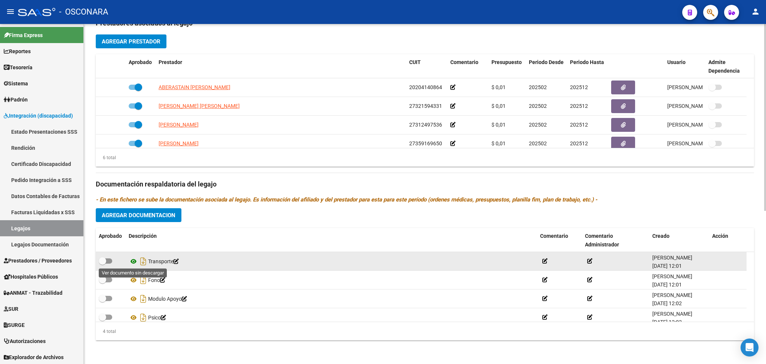
click at [134, 260] on icon at bounding box center [134, 261] width 10 height 9
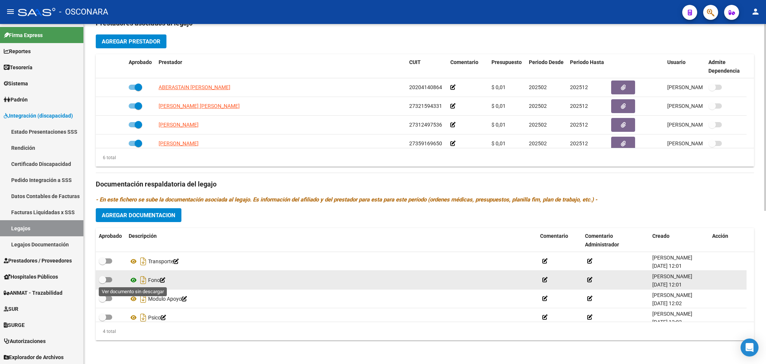
click at [136, 279] on icon at bounding box center [134, 279] width 10 height 9
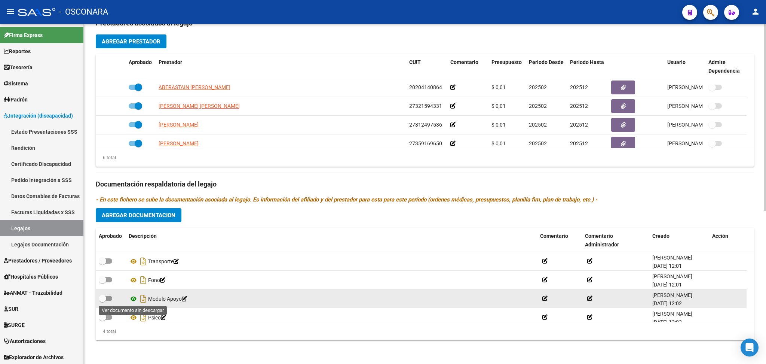
click at [135, 296] on icon at bounding box center [134, 298] width 10 height 9
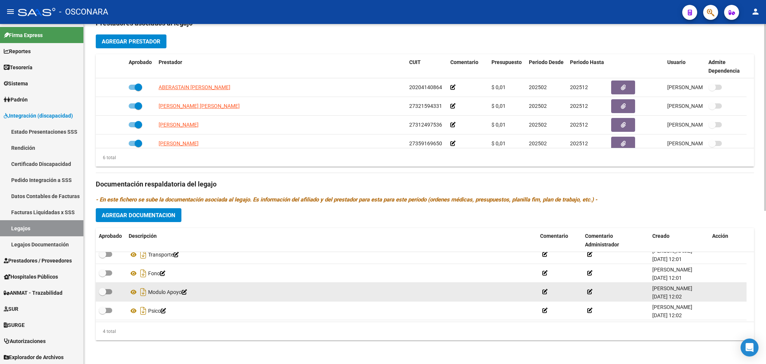
scroll to position [7, 0]
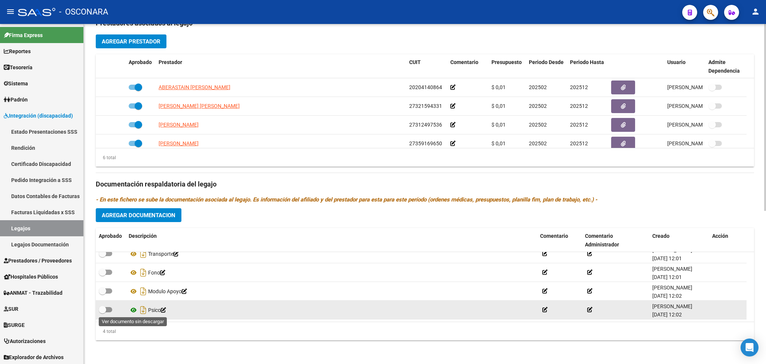
click at [134, 310] on icon at bounding box center [134, 309] width 10 height 9
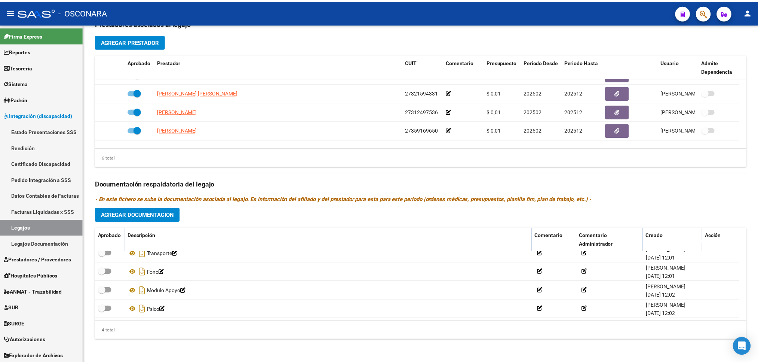
scroll to position [0, 0]
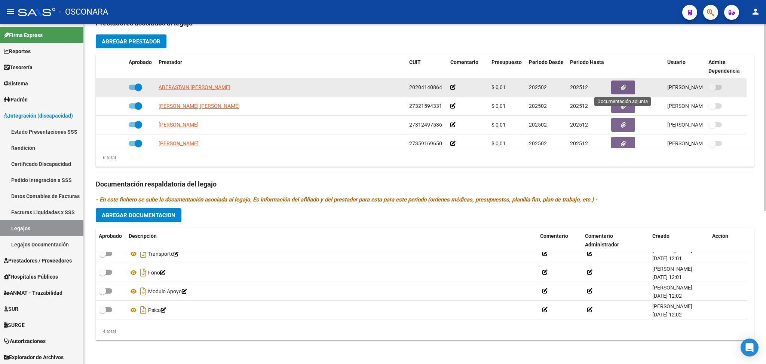
click at [626, 87] on button "button" at bounding box center [623, 87] width 24 height 14
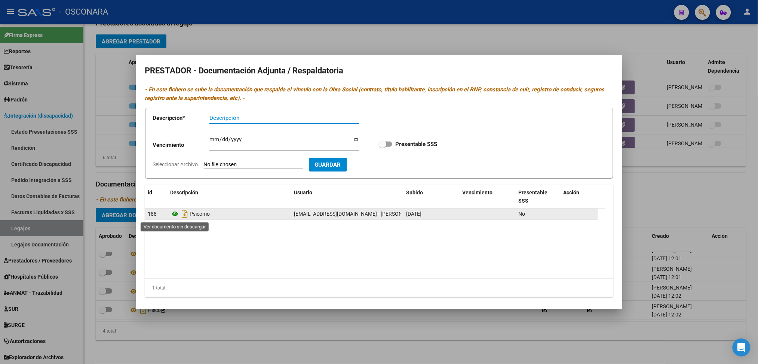
click at [177, 212] on icon at bounding box center [176, 213] width 10 height 9
click at [184, 215] on icon "Descargar documento" at bounding box center [185, 214] width 10 height 12
click at [201, 352] on div at bounding box center [379, 182] width 758 height 364
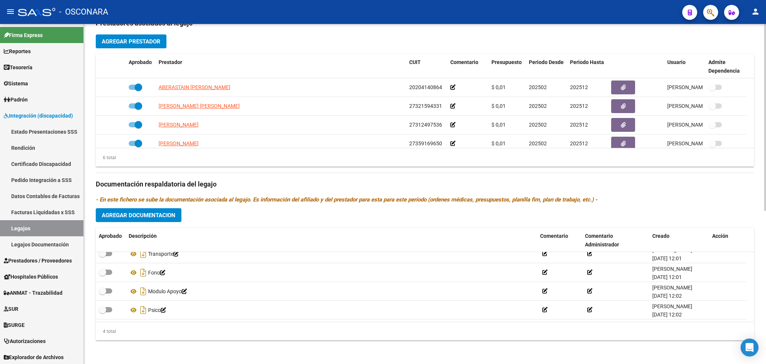
click at [158, 220] on button "Agregar Documentacion" at bounding box center [139, 215] width 86 height 14
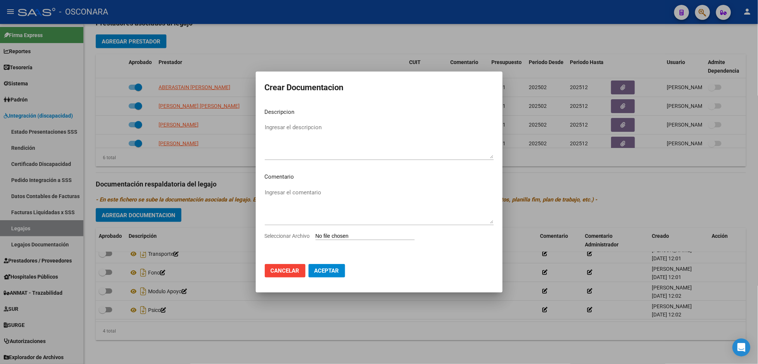
click at [359, 236] on input "Seleccionar Archivo" at bounding box center [365, 236] width 99 height 7
type input "C:\fakepath\20204140864-PSICOMO-ID_188.pdf"
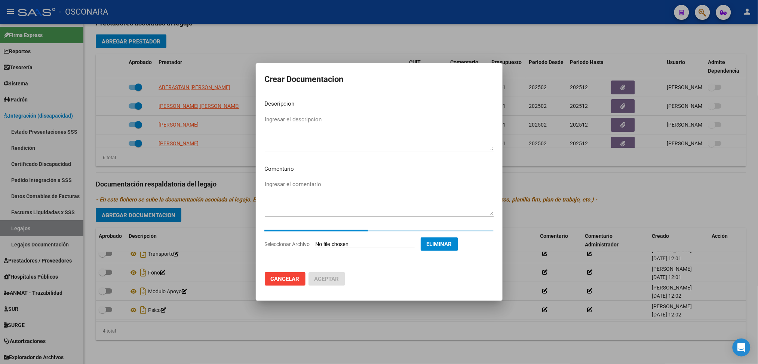
click at [284, 119] on textarea "Ingresar el descripcion" at bounding box center [379, 132] width 229 height 35
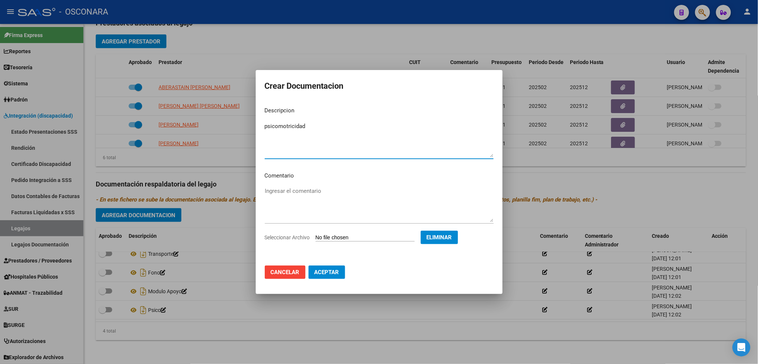
type textarea "psicomotricidad"
click at [327, 271] on span "Aceptar" at bounding box center [327, 272] width 25 height 7
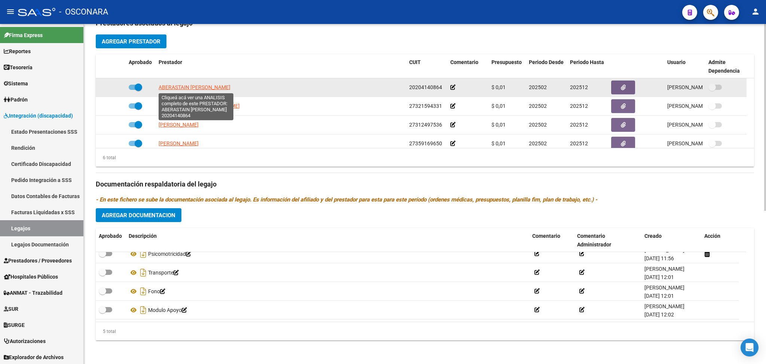
click at [196, 87] on span "ABERASTAIN [PERSON_NAME]" at bounding box center [195, 87] width 72 height 6
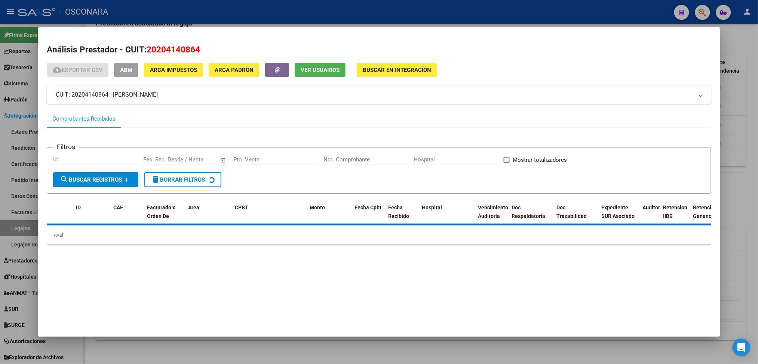
click at [121, 73] on span "ABM" at bounding box center [126, 70] width 12 height 7
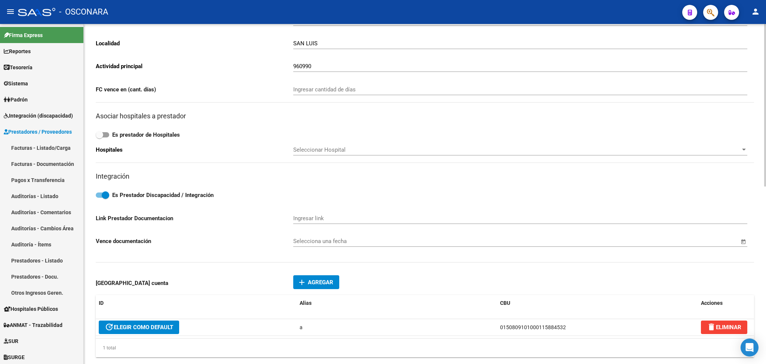
scroll to position [349, 0]
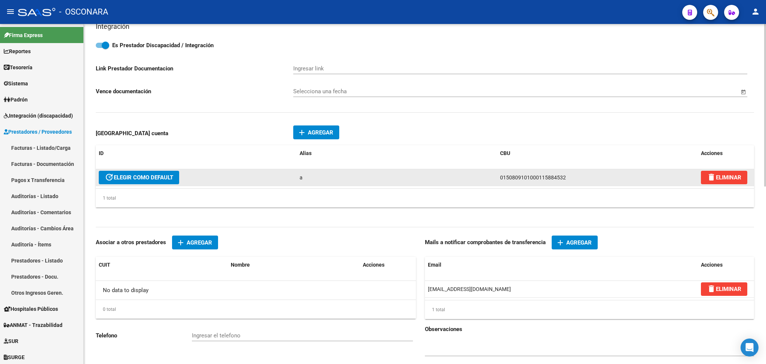
drag, startPoint x: 569, startPoint y: 177, endPoint x: 468, endPoint y: 173, distance: 100.3
click at [468, 173] on div "update ELEGIR COMO DEFAULT a 0150809101000115884532 delete ELIMINAR" at bounding box center [425, 177] width 658 height 17
copy div "0150809101000115884532"
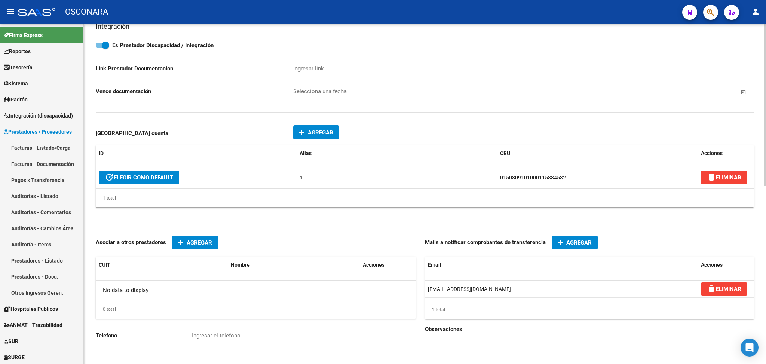
click at [502, 212] on div "add Agregar Prestador cuenta ID Alias CBU Acciones update ELEGIR COMO DEFAULT a…" at bounding box center [425, 170] width 658 height 98
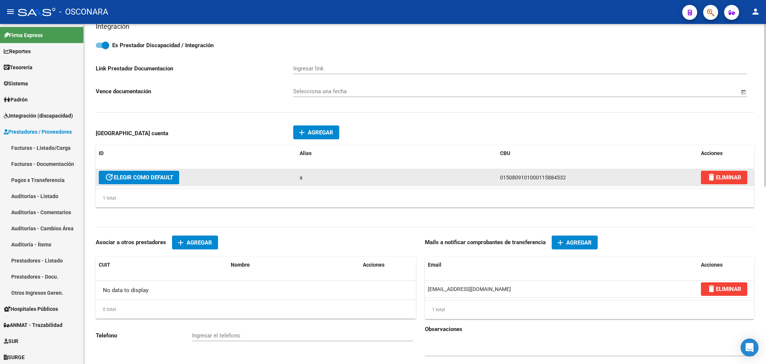
drag, startPoint x: 499, startPoint y: 175, endPoint x: 564, endPoint y: 173, distance: 64.4
click at [564, 173] on datatable-body-cell "0150809101000115884532" at bounding box center [597, 177] width 201 height 16
copy span "0150809101000115884532"
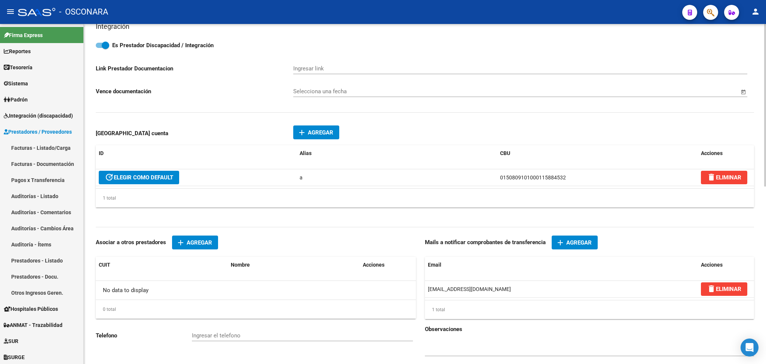
click at [383, 203] on div "1 total" at bounding box center [425, 198] width 658 height 19
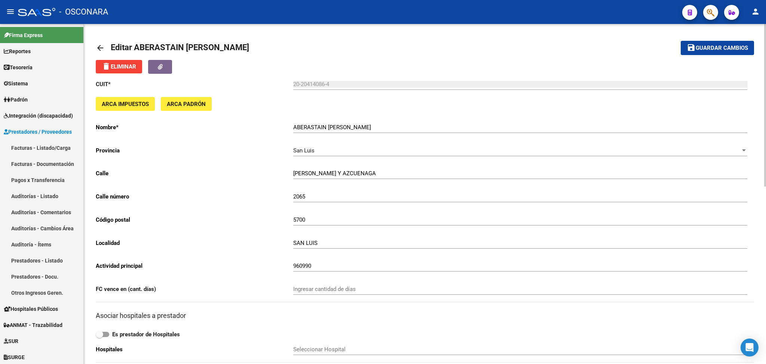
click at [336, 55] on mat-toolbar-row "arrow_back Editar ABERASTAIN [PERSON_NAME]" at bounding box center [353, 48] width 514 height 24
click at [39, 145] on link "Facturas - Listado/Carga" at bounding box center [41, 148] width 83 height 16
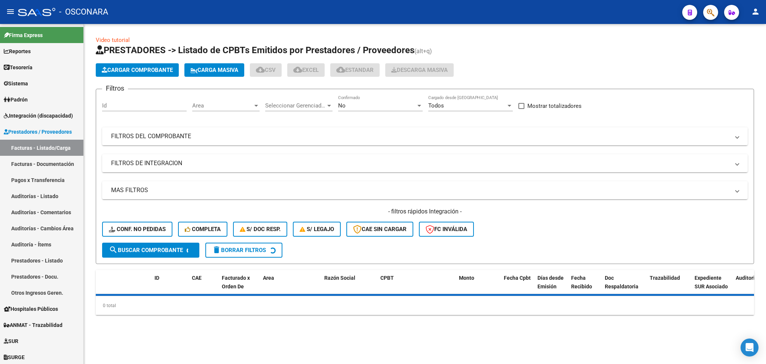
click at [387, 105] on div "No" at bounding box center [377, 105] width 78 height 7
click at [361, 70] on span "Todos" at bounding box center [380, 71] width 85 height 17
click at [209, 163] on mat-panel-title "FILTROS DE INTEGRACION" at bounding box center [420, 163] width 619 height 8
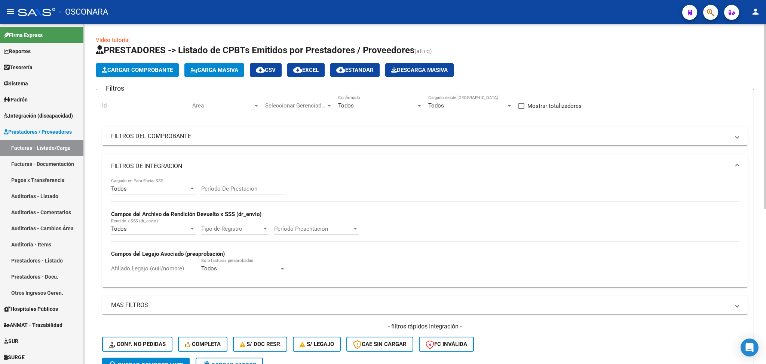
click at [140, 265] on input "Afiliado Legajo (cuil/nombre)" at bounding box center [153, 268] width 85 height 7
paste input "MERCADO HIDALGO [PERSON_NAME]"
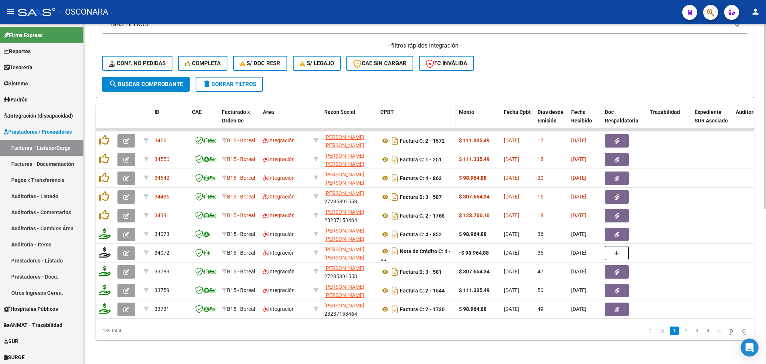
scroll to position [37, 0]
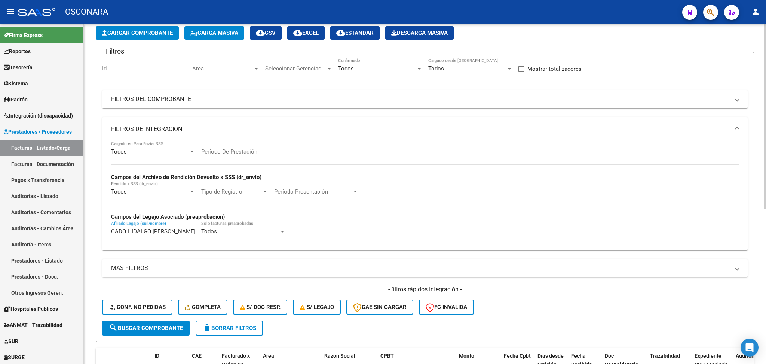
type input "MERCADO HIDALGO [PERSON_NAME]"
click at [218, 327] on span "delete Borrar Filtros" at bounding box center [229, 327] width 54 height 7
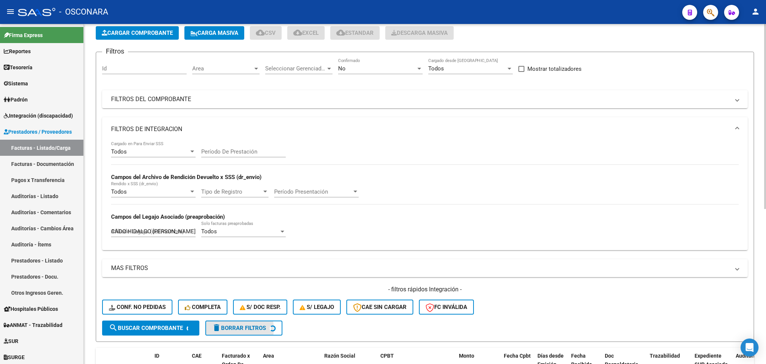
scroll to position [0, 0]
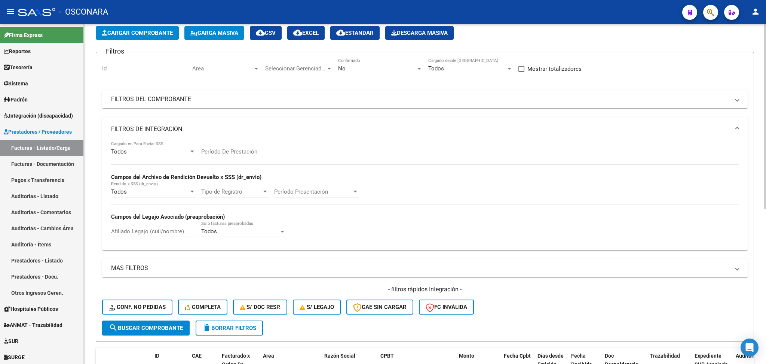
click at [160, 230] on input "Afiliado Legajo (cuil/nombre)" at bounding box center [153, 231] width 85 height 7
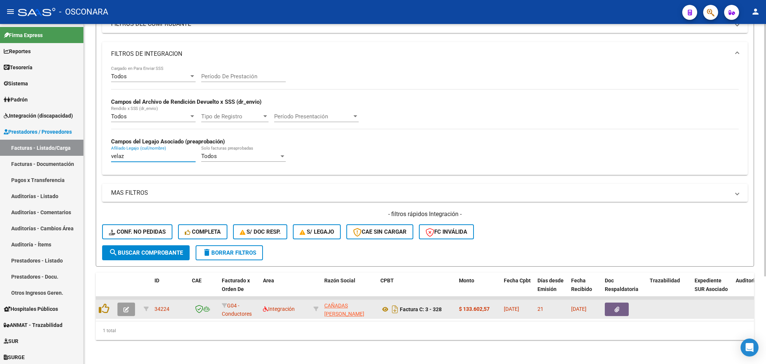
type input "velaz"
click at [611, 302] on button "button" at bounding box center [617, 308] width 24 height 13
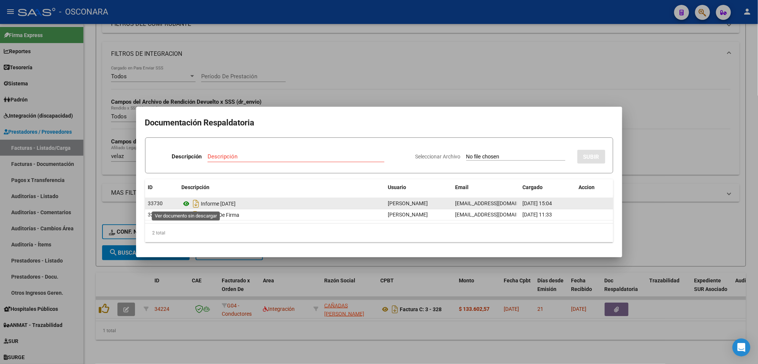
click at [185, 202] on icon at bounding box center [187, 203] width 10 height 9
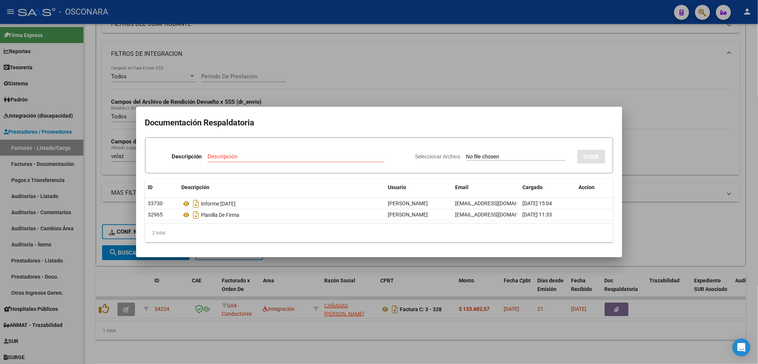
click at [428, 92] on div at bounding box center [379, 182] width 758 height 364
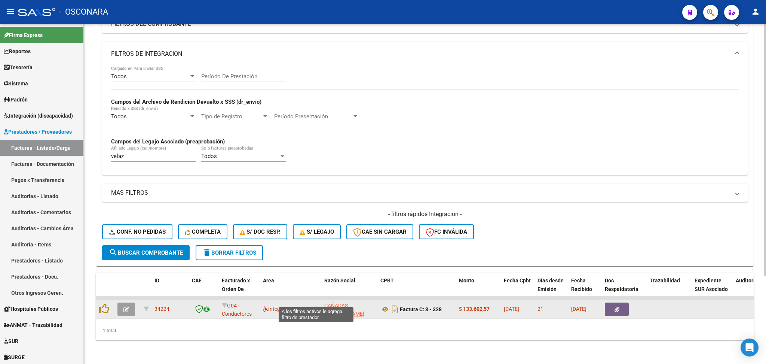
drag, startPoint x: 317, startPoint y: 300, endPoint x: 315, endPoint y: 296, distance: 5.2
click at [315, 306] on icon at bounding box center [315, 308] width 5 height 5
type input "27214905529"
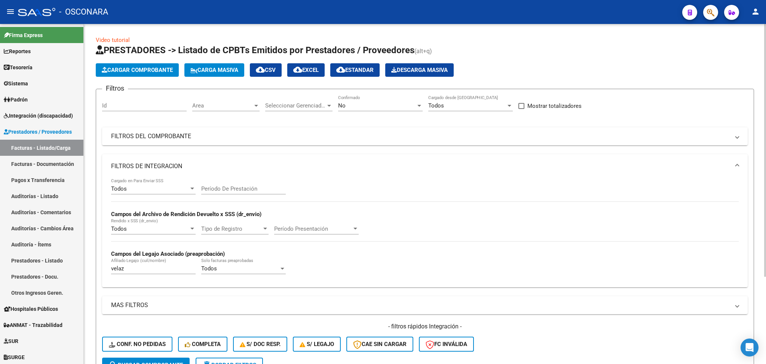
click at [359, 107] on div "No" at bounding box center [377, 105] width 78 height 7
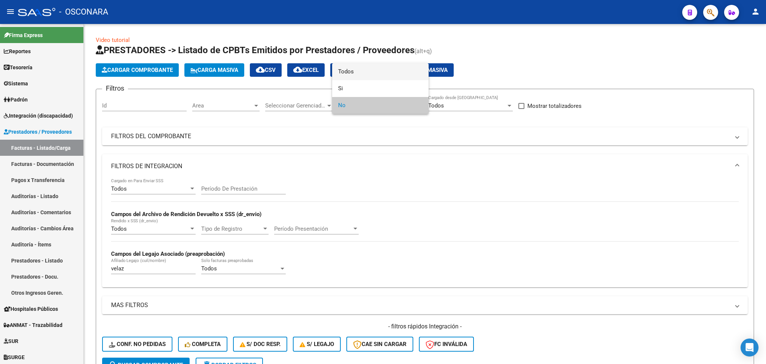
click at [356, 74] on span "Todos" at bounding box center [380, 71] width 85 height 17
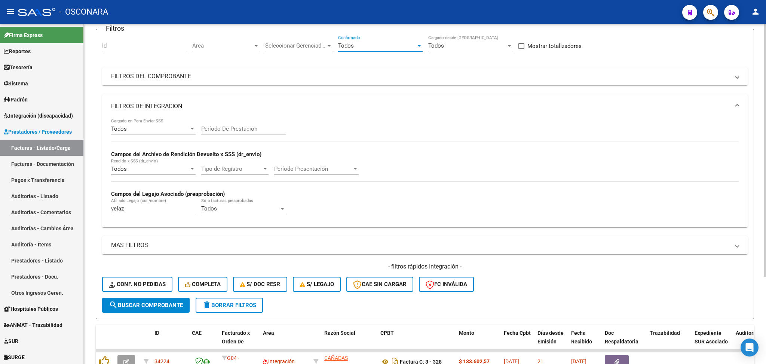
scroll to position [118, 0]
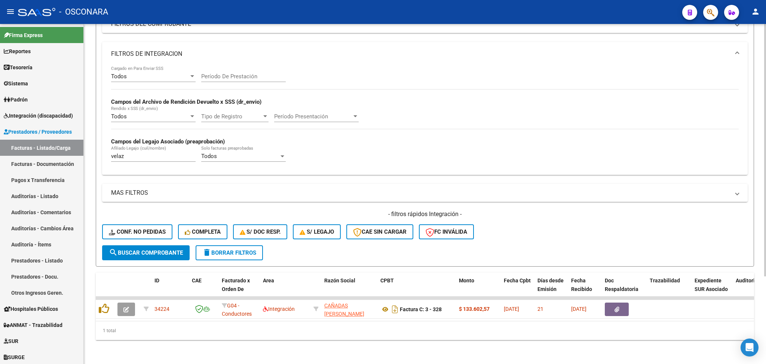
click at [177, 245] on button "search Buscar Comprobante" at bounding box center [146, 252] width 88 height 15
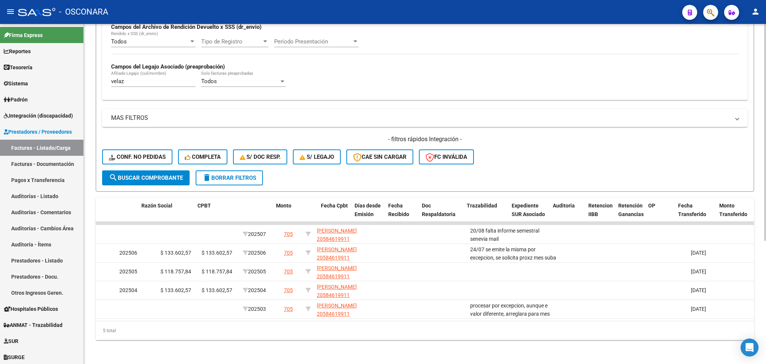
scroll to position [0, 0]
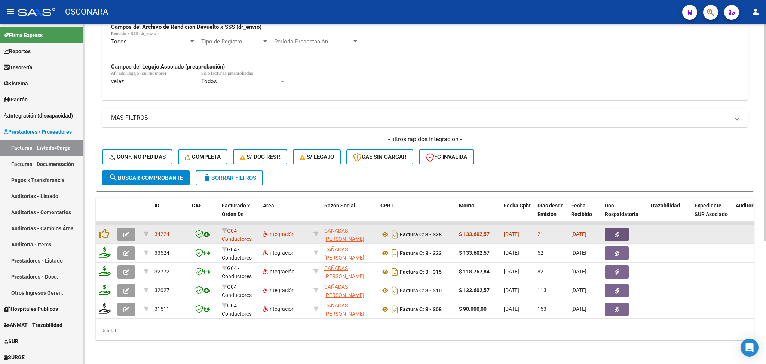
click at [620, 229] on button "button" at bounding box center [617, 233] width 24 height 13
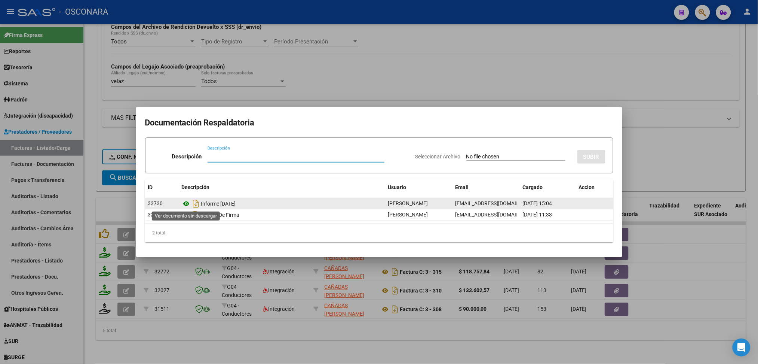
click at [187, 203] on icon at bounding box center [187, 203] width 10 height 9
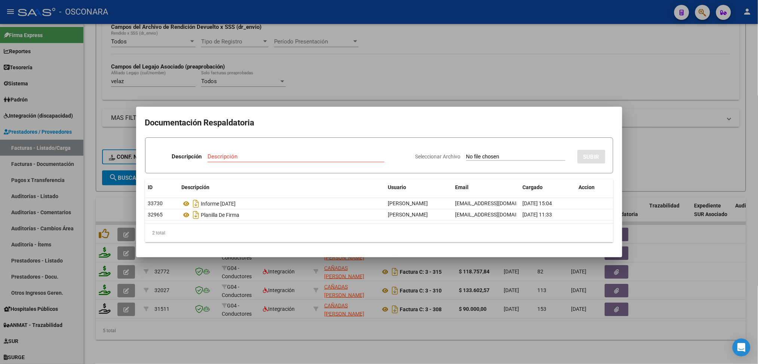
click at [374, 89] on div at bounding box center [379, 182] width 758 height 364
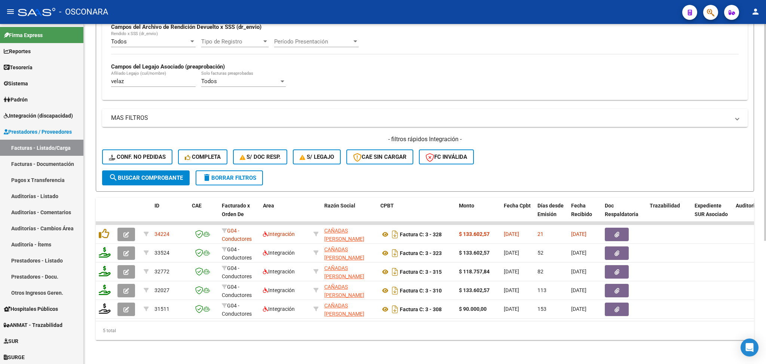
click at [527, 165] on form "Filtros Id Area Area Seleccionar Gerenciador Seleccionar Gerenciador Todos Conf…" at bounding box center [425, 47] width 658 height 290
drag, startPoint x: 141, startPoint y: 75, endPoint x: 110, endPoint y: 71, distance: 30.6
click at [110, 71] on div "Todos Cargado en Para Enviar SSS Período De Prestación Campos del Archivo de Re…" at bounding box center [425, 45] width 646 height 109
drag, startPoint x: 246, startPoint y: 171, endPoint x: 206, endPoint y: 128, distance: 57.7
click at [245, 174] on span "delete Borrar Filtros" at bounding box center [229, 177] width 54 height 7
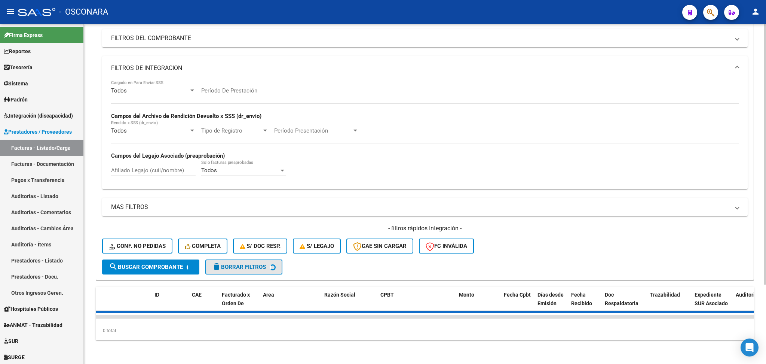
scroll to position [103, 0]
click at [148, 160] on div "Filtros Id Area Area Seleccionar Gerenciador Seleccionar Gerenciador No Confirm…" at bounding box center [425, 128] width 646 height 262
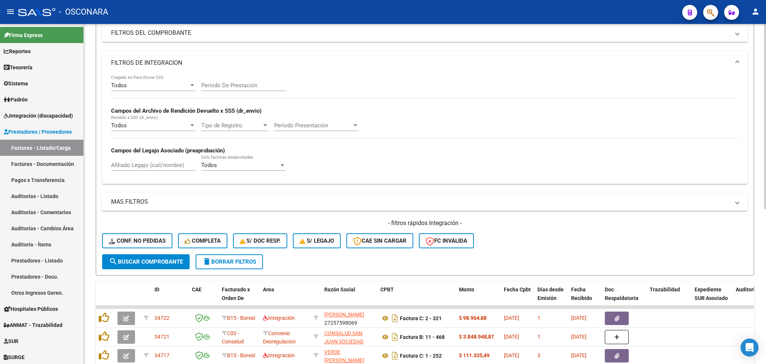
scroll to position [193, 0]
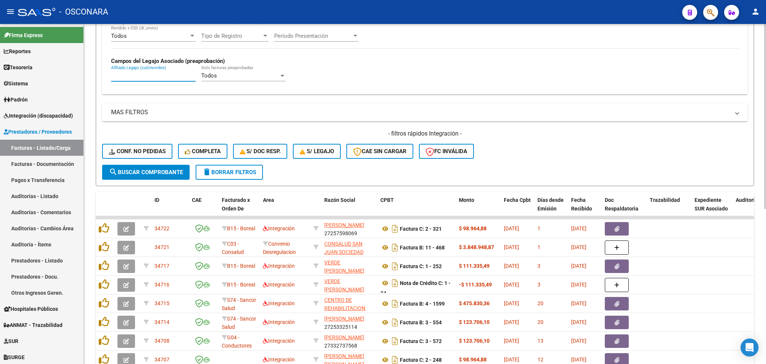
click at [168, 77] on input "Afiliado Legajo (cuil/nombre)" at bounding box center [153, 75] width 85 height 7
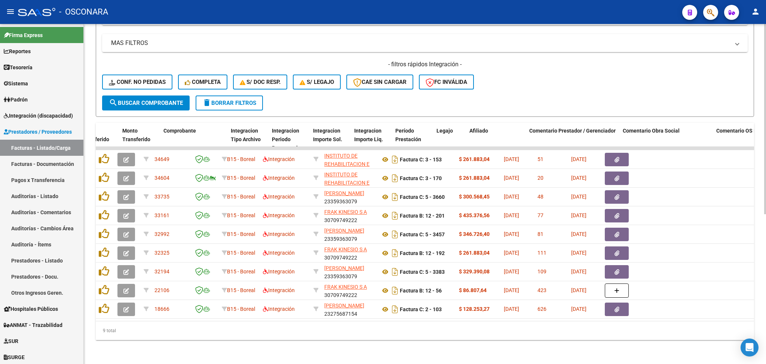
scroll to position [0, 781]
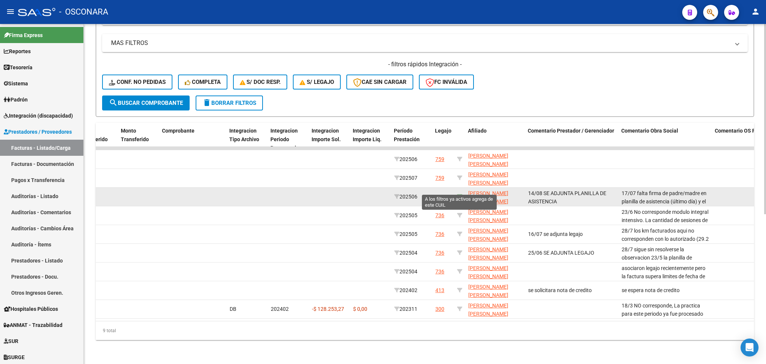
click at [460, 194] on icon at bounding box center [459, 196] width 5 height 5
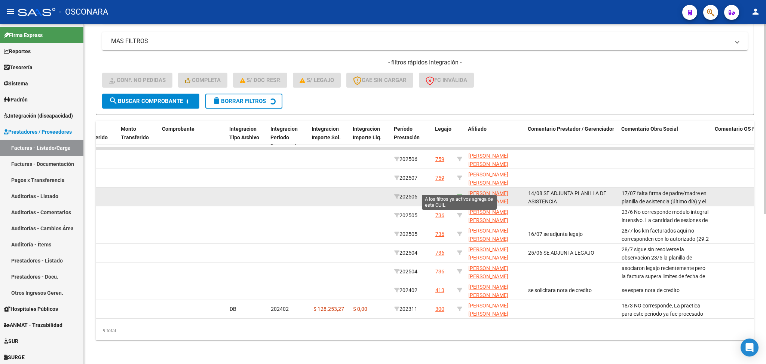
type input "20529420146"
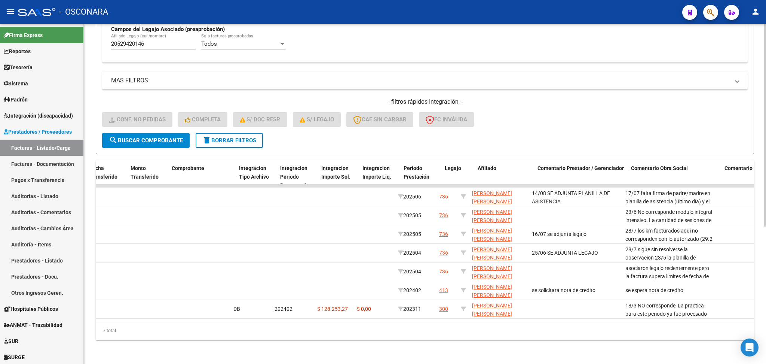
scroll to position [0, 0]
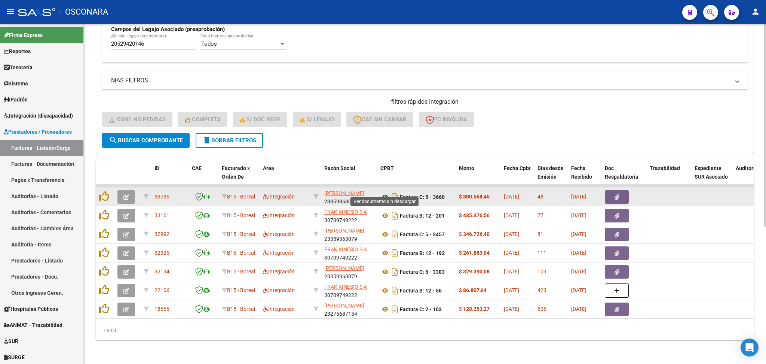
click at [384, 192] on icon at bounding box center [385, 196] width 10 height 9
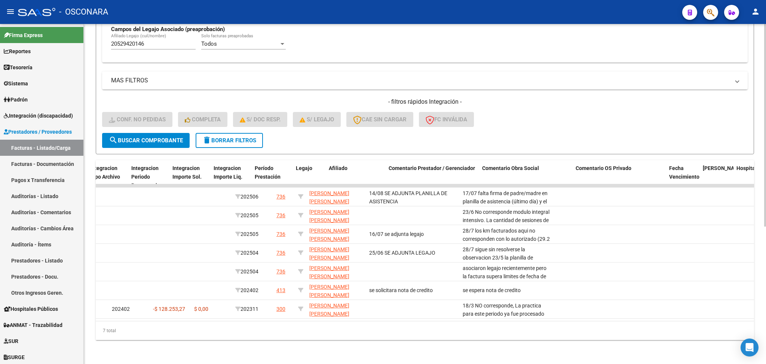
scroll to position [0, 910]
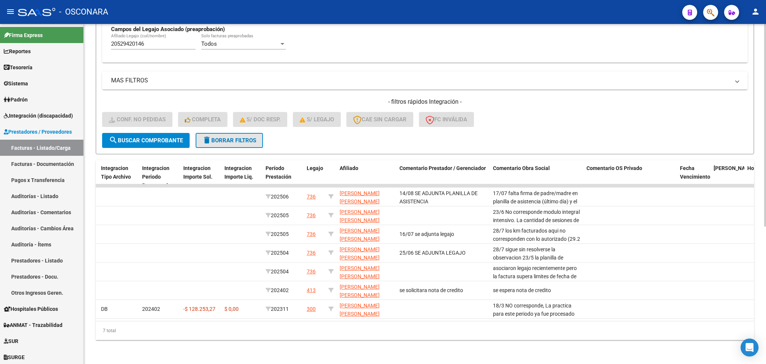
click at [234, 137] on span "delete Borrar Filtros" at bounding box center [229, 140] width 54 height 7
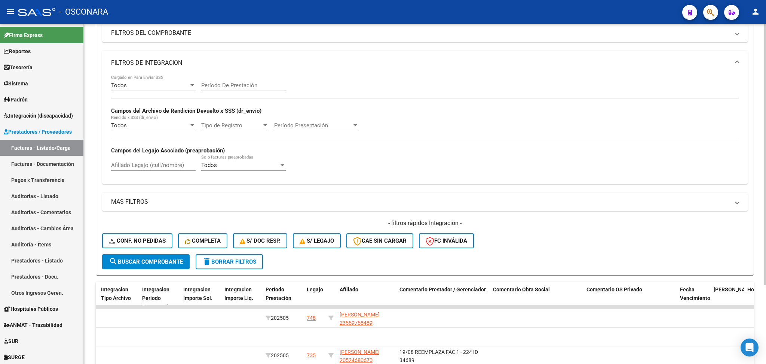
scroll to position [230, 0]
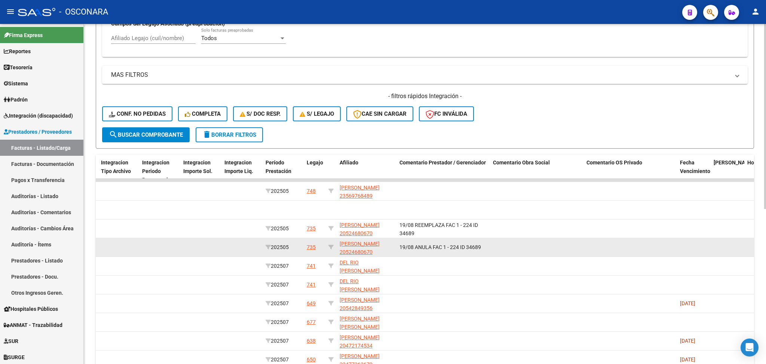
click at [513, 242] on datatable-body-cell at bounding box center [537, 247] width 94 height 18
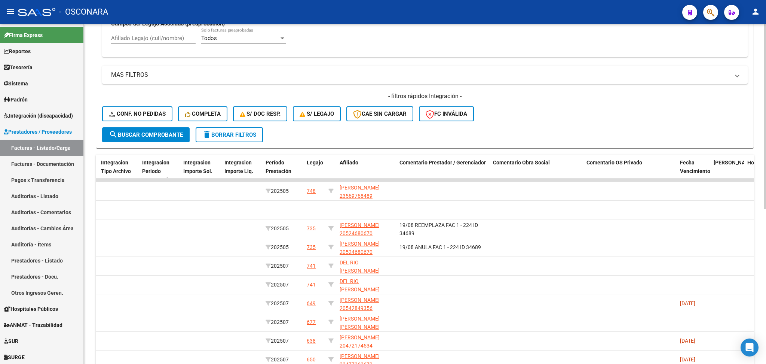
click at [543, 126] on form "Filtros Id Area Area Seleccionar Gerenciador Seleccionar Gerenciador No Confirm…" at bounding box center [425, 4] width 658 height 290
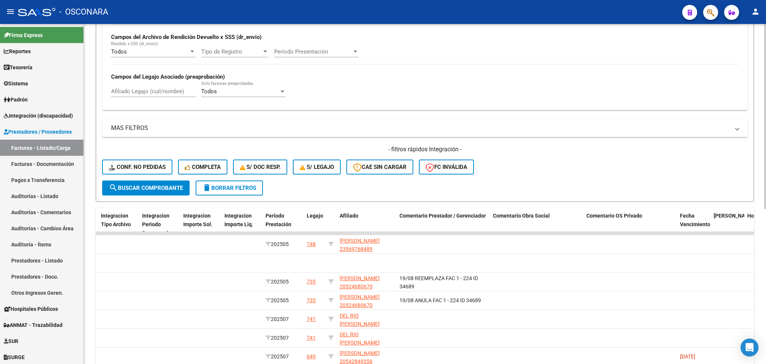
scroll to position [50, 0]
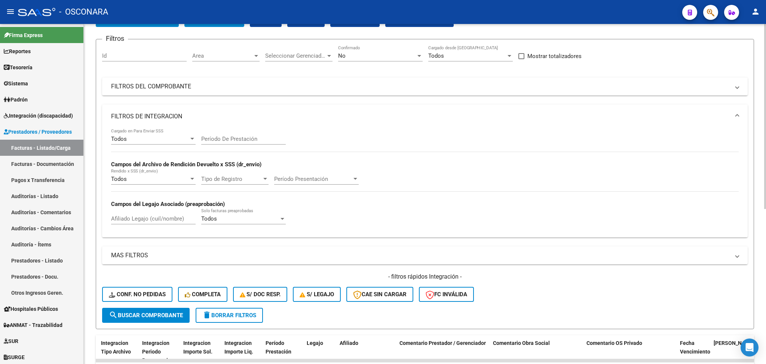
click at [373, 54] on div "No" at bounding box center [377, 55] width 78 height 7
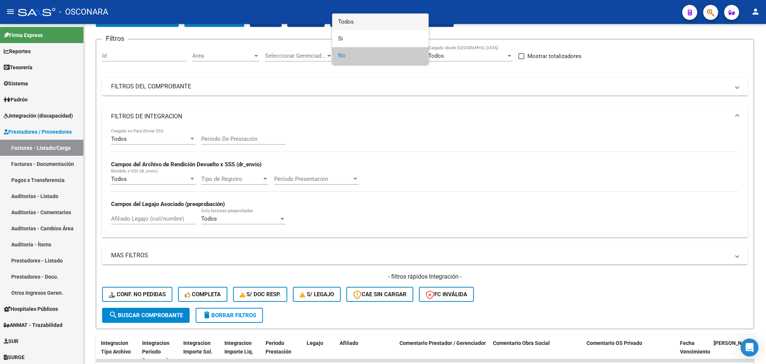
click at [360, 24] on span "Todos" at bounding box center [380, 21] width 85 height 17
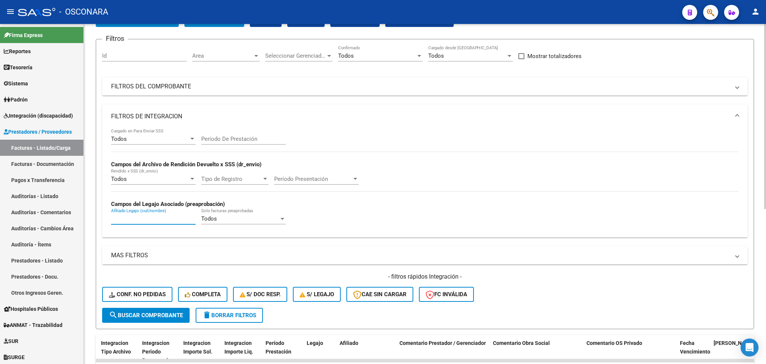
click at [157, 217] on input "Afiliado Legajo (cuil/nombre)" at bounding box center [153, 218] width 85 height 7
paste input "MERCADO HIDALGO [PERSON_NAME]"
type input "MERCADO HIDALGO [PERSON_NAME]"
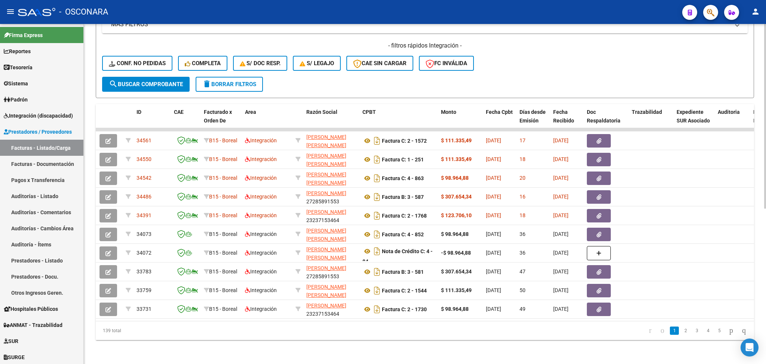
scroll to position [0, 0]
